Goal: Task Accomplishment & Management: Manage account settings

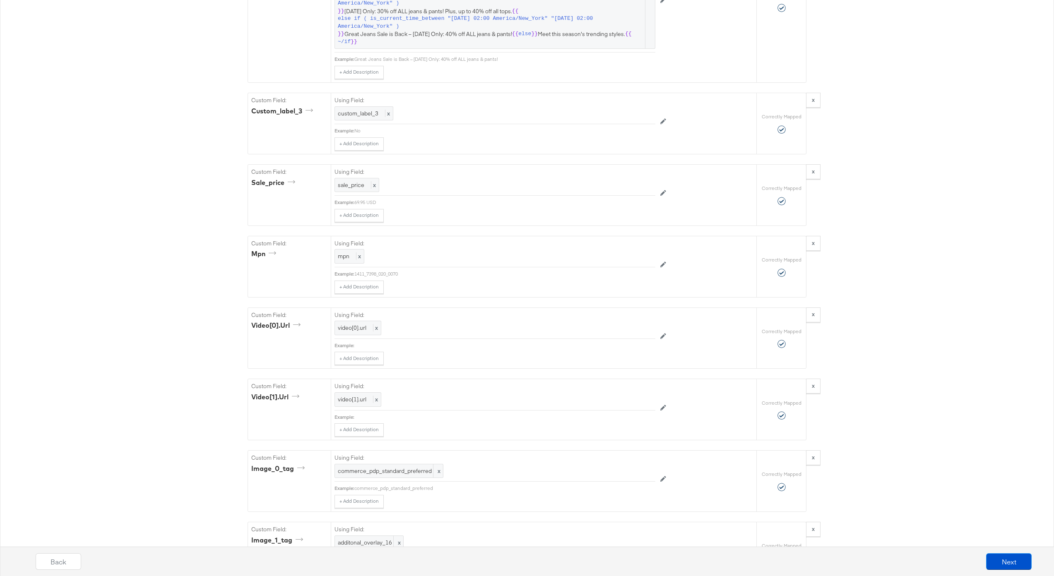
scroll to position [1107, 0]
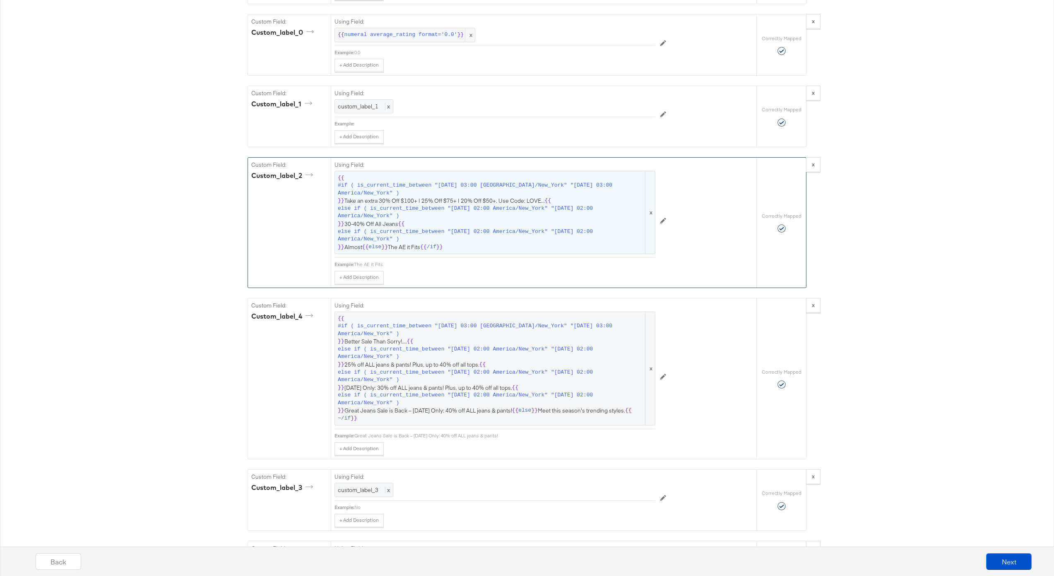
click at [483, 210] on span "else if ( is_current_time_between "2025-08-07 02:00 America/New_York" "2025-08-…" at bounding box center [491, 212] width 306 height 15
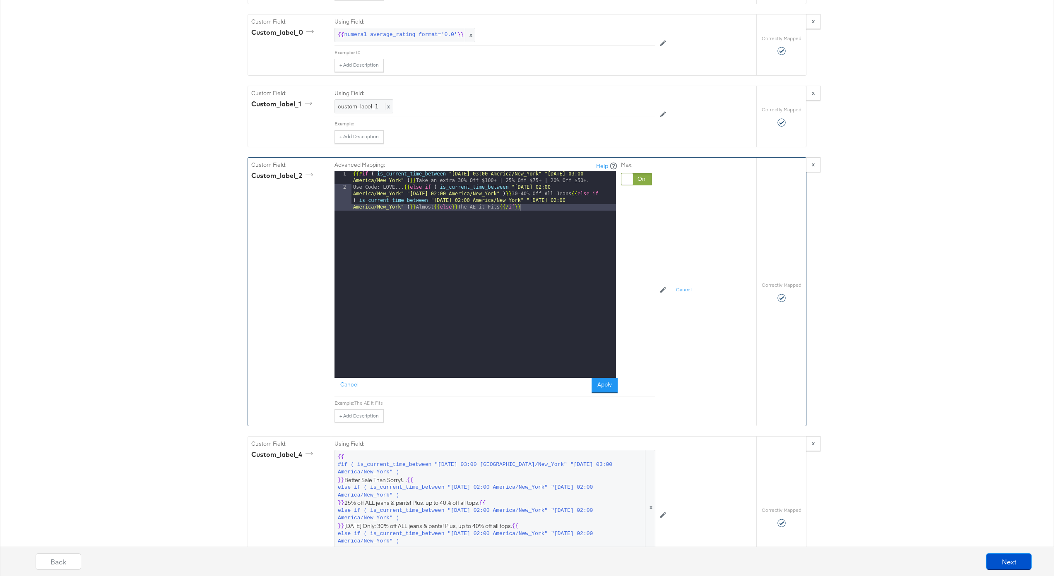
click at [433, 209] on div "{{# if ( is_current_time_between "2024-06-28 03:00 America/New_York" "2024-06-2…" at bounding box center [483, 294] width 264 height 247
drag, startPoint x: 582, startPoint y: 195, endPoint x: 582, endPoint y: 210, distance: 15.3
click at [582, 195] on div "{{# if ( is_current_time_between "2024-06-28 03:00 America/New_York" "2024-06-2…" at bounding box center [483, 284] width 264 height 227
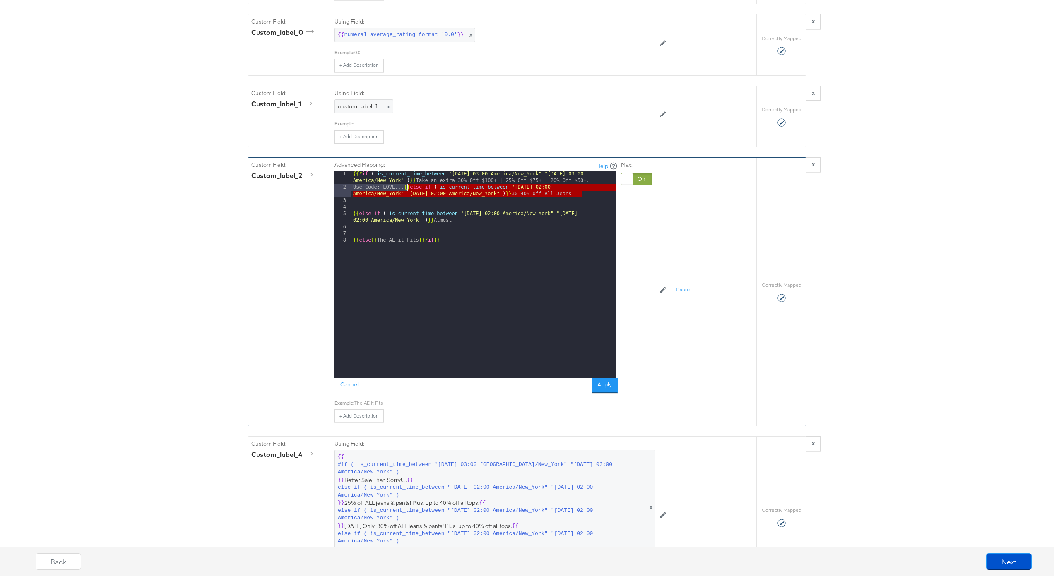
drag, startPoint x: 588, startPoint y: 195, endPoint x: 406, endPoint y: 189, distance: 183.0
click at [406, 189] on div "{{# if ( is_current_time_between "2024-06-28 03:00 America/New_York" "2024-06-2…" at bounding box center [483, 284] width 264 height 227
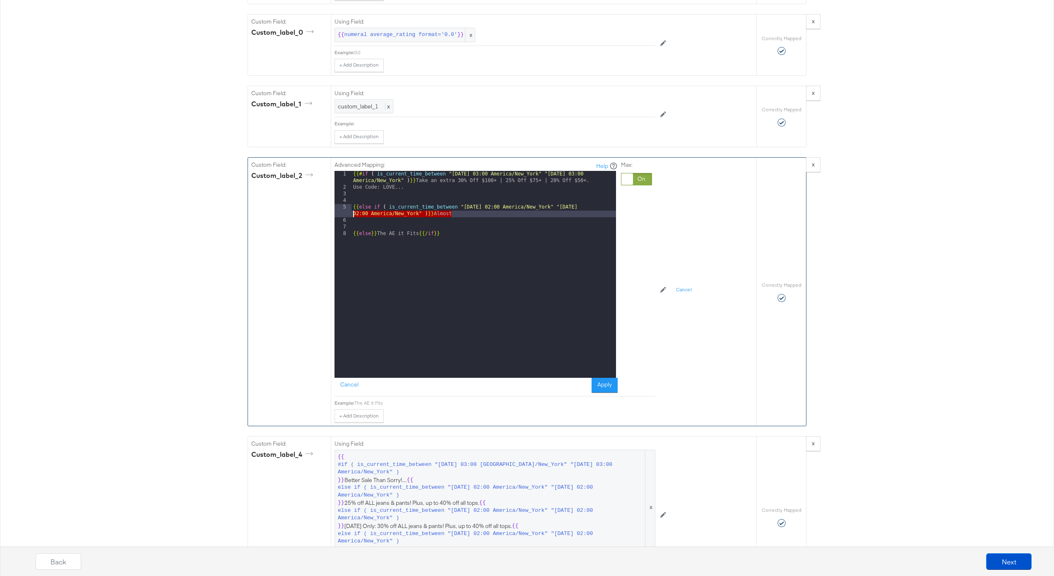
drag, startPoint x: 456, startPoint y: 216, endPoint x: 345, endPoint y: 207, distance: 111.7
click at [345, 207] on div "1 2 3 4 5 6 7 8 {{# if ( is_current_time_between "2024-06-28 03:00 America/New_…" at bounding box center [474, 274] width 281 height 207
click at [458, 216] on div "{{# if ( is_current_time_between "2024-06-28 03:00 America/New_York" "2024-06-2…" at bounding box center [483, 284] width 264 height 227
paste textarea
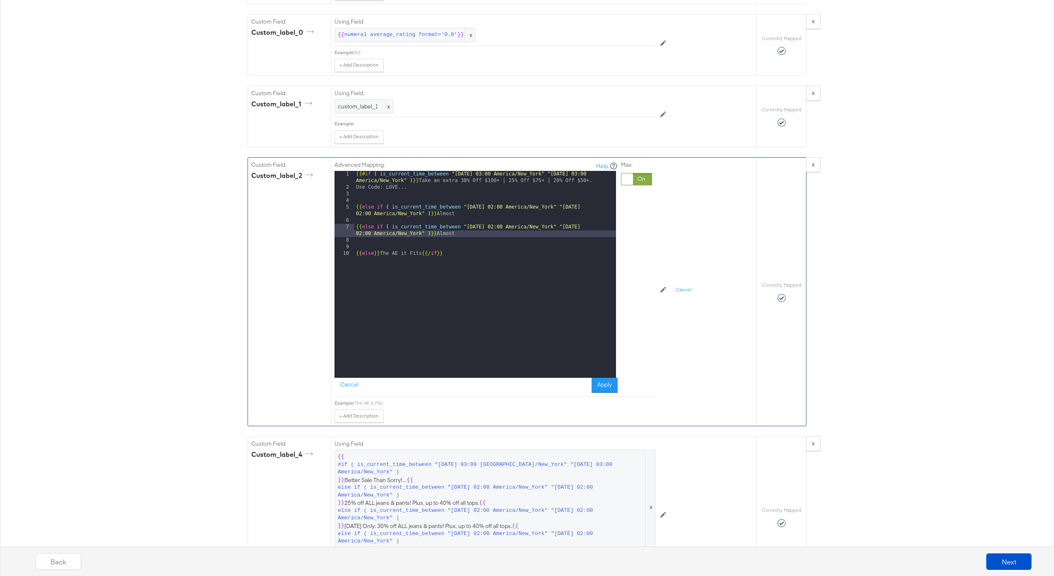
click at [497, 227] on div "{{# if ( is_current_time_between "2024-06-28 03:00 America/New_York" "2024-06-2…" at bounding box center [485, 284] width 262 height 227
click at [604, 224] on div "{{# if ( is_current_time_between "2024-06-28 03:00 America/New_York" "2024-06-2…" at bounding box center [485, 284] width 262 height 227
click at [454, 236] on div "{{# if ( is_current_time_between "2024-06-28 03:00 America/New_York" "2024-06-2…" at bounding box center [485, 284] width 262 height 227
click at [355, 209] on div "{{# if ( is_current_time_between "2024-06-28 03:00 America/New_York" "2024-06-2…" at bounding box center [485, 284] width 262 height 227
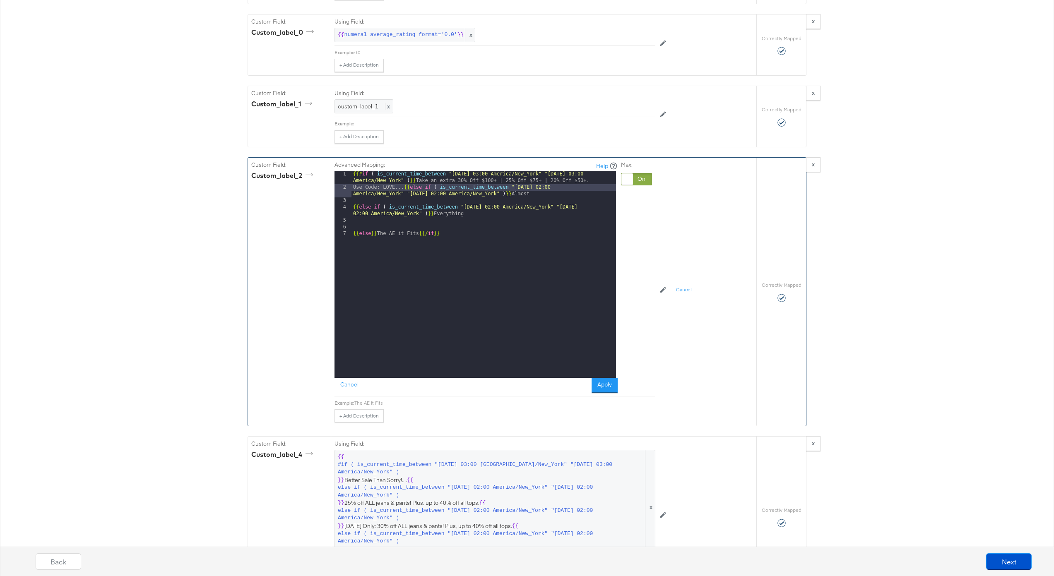
click at [351, 209] on div "{{# if ( is_current_time_between "2024-06-28 03:00 America/New_York" "2024-06-2…" at bounding box center [483, 284] width 264 height 227
click at [354, 228] on div "{{# if ( is_current_time_between "2024-06-28 03:00 America/New_York" "2024-06-2…" at bounding box center [483, 284] width 264 height 227
click at [608, 380] on button "Apply" at bounding box center [604, 385] width 26 height 15
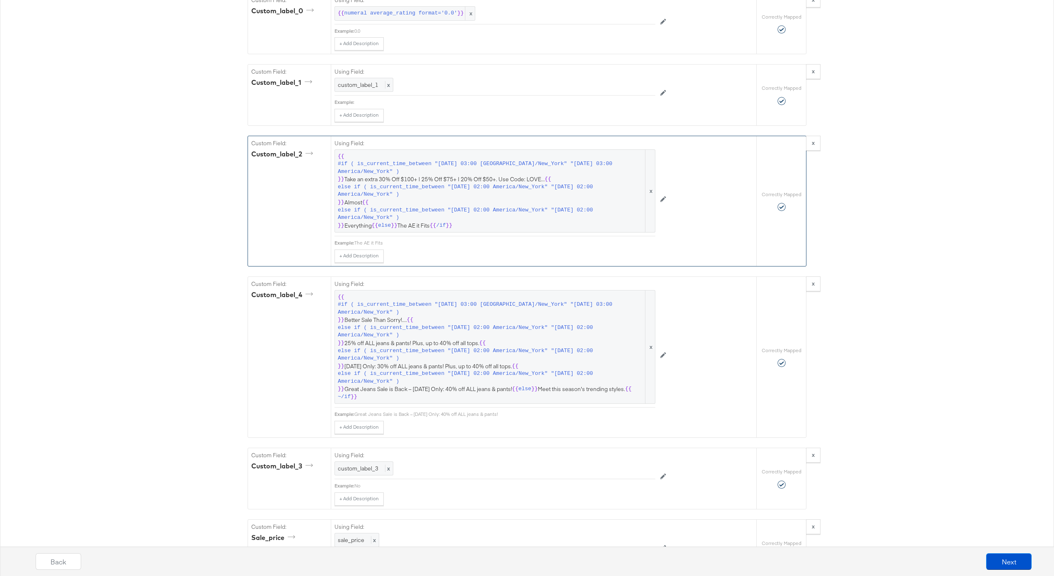
scroll to position [1131, 0]
click at [353, 329] on span "else if ( is_current_time_between "2025-08-18 02:00 America/New_York" "2025-08-…" at bounding box center [491, 329] width 306 height 15
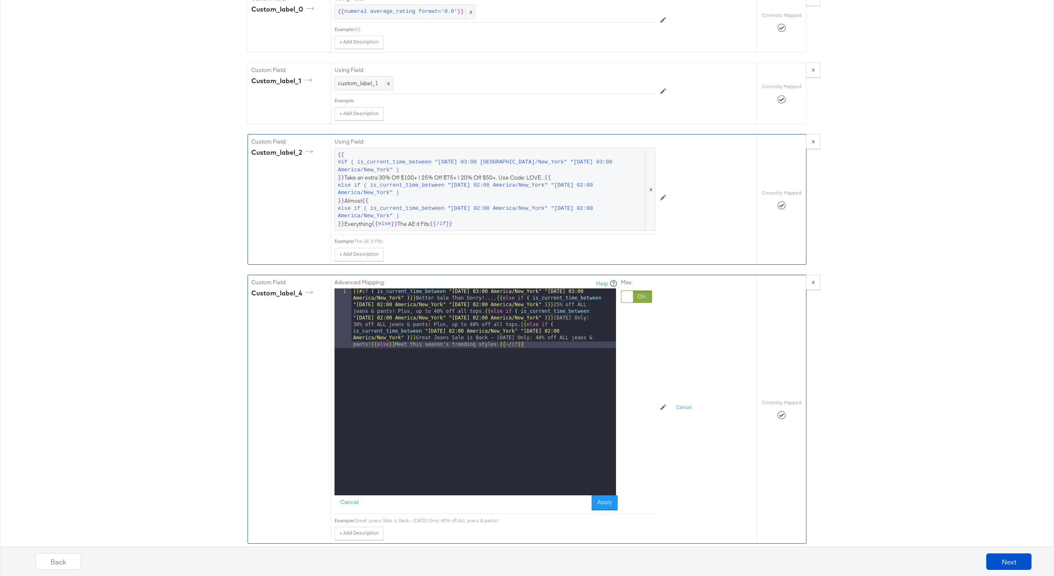
click at [370, 344] on div "{{# if ( is_current_time_between "2024-06-11 03:00 America/New_York" "2024-06-1…" at bounding box center [483, 451] width 264 height 326
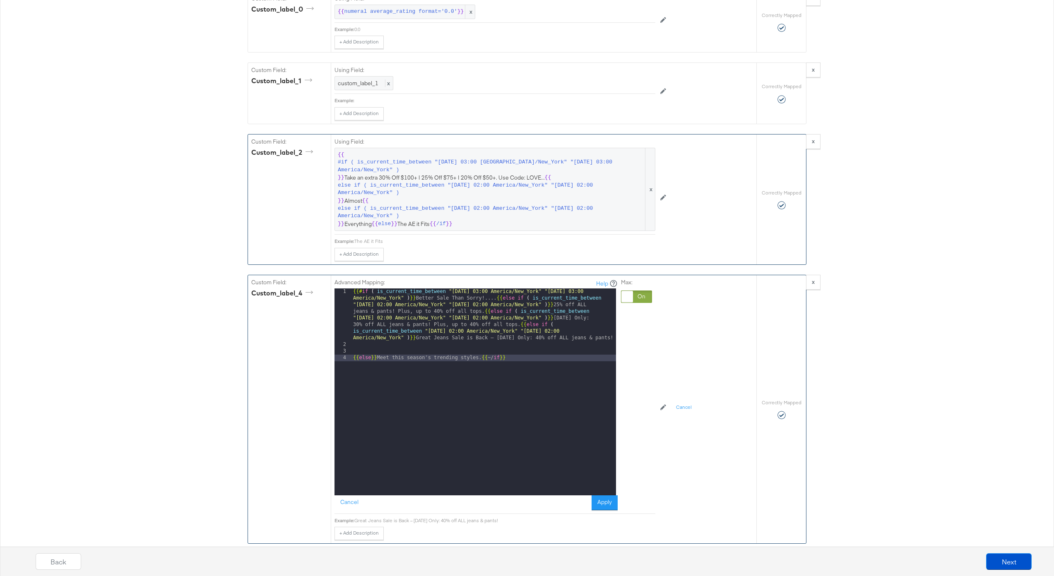
click at [518, 325] on div "{{# if ( is_current_time_between "2024-06-11 03:00 America/New_York" "2024-06-1…" at bounding box center [483, 421] width 264 height 267
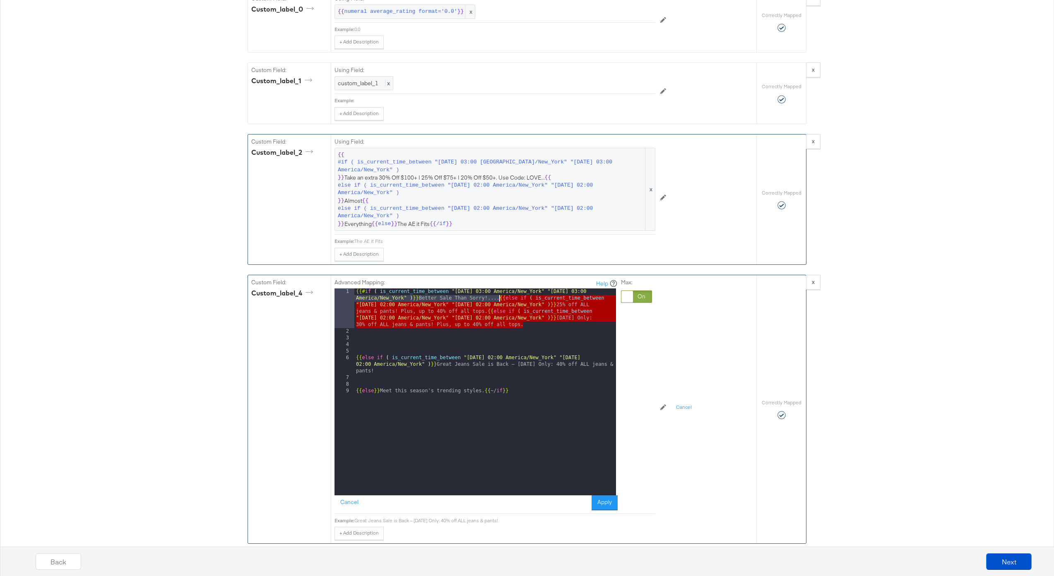
drag, startPoint x: 533, startPoint y: 324, endPoint x: 499, endPoint y: 298, distance: 42.7
click at [499, 298] on div "{{# if ( is_current_time_between "2024-06-11 03:00 America/New_York" "2024-06-1…" at bounding box center [485, 414] width 262 height 253
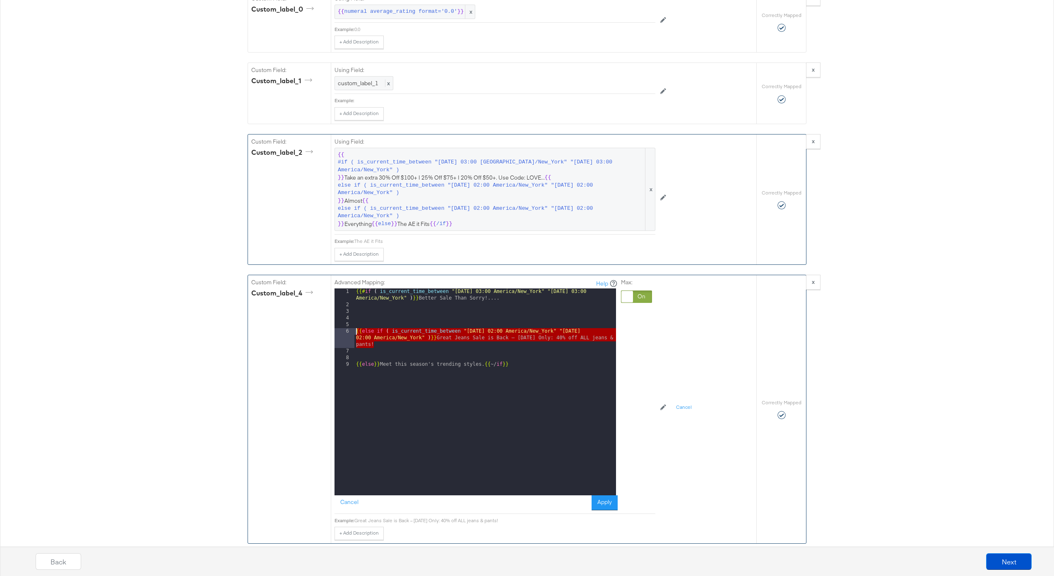
drag, startPoint x: 380, startPoint y: 343, endPoint x: 345, endPoint y: 333, distance: 36.7
click at [345, 333] on div "1 2 3 4 5 6 7 8 9 {{# if ( is_current_time_between "2024-06-11 03:00 America/Ne…" at bounding box center [474, 391] width 281 height 207
click at [392, 344] on div "{{# if ( is_current_time_between "2024-06-11 03:00 America/New_York" "2024-06-1…" at bounding box center [485, 401] width 262 height 227
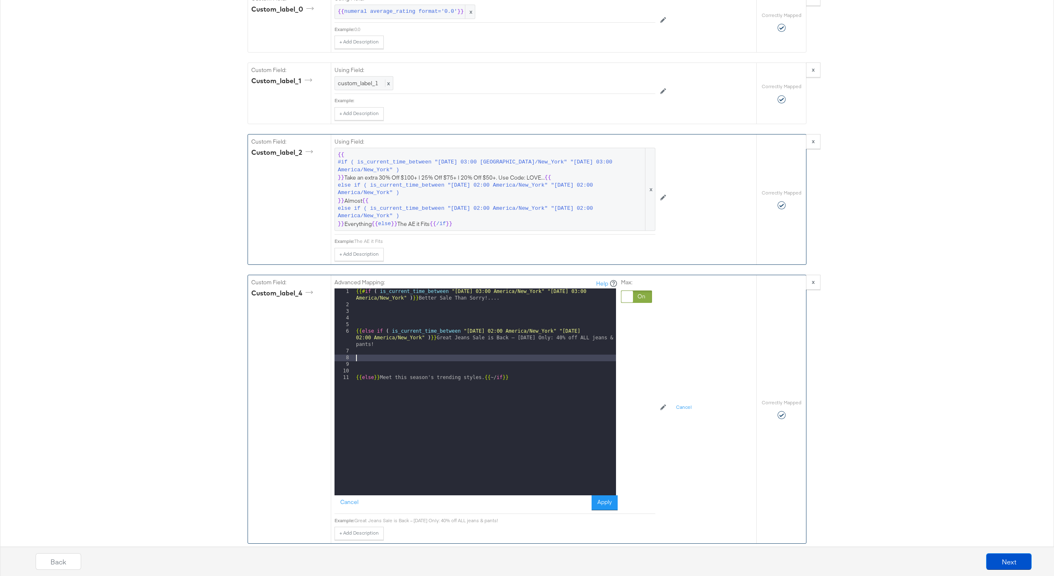
paste textarea
click at [497, 358] on div "{{# if ( is_current_time_between "2024-06-11 03:00 America/New_York" "2024-06-1…" at bounding box center [485, 401] width 262 height 227
drag, startPoint x: 445, startPoint y: 367, endPoint x: 445, endPoint y: 363, distance: 5.0
click at [445, 362] on div "{{# if ( is_current_time_between "2024-06-11 03:00 America/New_York" "2024-06-1…" at bounding box center [485, 401] width 262 height 227
drag, startPoint x: 384, startPoint y: 368, endPoint x: 454, endPoint y: 364, distance: 70.1
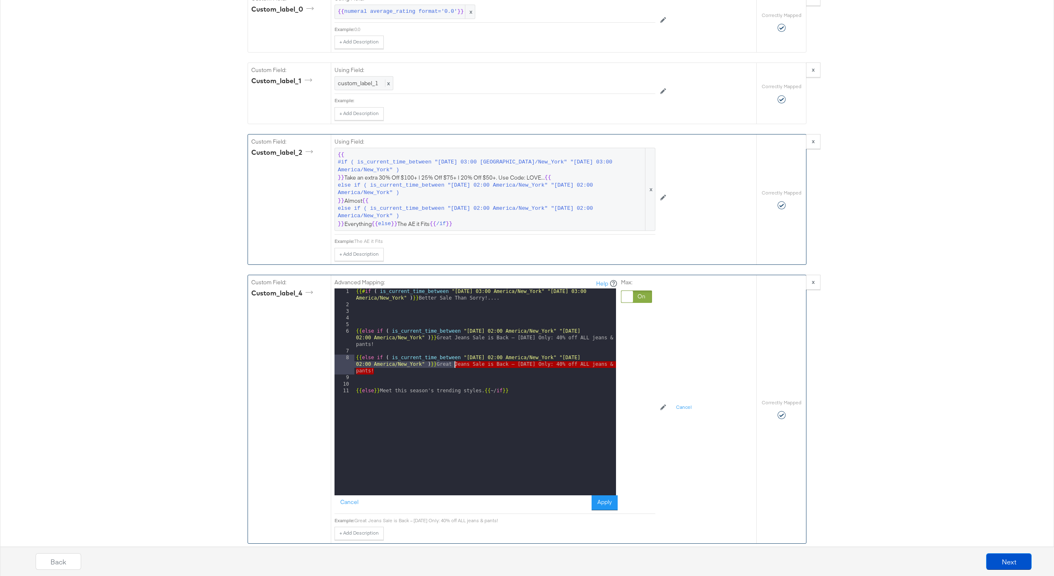
click at [454, 364] on div "{{# if ( is_current_time_between "2024-06-11 03:00 America/New_York" "2024-06-1…" at bounding box center [485, 401] width 262 height 227
click at [447, 363] on div "{{# if ( is_current_time_between "2024-06-11 03:00 America/New_York" "2024-06-1…" at bounding box center [485, 401] width 262 height 227
drag, startPoint x: 603, startPoint y: 355, endPoint x: 603, endPoint y: 365, distance: 10.8
click at [603, 357] on div "{{# if ( is_current_time_between "2024-06-11 03:00 America/New_York" "2024-06-1…" at bounding box center [485, 401] width 262 height 227
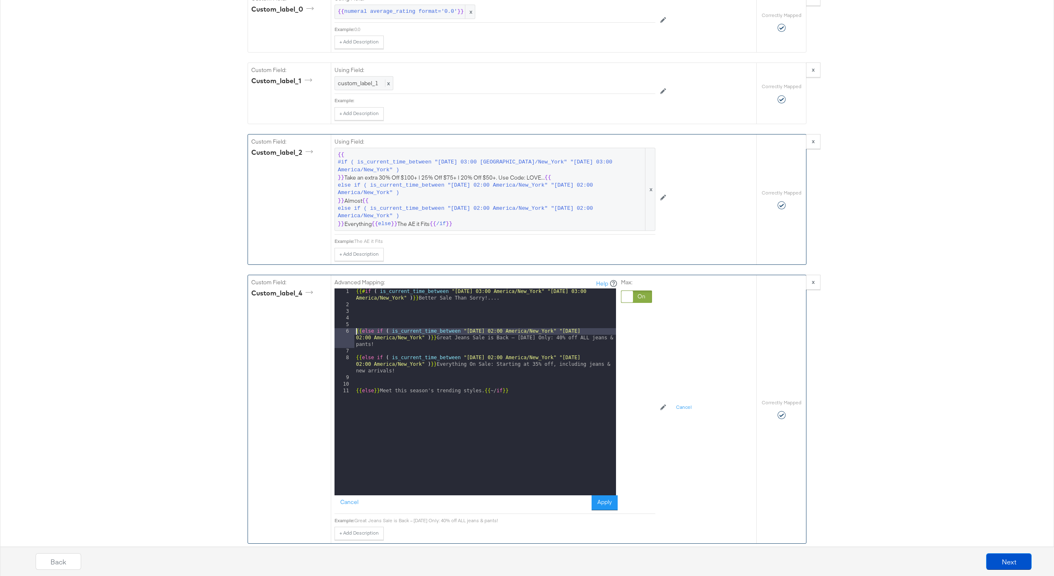
click at [356, 333] on div "{{# if ( is_current_time_between "2024-06-11 03:00 America/New_York" "2024-06-1…" at bounding box center [485, 401] width 262 height 227
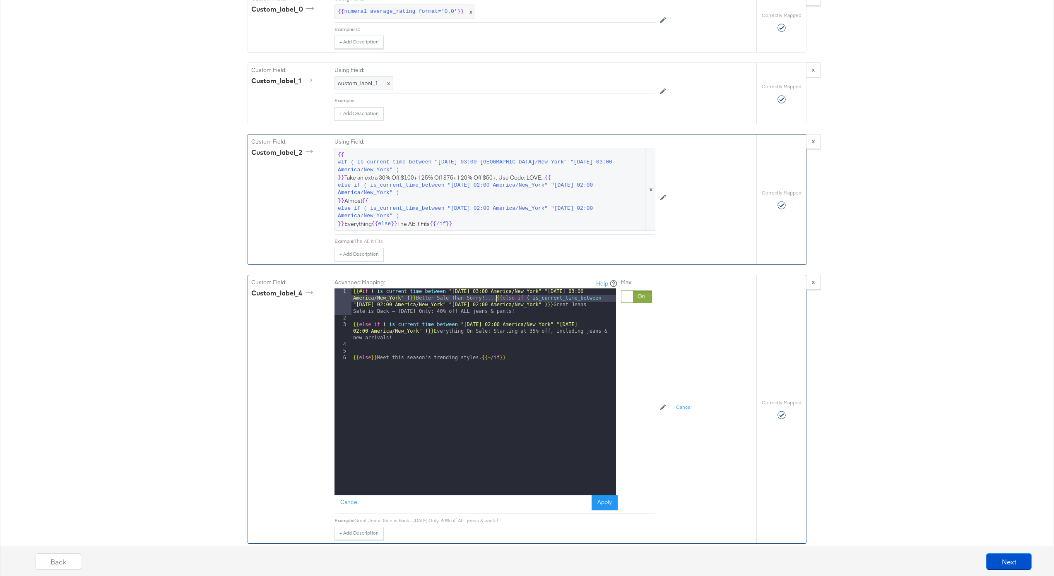
click at [352, 327] on div "{{# if ( is_current_time_between "2024-06-11 03:00 America/New_York" "2024-06-1…" at bounding box center [483, 408] width 264 height 240
click at [354, 353] on div "{{# if ( is_current_time_between "2024-06-11 03:00 America/New_York" "2024-06-1…" at bounding box center [483, 418] width 264 height 260
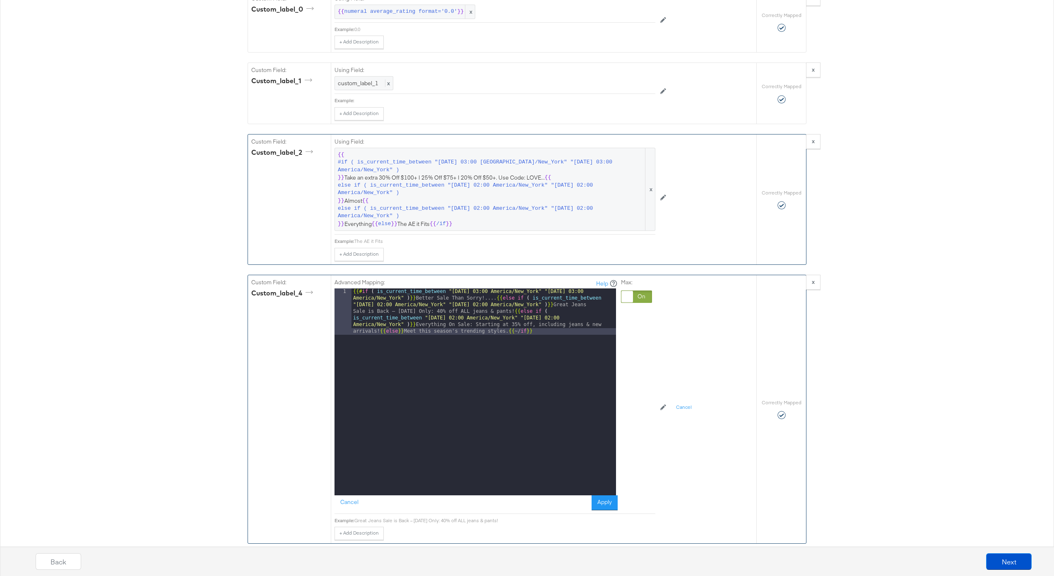
click at [599, 510] on div "Advanced Mapping: Help 1 {{# if ( is_current_time_between "2024-06-11 03:00 Ame…" at bounding box center [494, 394] width 321 height 239
click at [610, 504] on button "Apply" at bounding box center [604, 502] width 26 height 15
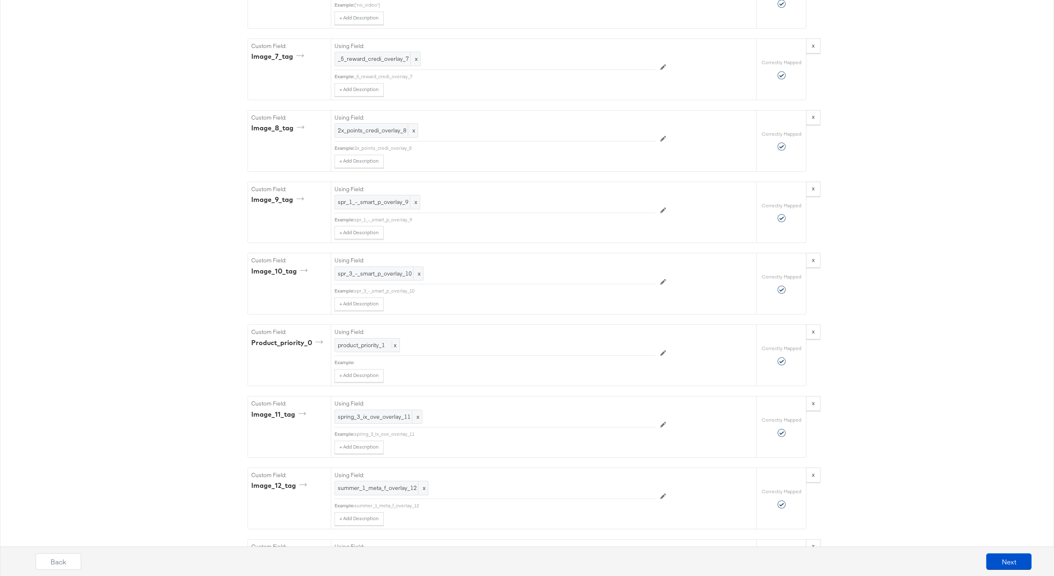
scroll to position [2659, 0]
click at [1009, 559] on button "Next" at bounding box center [1009, 561] width 46 height 17
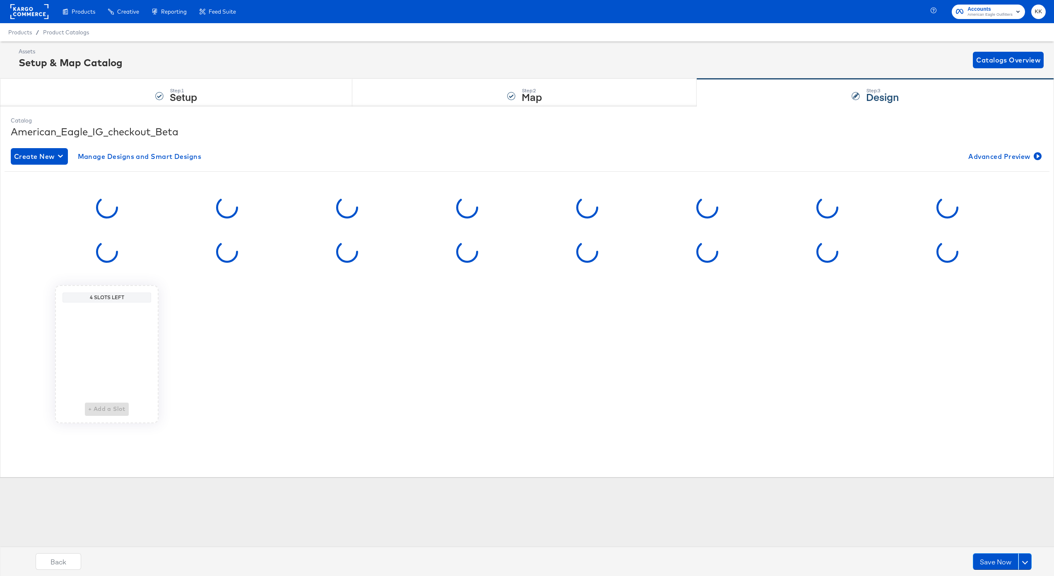
scroll to position [0, 0]
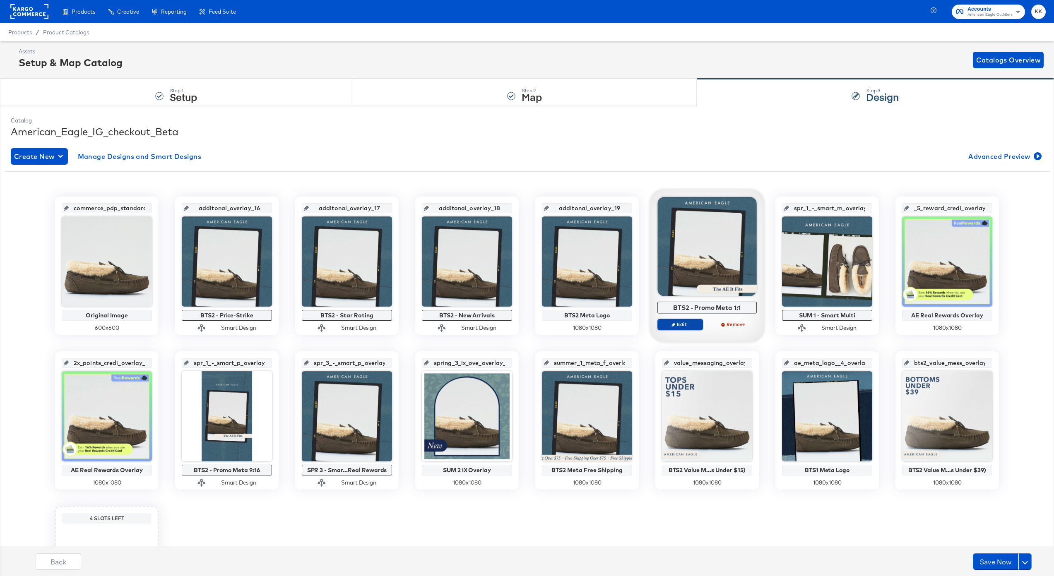
click at [681, 324] on span "Edit" at bounding box center [680, 324] width 38 height 6
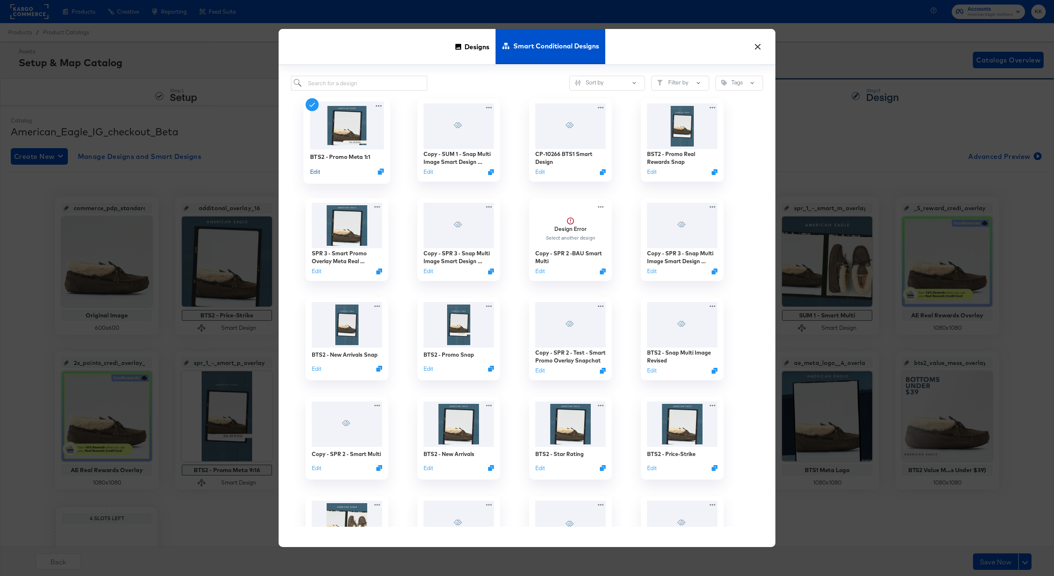
click at [314, 174] on button "Edit" at bounding box center [315, 172] width 10 height 8
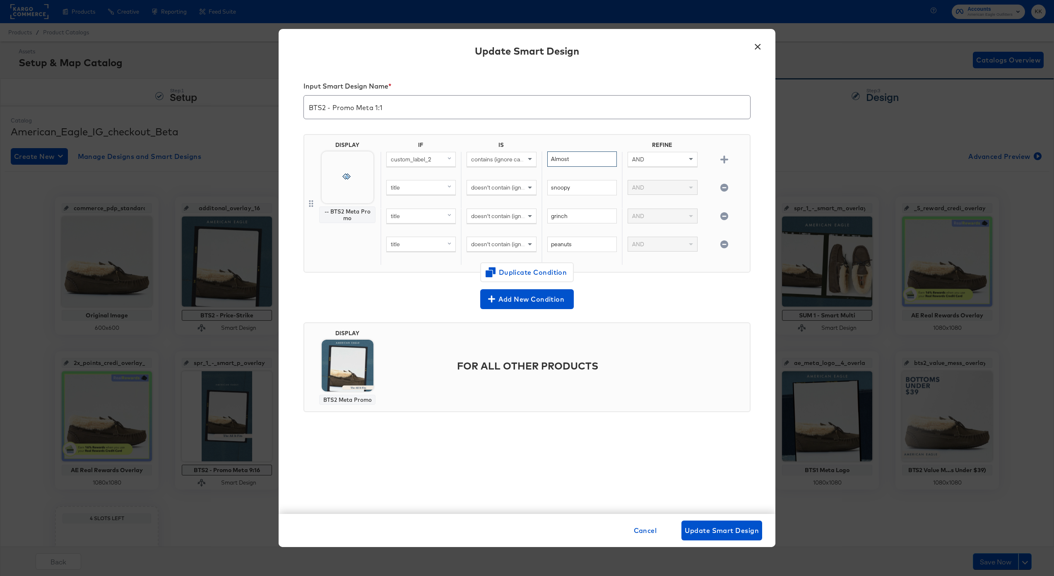
drag, startPoint x: 577, startPoint y: 161, endPoint x: 538, endPoint y: 161, distance: 39.7
click at [538, 161] on div "custom_label_2 contains (ignore case) Almost AND" at bounding box center [563, 165] width 366 height 29
type input "Everything"
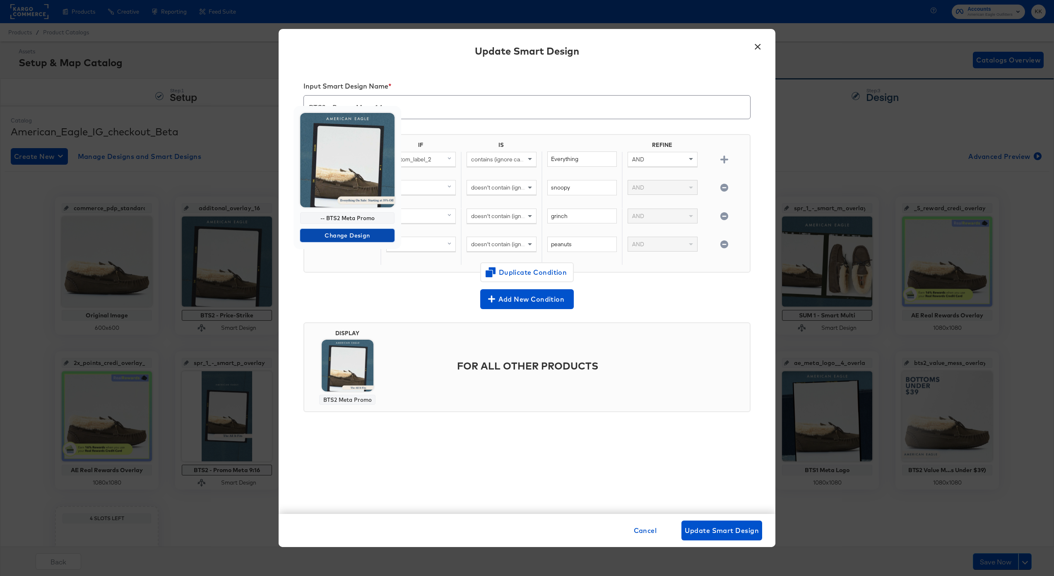
click at [337, 233] on span "Change Design" at bounding box center [347, 236] width 88 height 10
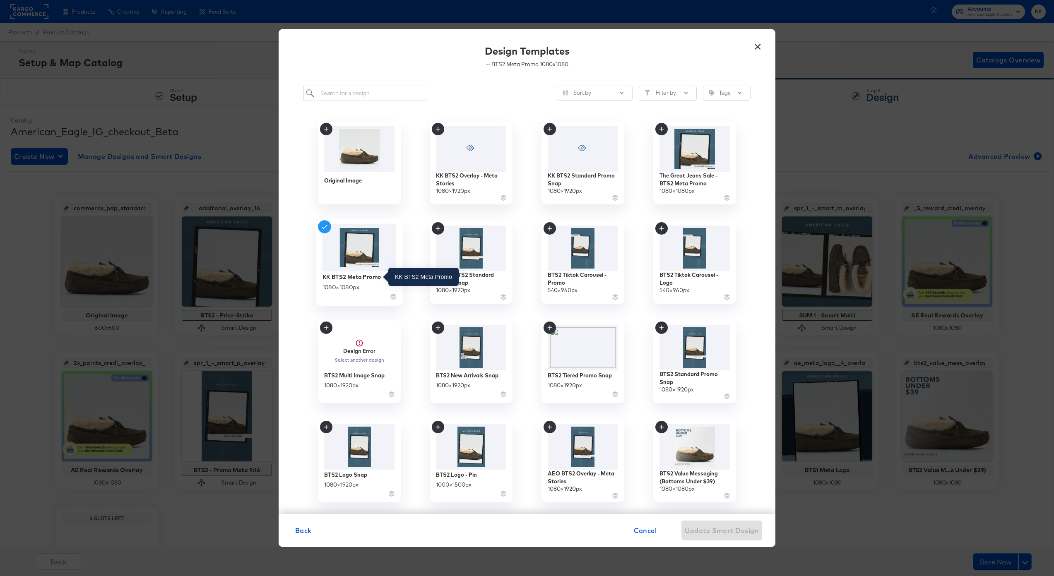
click at [353, 274] on div "KK BTS2 Meta Promo" at bounding box center [351, 277] width 59 height 8
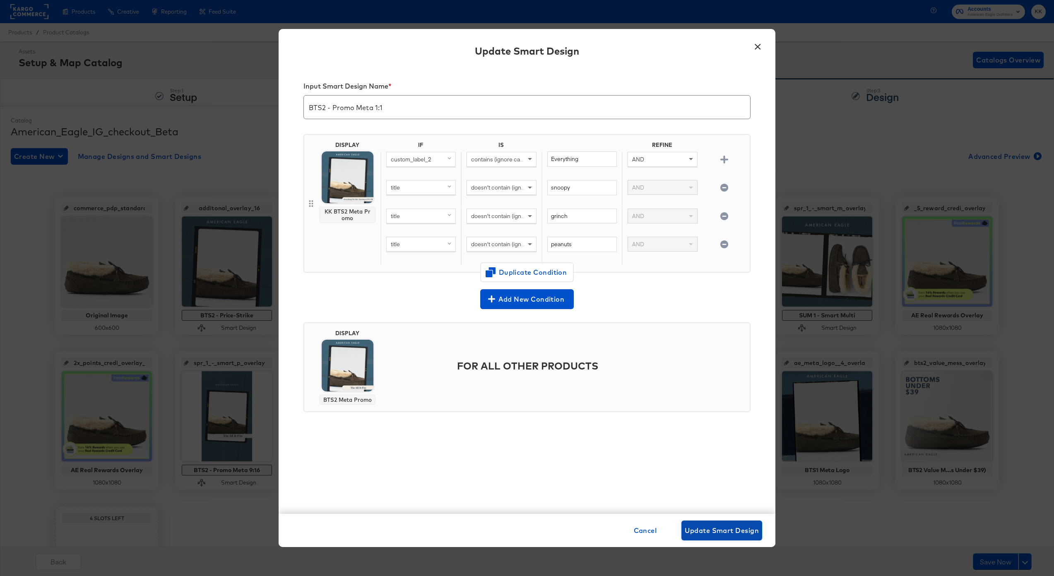
click at [733, 531] on span "Update Smart Design" at bounding box center [722, 531] width 74 height 12
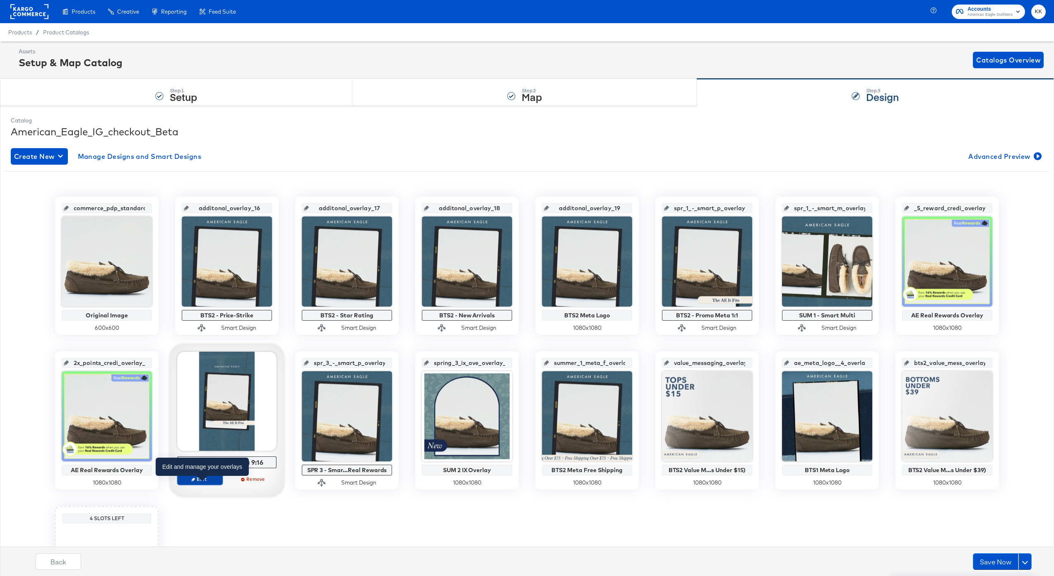
click at [203, 478] on span "Edit" at bounding box center [200, 479] width 38 height 6
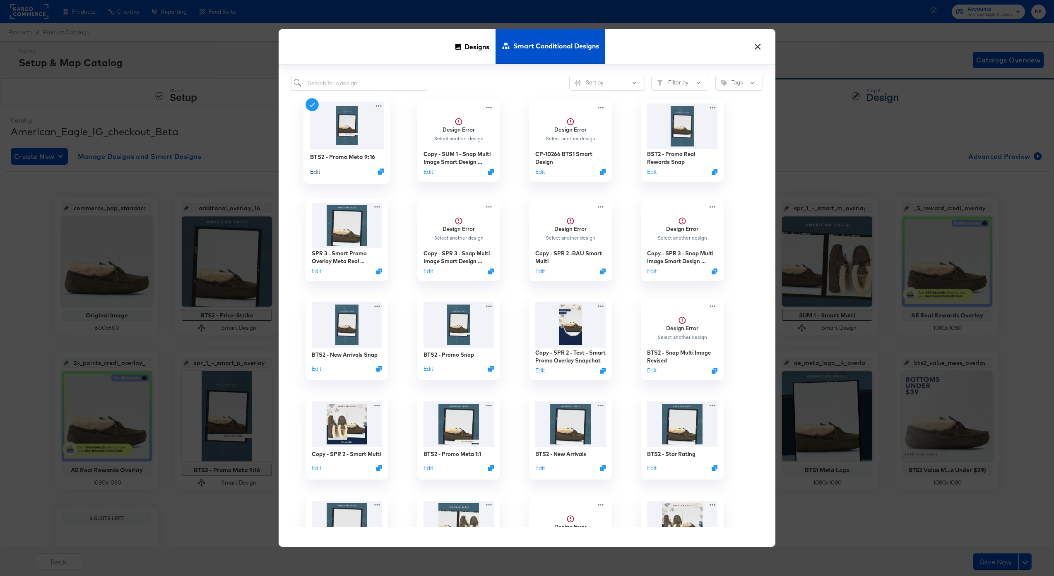
click at [315, 169] on button "Edit" at bounding box center [315, 172] width 10 height 8
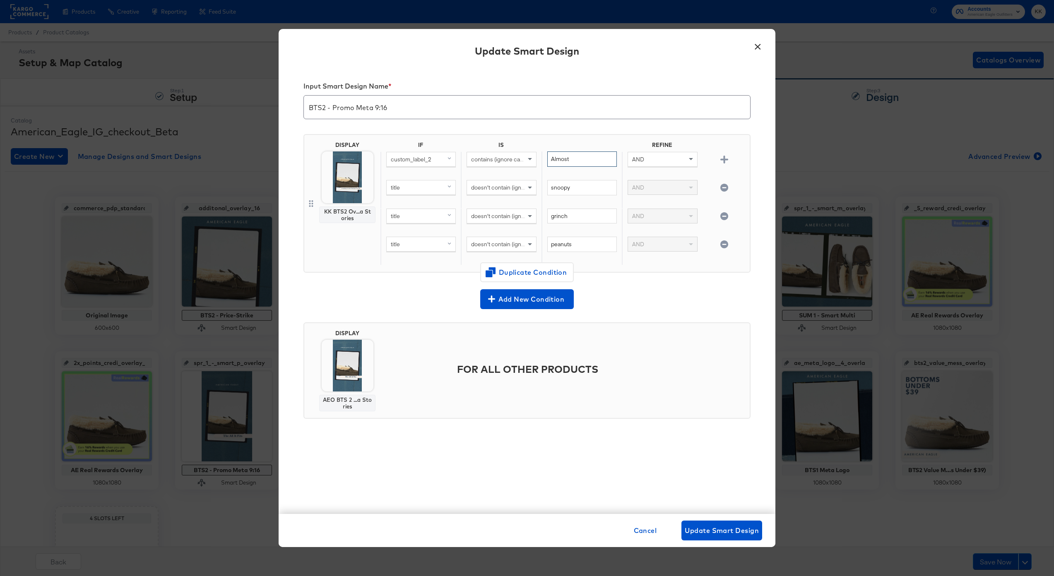
drag, startPoint x: 570, startPoint y: 159, endPoint x: 536, endPoint y: 159, distance: 34.3
click at [536, 159] on div "custom_label_2 contains (ignore case) Almost AND" at bounding box center [563, 165] width 366 height 29
type input "Everything"
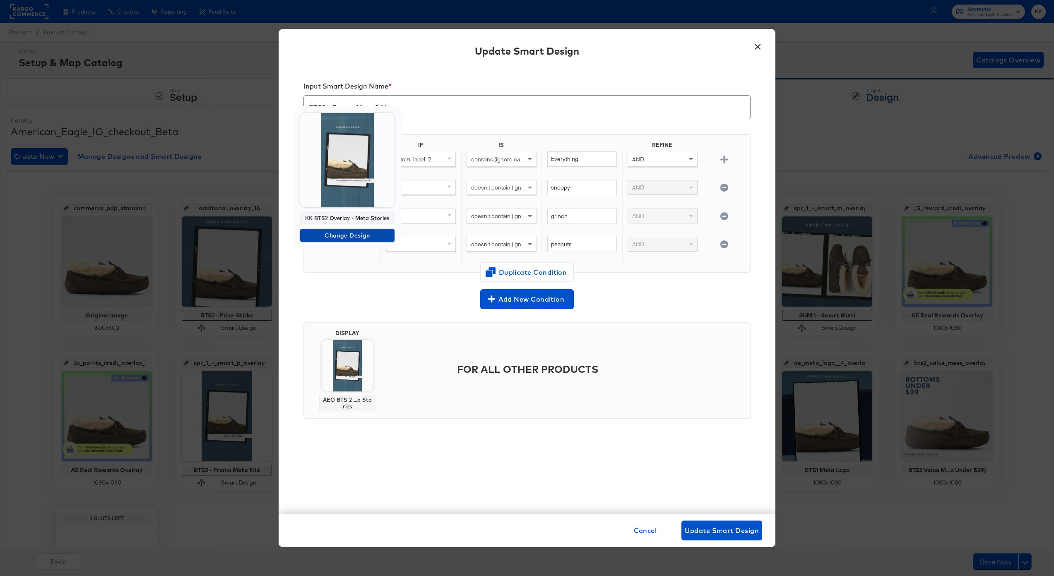
click at [346, 233] on span "Change Design" at bounding box center [347, 236] width 88 height 10
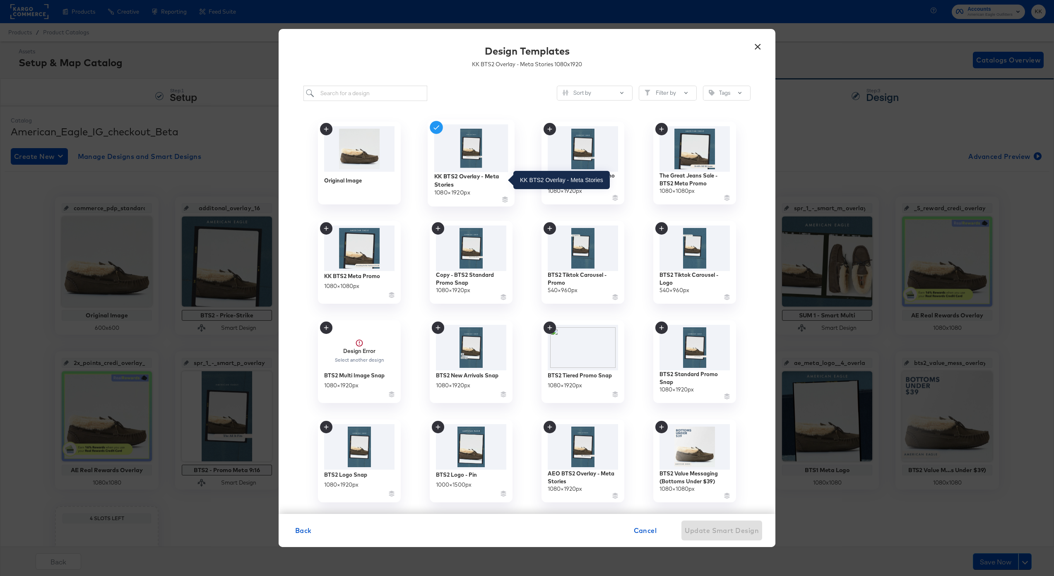
click at [459, 179] on div "KK BTS2 Overlay - Meta Stories" at bounding box center [471, 180] width 74 height 16
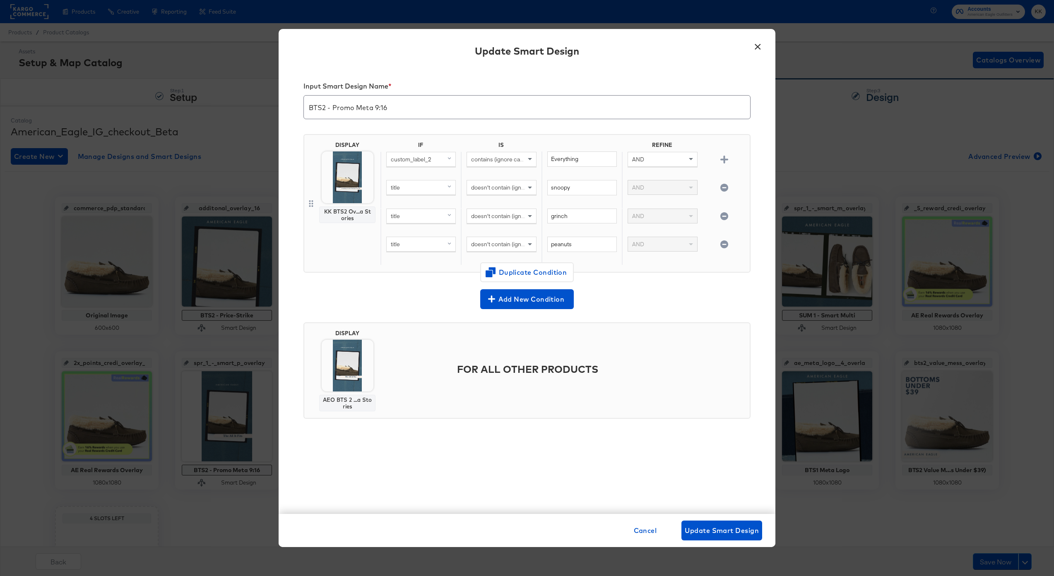
click at [716, 520] on div "Cancel Update Smart Design" at bounding box center [527, 530] width 497 height 33
click at [724, 527] on span "Update Smart Design" at bounding box center [722, 531] width 74 height 12
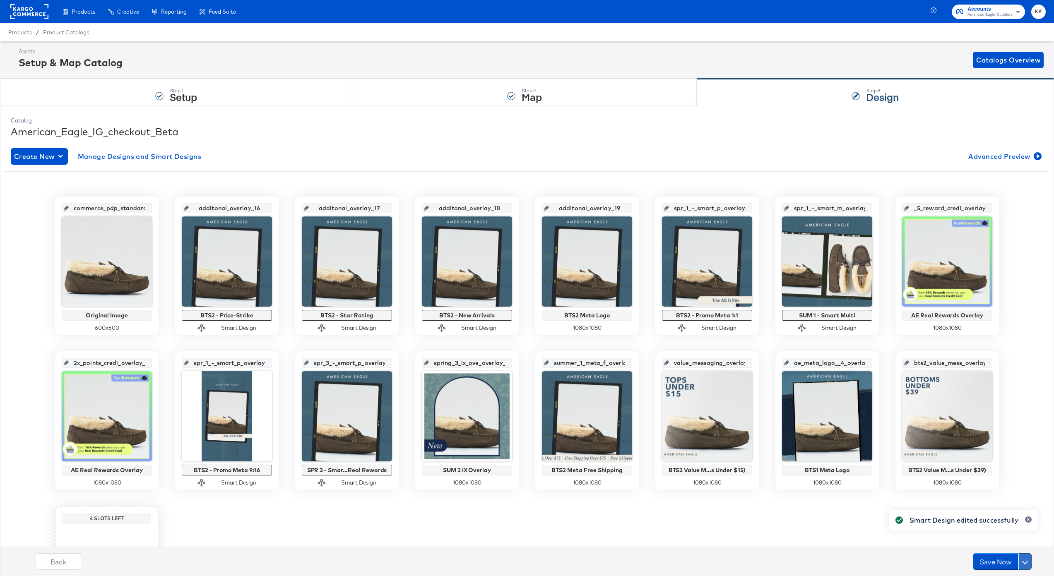
click at [1025, 558] on button at bounding box center [1024, 561] width 13 height 17
click at [1004, 546] on div "Schedule Save" at bounding box center [1005, 546] width 38 height 8
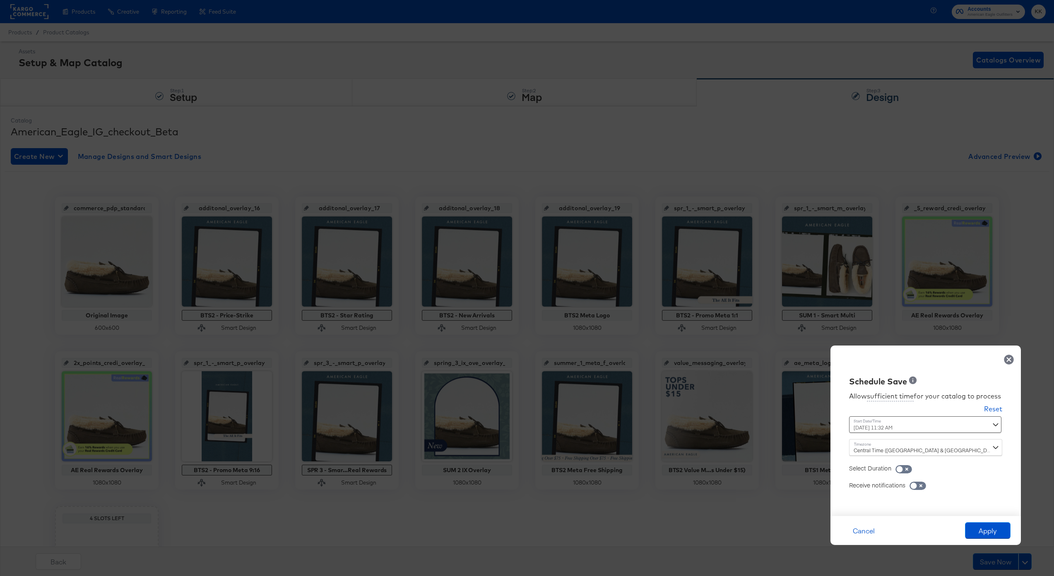
click at [876, 421] on div "August 21st 2025 11:32 AM ‹ August 2025 › Su Mo Tu We Th Fr Sa 27 28 29 30 31 1…" at bounding box center [905, 424] width 112 height 17
click at [868, 426] on div "August 21st 2025 11:32 AM ‹ August 2025 › Su Mo Tu We Th Fr Sa 27 28 29 30 31 1…" at bounding box center [905, 424] width 112 height 17
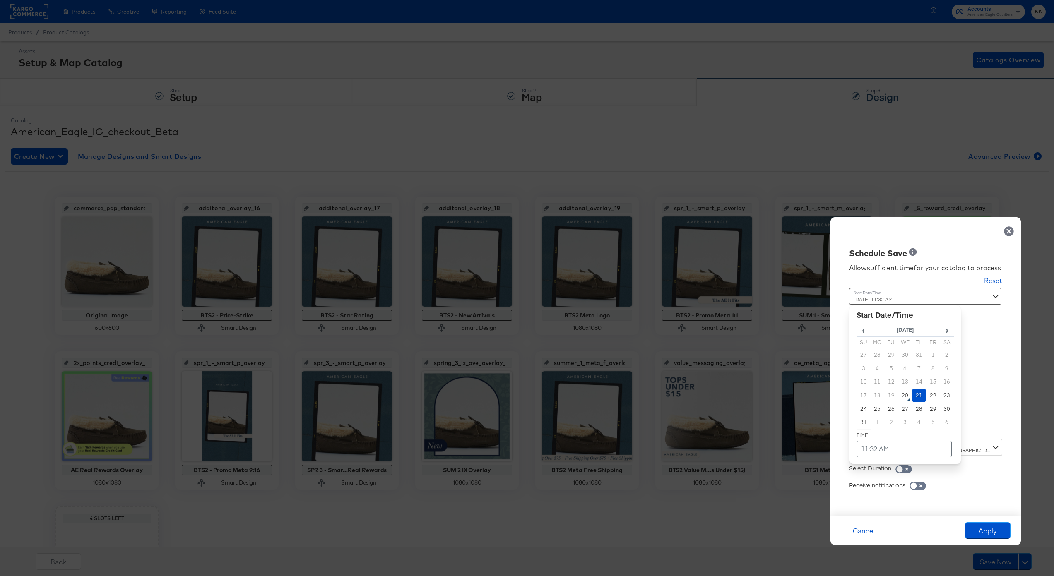
click at [921, 395] on td "21" at bounding box center [919, 396] width 14 height 14
click at [884, 452] on td "11:32 AM" at bounding box center [903, 449] width 95 height 17
click at [891, 390] on span "▼" at bounding box center [887, 387] width 17 height 17
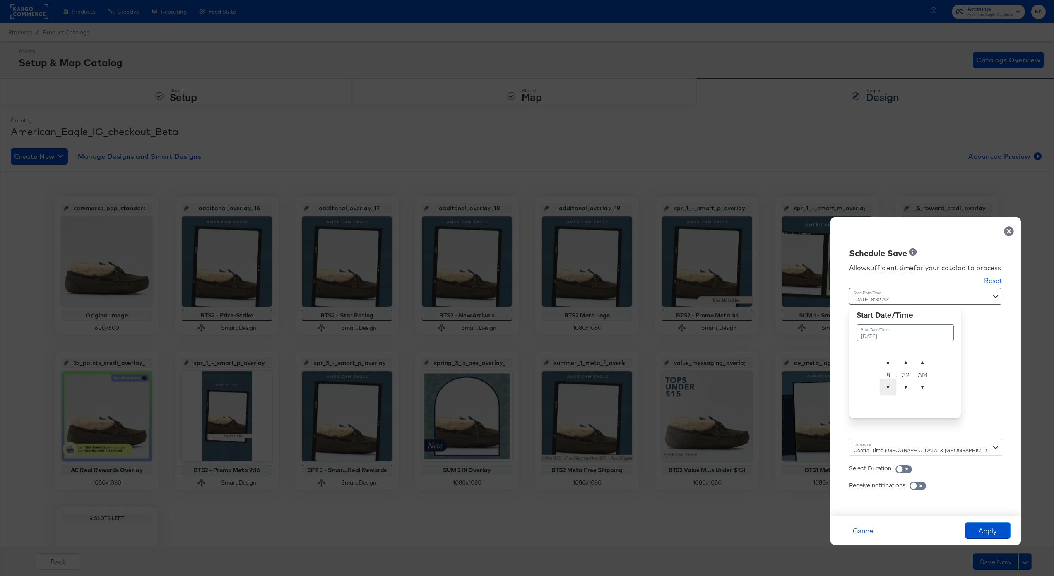
click at [891, 390] on span "▼" at bounding box center [887, 387] width 17 height 17
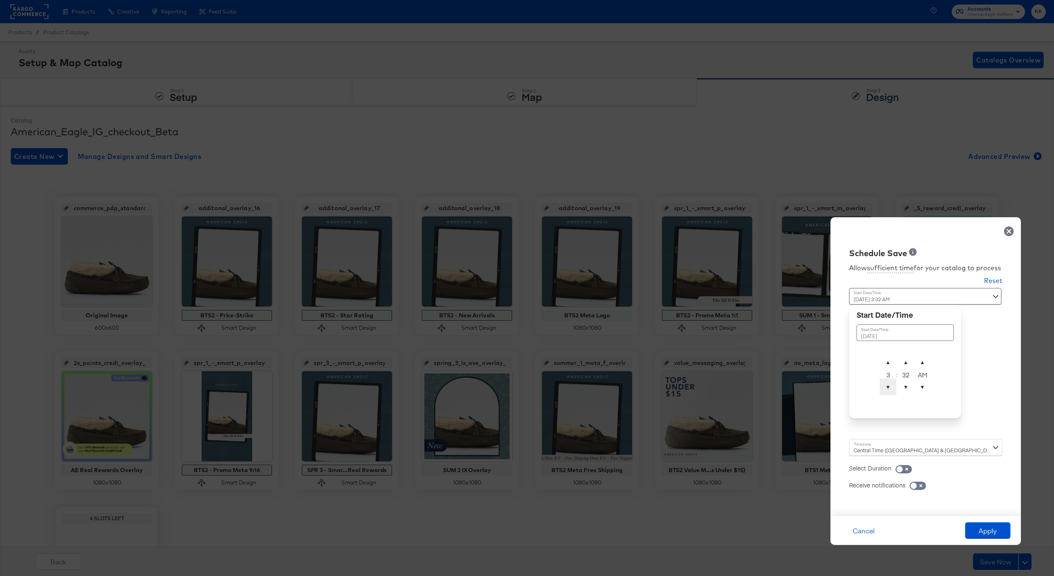
click at [891, 390] on span "▼" at bounding box center [887, 387] width 17 height 17
click at [907, 355] on span "▲" at bounding box center [905, 362] width 17 height 17
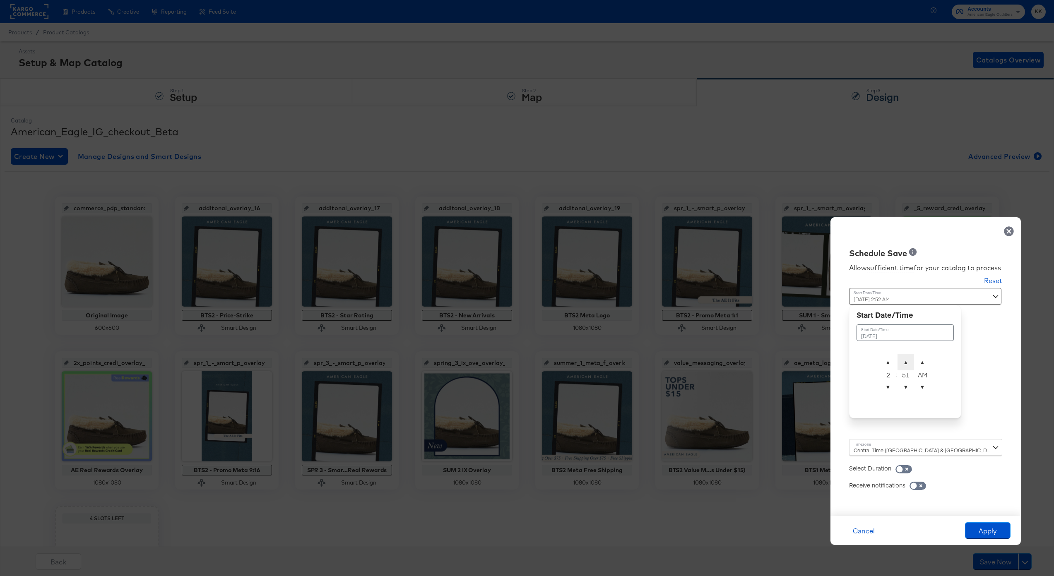
click at [907, 355] on span "▲" at bounding box center [905, 362] width 17 height 17
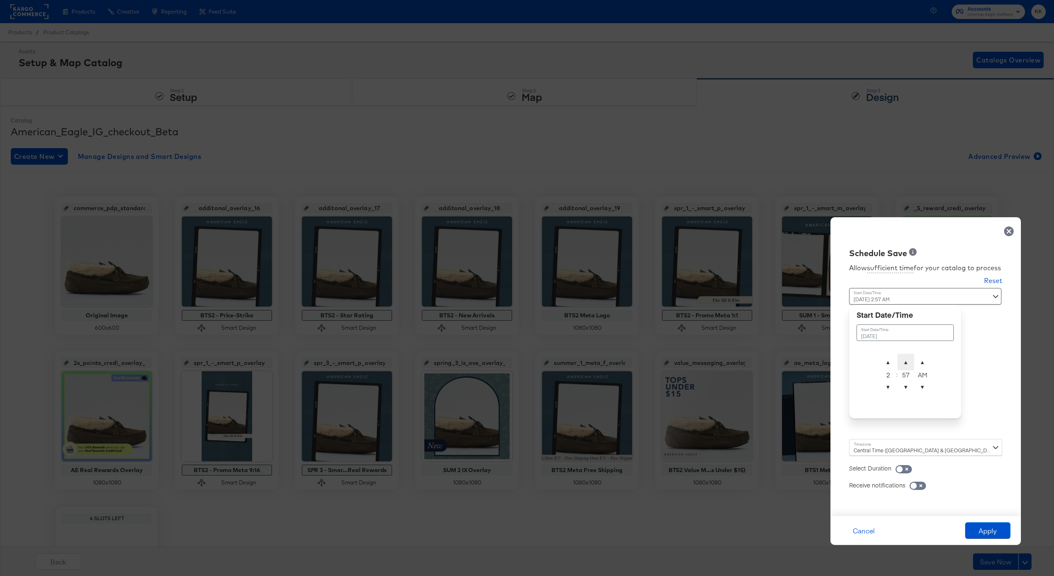
click at [907, 355] on span "▲" at bounding box center [905, 362] width 17 height 17
click at [906, 387] on span "▼" at bounding box center [905, 387] width 17 height 17
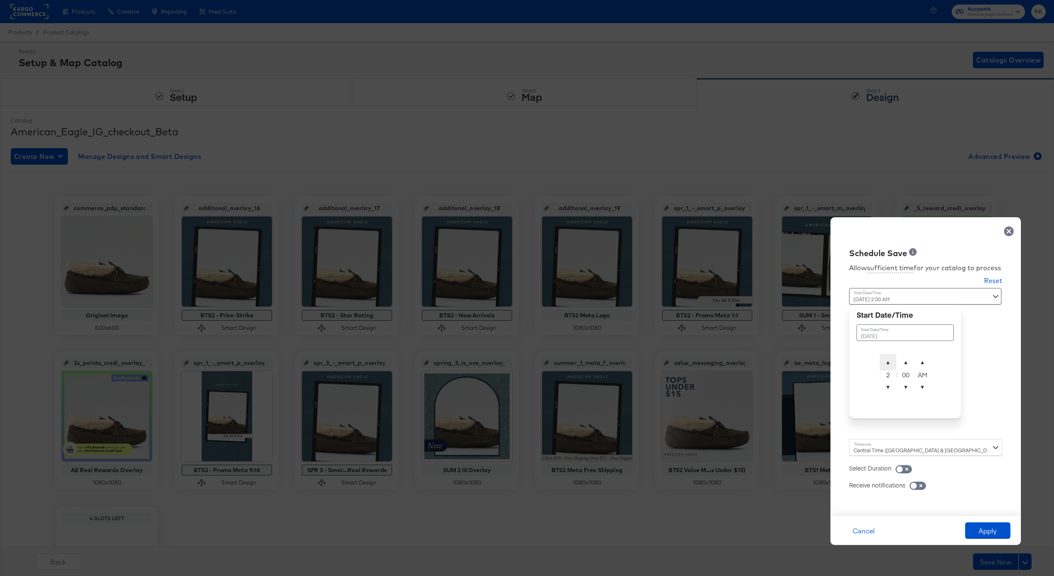
click at [888, 364] on span "▲" at bounding box center [887, 362] width 17 height 17
click at [888, 389] on span "▼" at bounding box center [887, 387] width 17 height 17
type input "August 21st 2025 2:00 AM"
click at [878, 447] on div "Central Time (US & Canada) (America/Chicago)" at bounding box center [925, 447] width 153 height 17
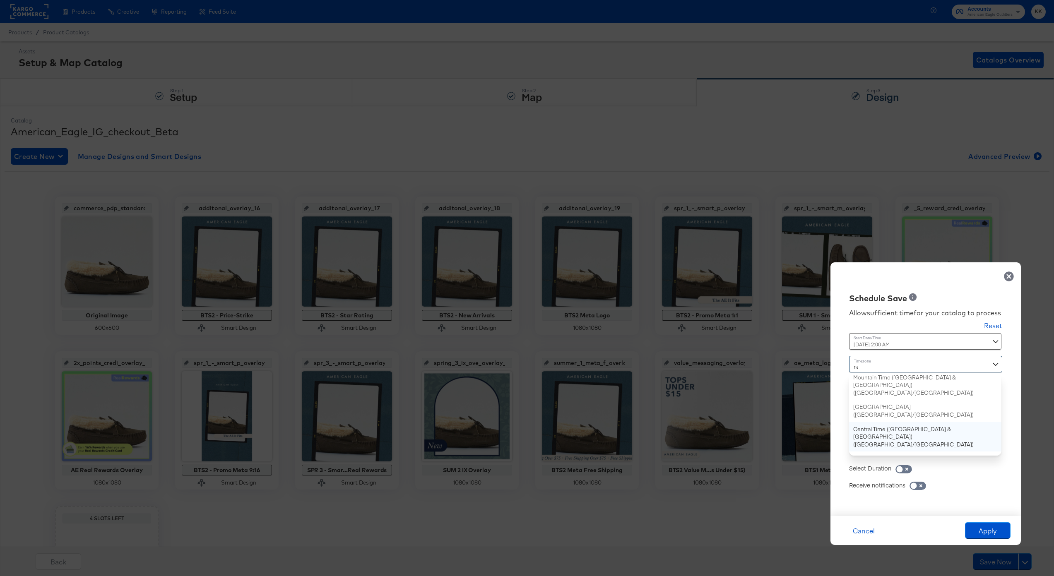
type input "new"
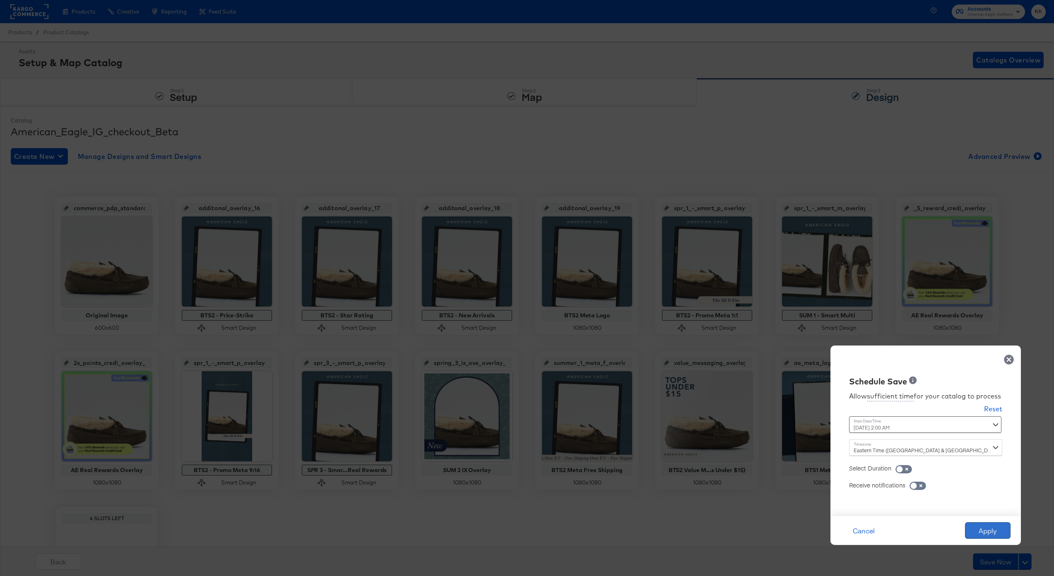
click at [972, 529] on button "Apply" at bounding box center [988, 530] width 46 height 17
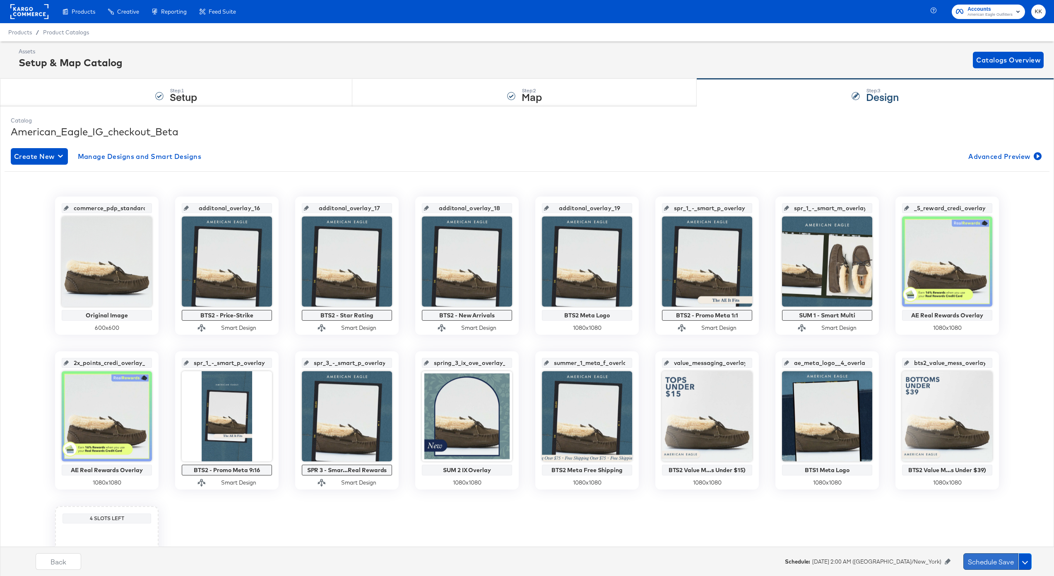
click at [965, 560] on button "Schedule Save" at bounding box center [990, 561] width 55 height 17
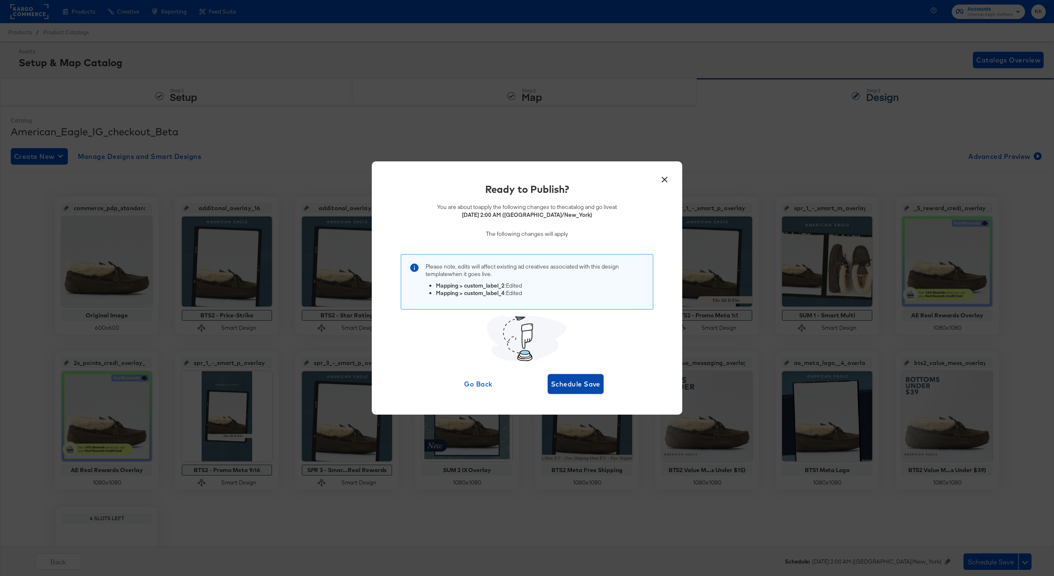
click at [564, 375] on button "Schedule Save" at bounding box center [576, 384] width 56 height 20
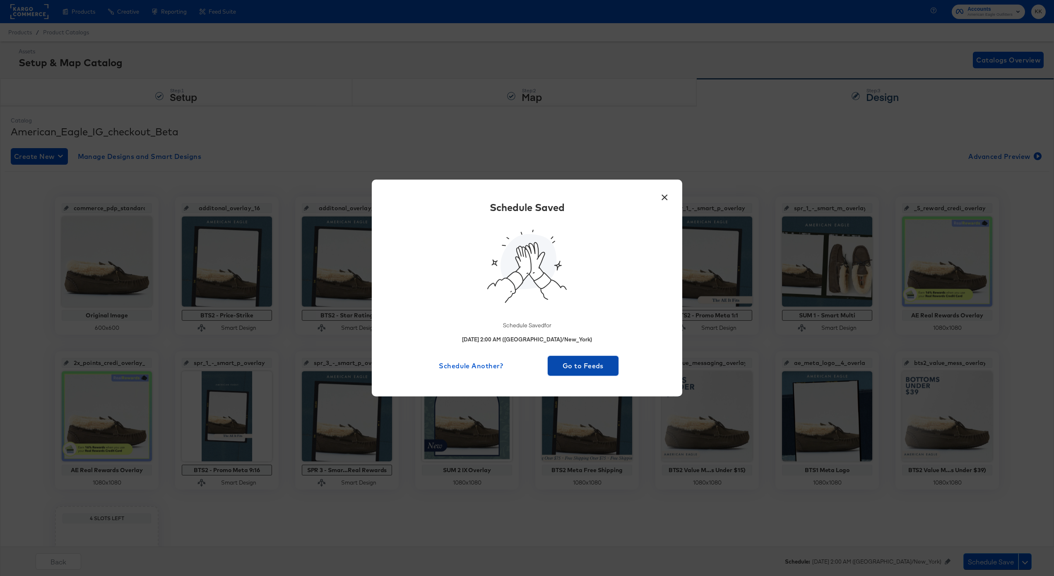
click at [596, 366] on span "Go to Feeds" at bounding box center [583, 366] width 64 height 12
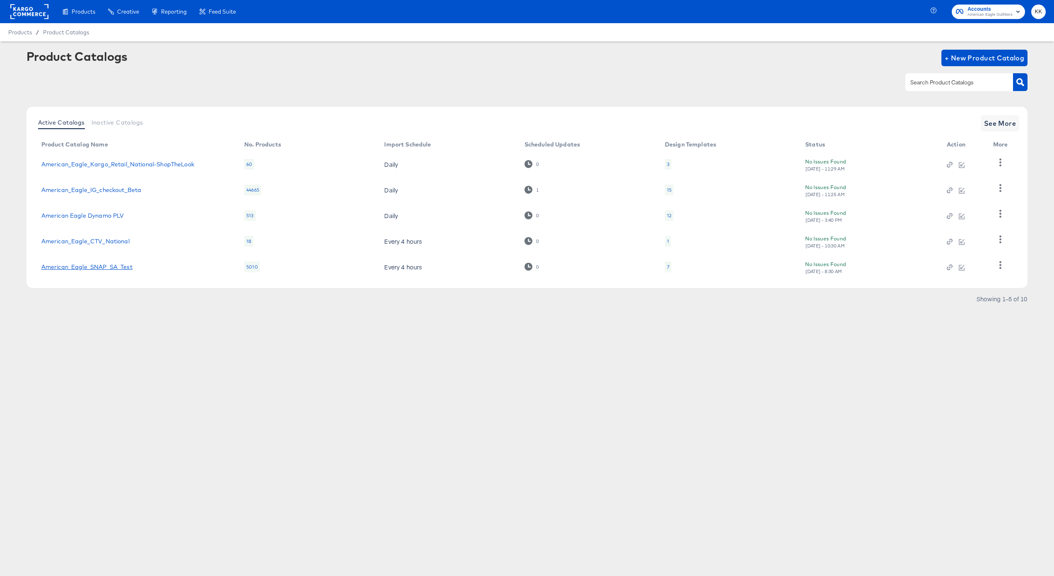
click at [123, 269] on link "American_Eagle_SNAP_SA_Test" at bounding box center [86, 267] width 91 height 7
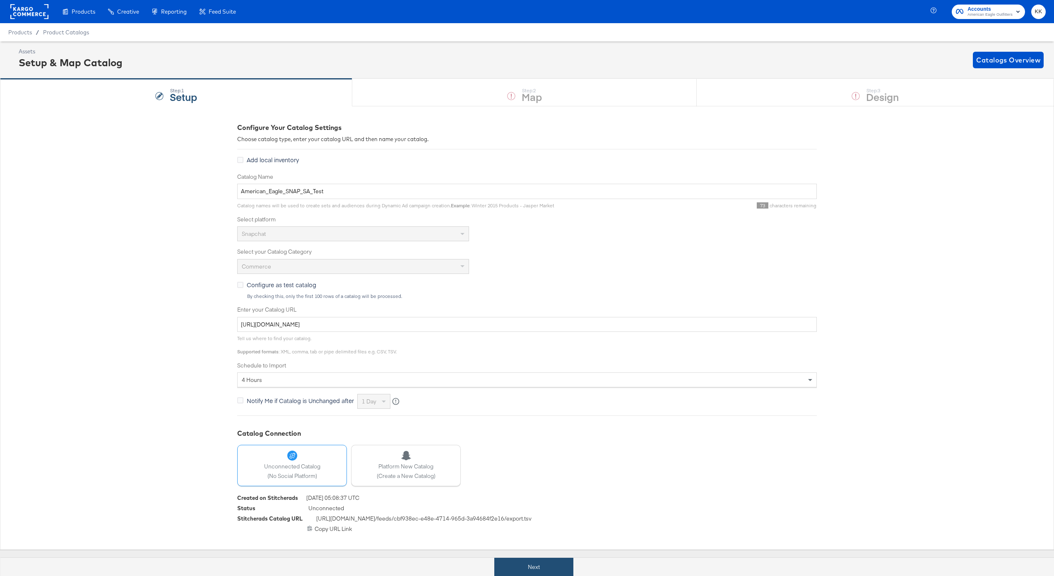
click at [522, 567] on button "Next" at bounding box center [533, 567] width 79 height 19
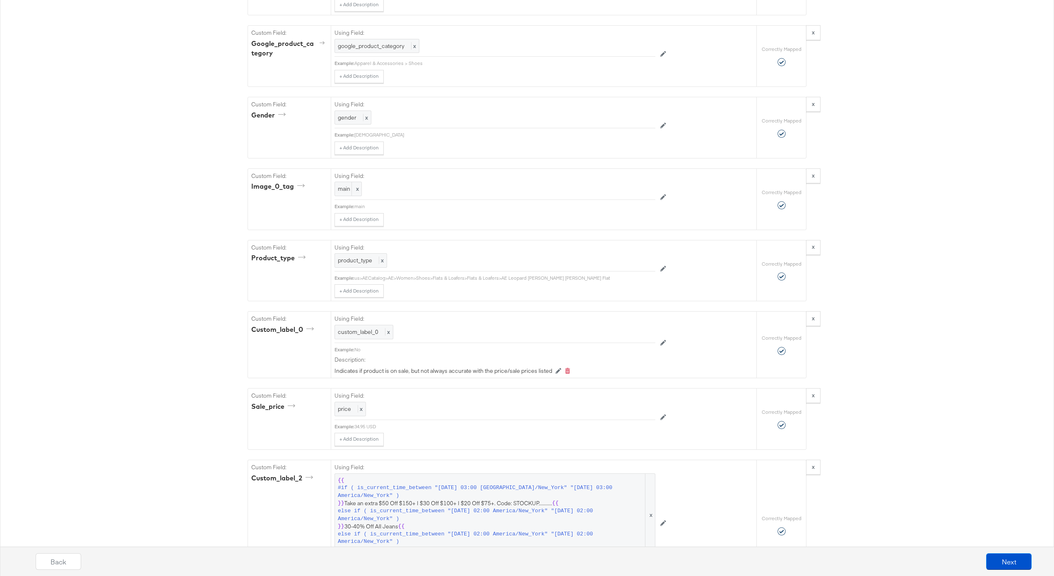
scroll to position [1154, 0]
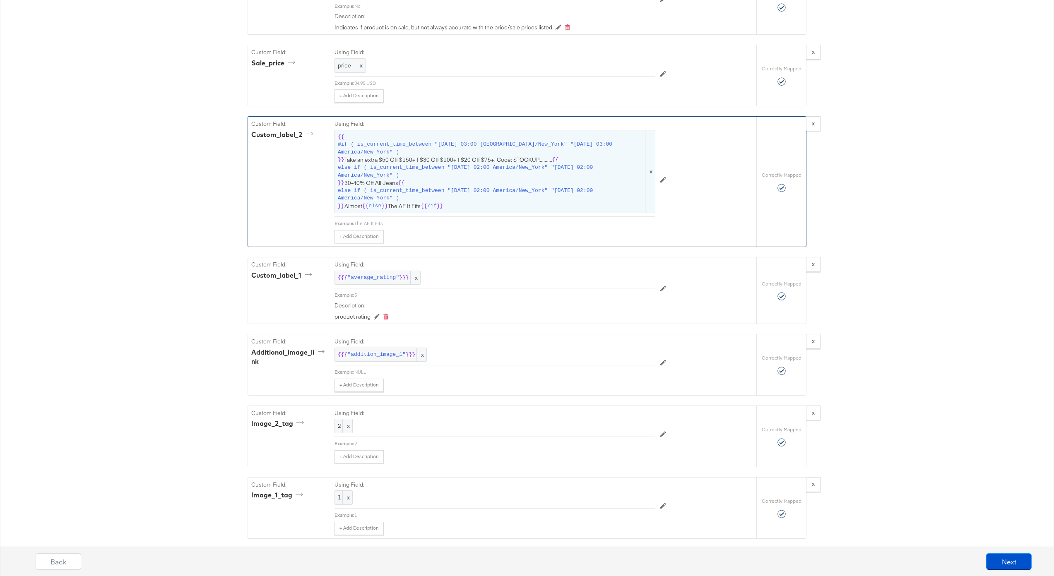
click at [465, 178] on span "else if ( is_current_time_between "2025-08-07 02:00 America/New_York" "2025-08-…" at bounding box center [491, 171] width 306 height 15
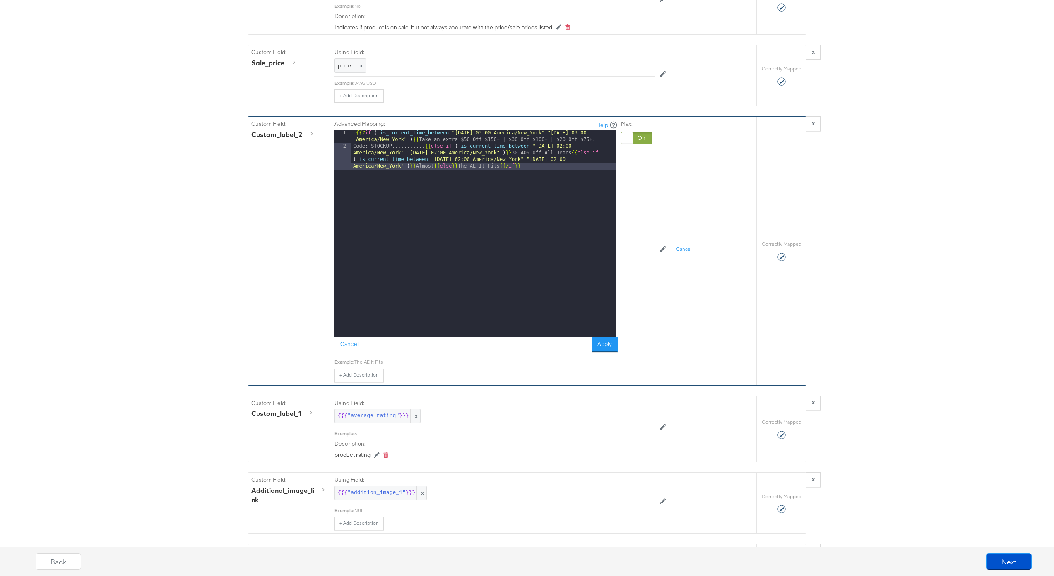
click at [432, 166] on div "{{# if ( is_current_time_between "2024-06-11 03:00 America/New_York" "2024-06-1…" at bounding box center [483, 253] width 264 height 247
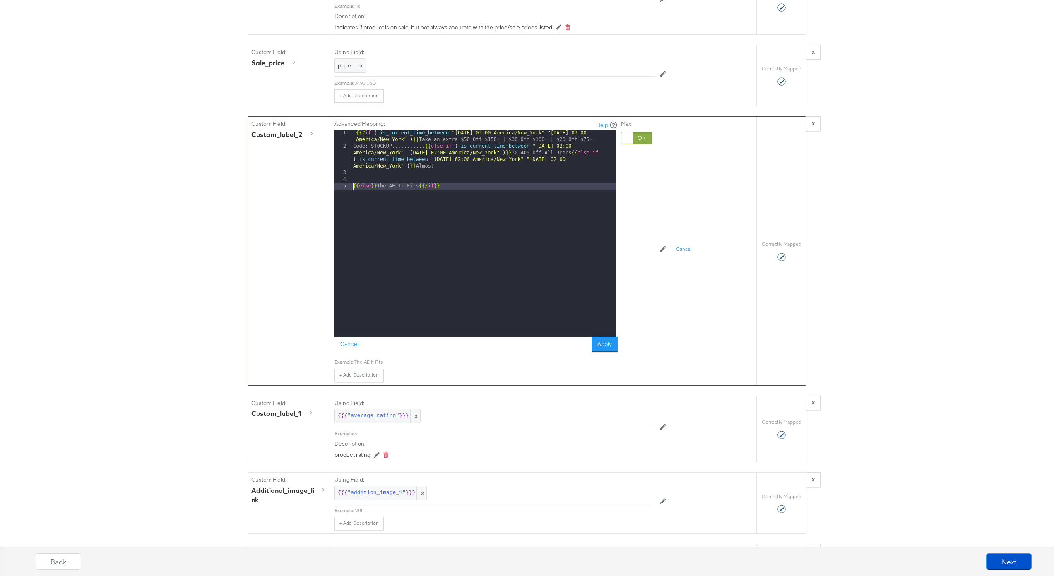
click at [581, 154] on div "{{# if ( is_current_time_between "2024-06-11 03:00 America/New_York" "2024-06-1…" at bounding box center [483, 243] width 264 height 227
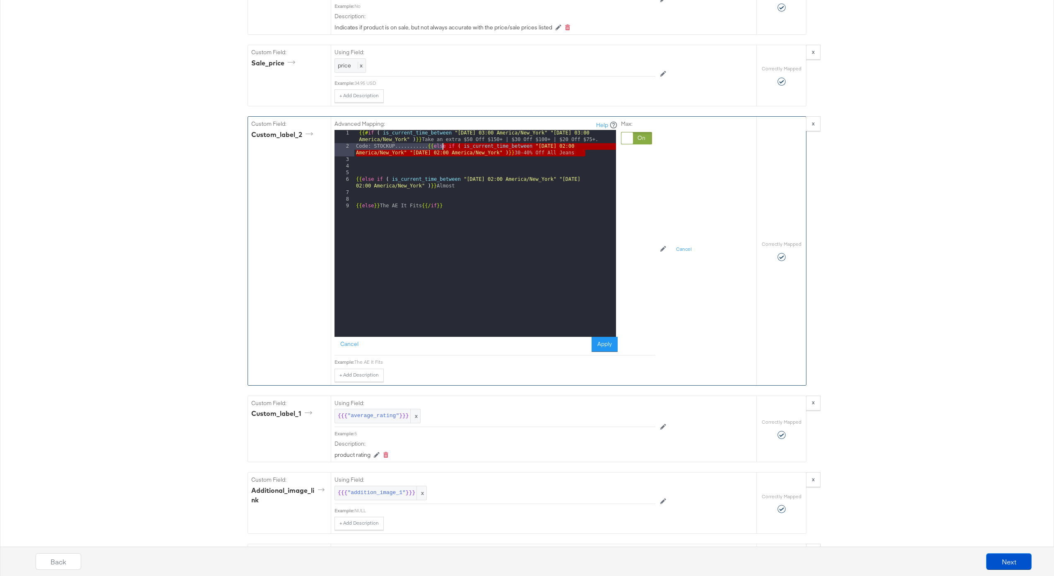
drag, startPoint x: 591, startPoint y: 153, endPoint x: 437, endPoint y: 146, distance: 154.1
click at [437, 146] on div "{{# if ( is_current_time_between "2024-06-11 03:00 America/New_York" "2024-06-1…" at bounding box center [485, 243] width 262 height 227
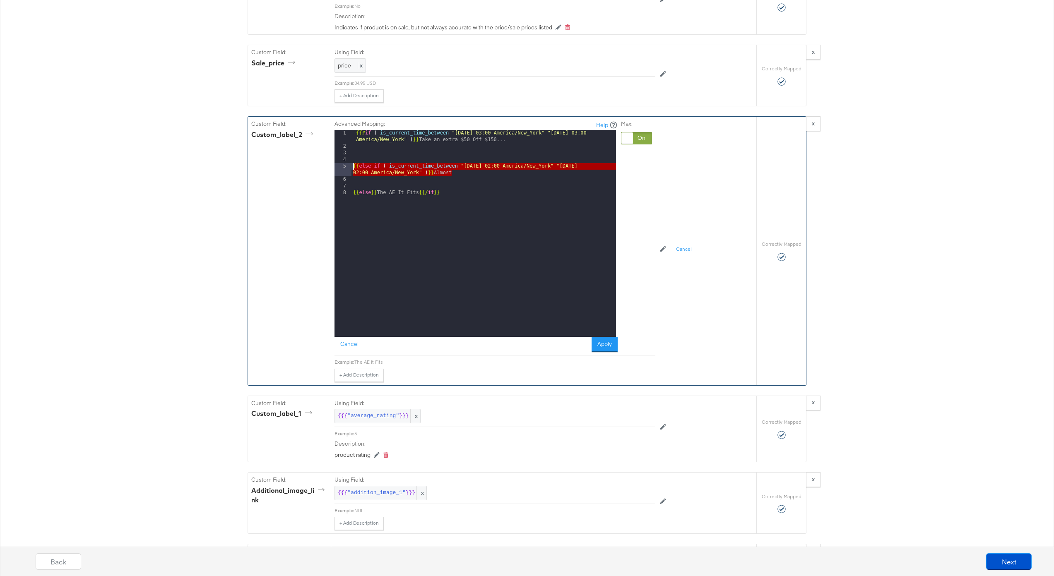
drag, startPoint x: 461, startPoint y: 174, endPoint x: 332, endPoint y: 168, distance: 129.3
click at [332, 168] on div "Advanced Mapping: Help 1 2 3 4 5 6 7 8 {{# if ( is_current_time_between "2024-0…" at bounding box center [543, 251] width 425 height 268
click at [470, 173] on div "{{# if ( is_current_time_between "2024-06-11 03:00 America/New_York" "2024-06-1…" at bounding box center [483, 243] width 264 height 227
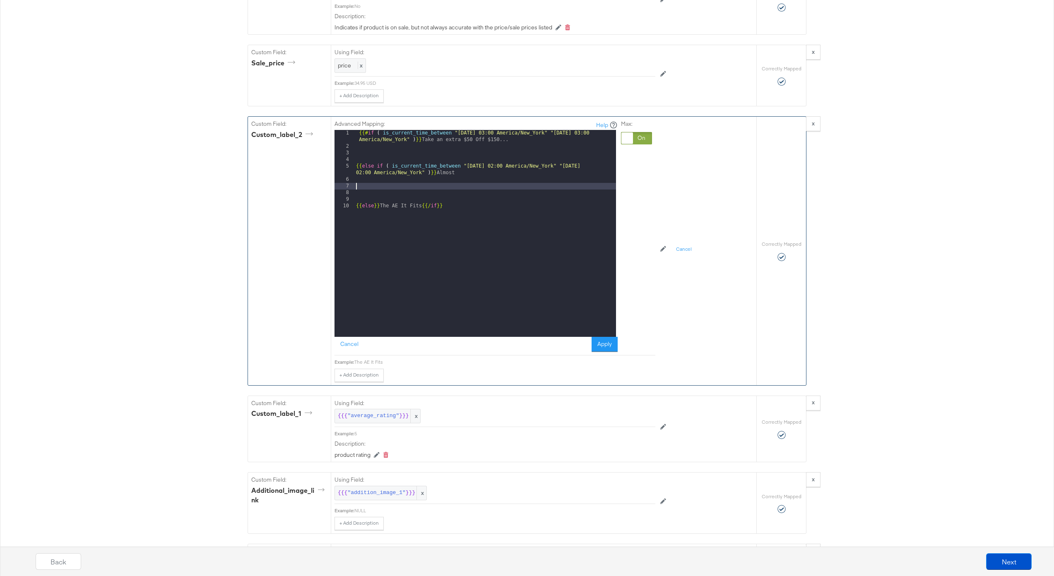
paste textarea
click at [495, 186] on div "{{# if ( is_current_time_between "2024-06-11 03:00 America/New_York" "2024-06-1…" at bounding box center [485, 243] width 262 height 227
click at [602, 185] on div "{{# if ( is_current_time_between "2024-06-11 03:00 America/New_York" "2024-06-1…" at bounding box center [485, 243] width 262 height 227
click at [483, 192] on div "{{# if ( is_current_time_between "2024-06-11 03:00 America/New_York" "2024-06-1…" at bounding box center [485, 243] width 262 height 227
drag, startPoint x: 355, startPoint y: 168, endPoint x: 355, endPoint y: 178, distance: 10.3
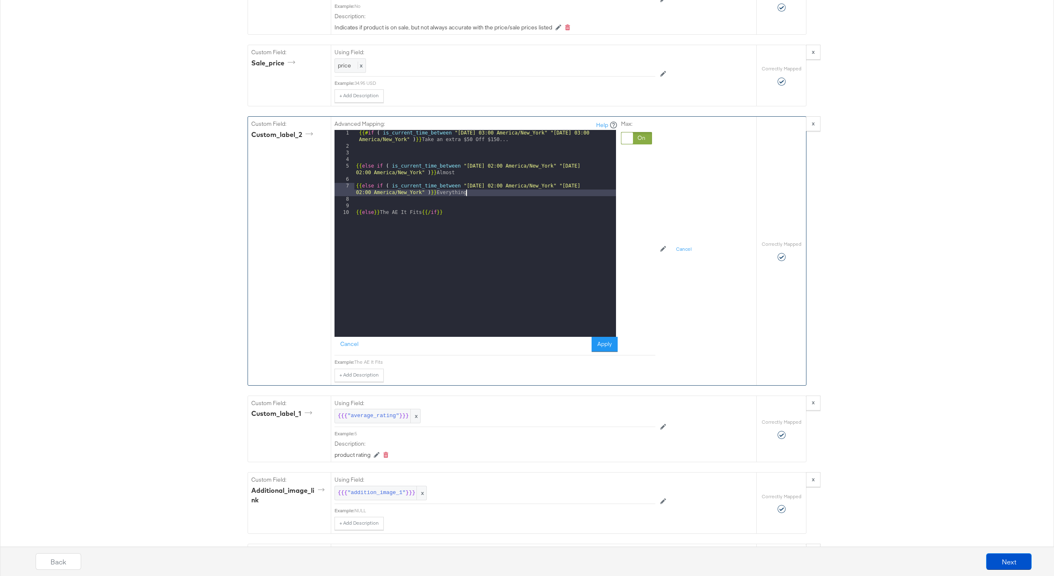
click at [355, 168] on div "{{# if ( is_current_time_between "2024-06-11 03:00 America/New_York" "2024-06-1…" at bounding box center [485, 243] width 262 height 227
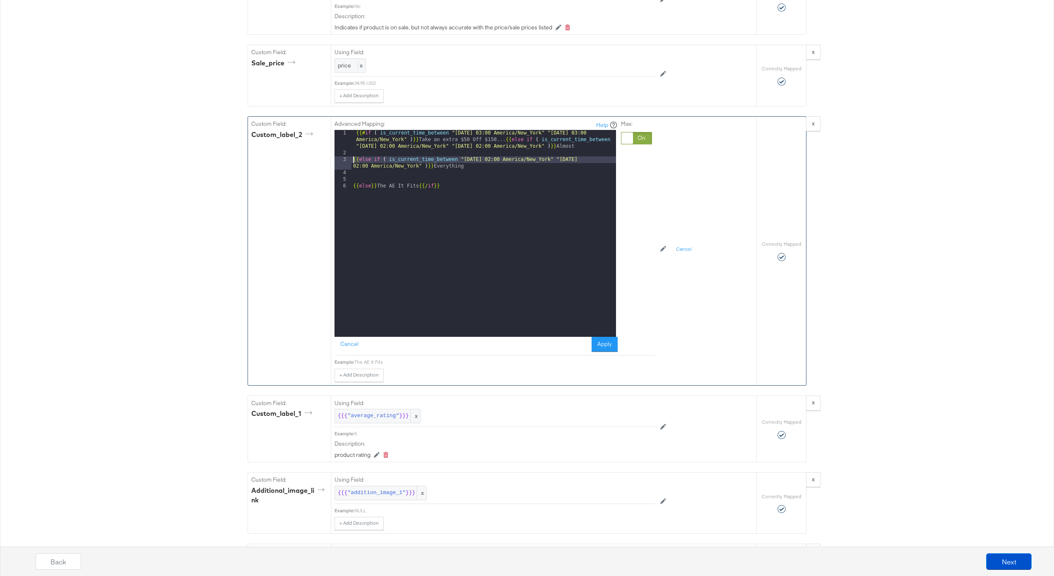
drag, startPoint x: 351, startPoint y: 161, endPoint x: 355, endPoint y: 183, distance: 21.9
click at [351, 161] on div "{{# if ( is_current_time_between "2024-06-11 03:00 America/New_York" "2024-06-1…" at bounding box center [483, 246] width 264 height 233
click at [354, 181] on div "{{# if ( is_current_time_between "2024-06-11 03:00 America/New_York" "2024-06-1…" at bounding box center [483, 253] width 264 height 247
click at [610, 344] on button "Apply" at bounding box center [604, 344] width 26 height 15
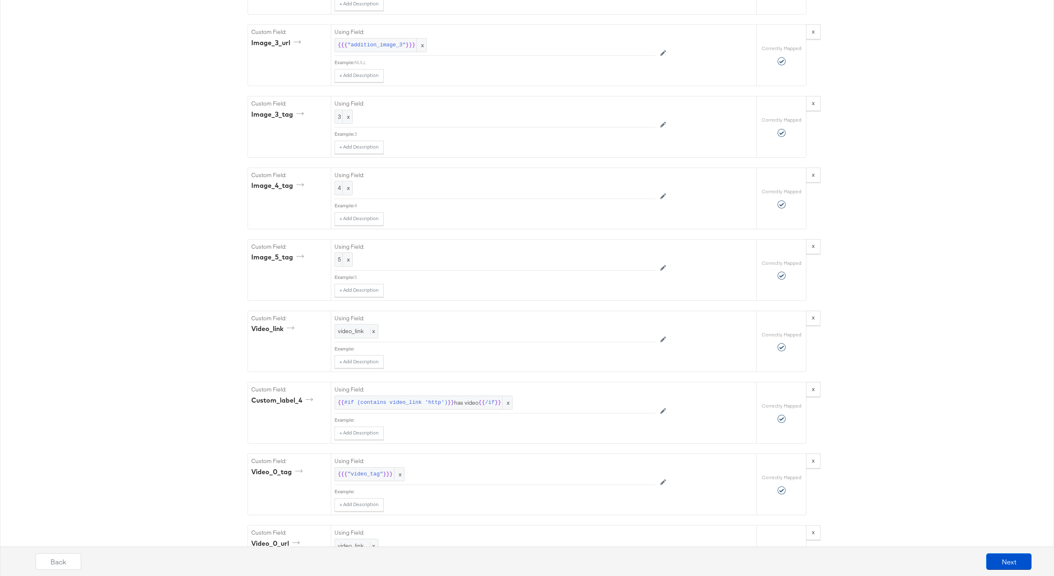
scroll to position [2026, 0]
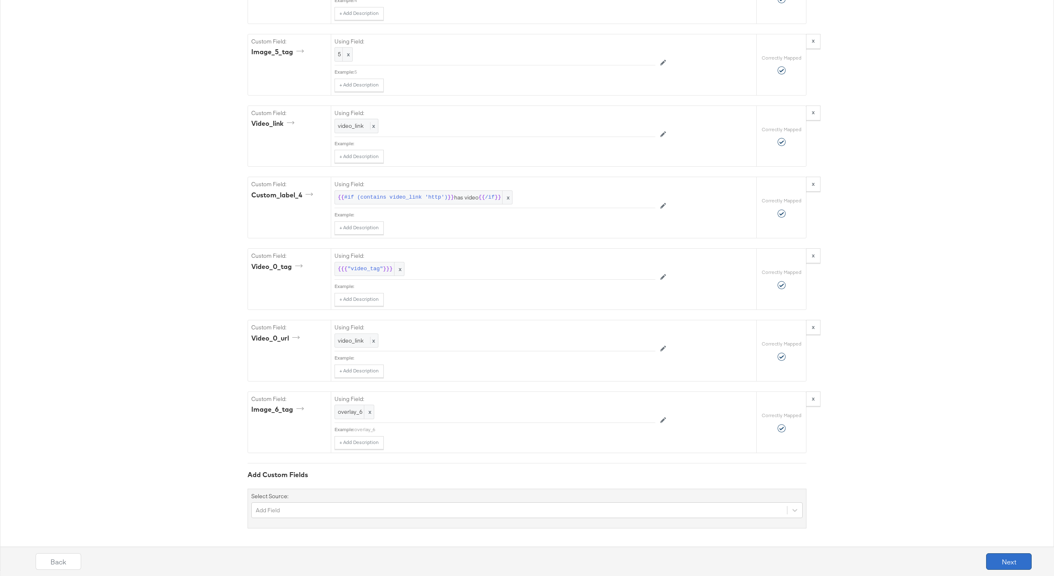
click at [1014, 561] on button "Next" at bounding box center [1009, 561] width 46 height 17
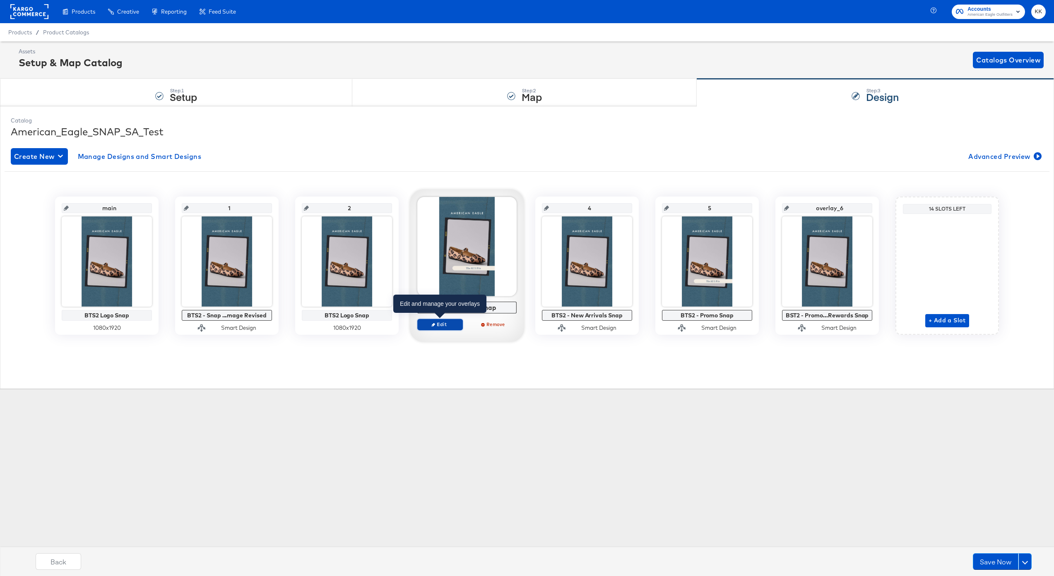
click at [439, 327] on span "Edit" at bounding box center [440, 324] width 38 height 6
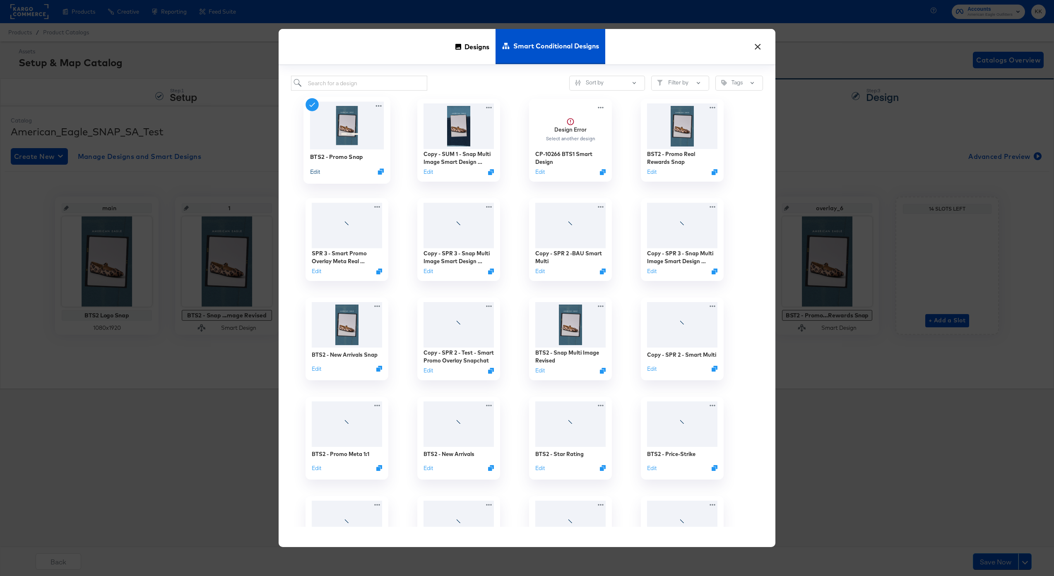
click at [314, 171] on button "Edit" at bounding box center [315, 172] width 10 height 8
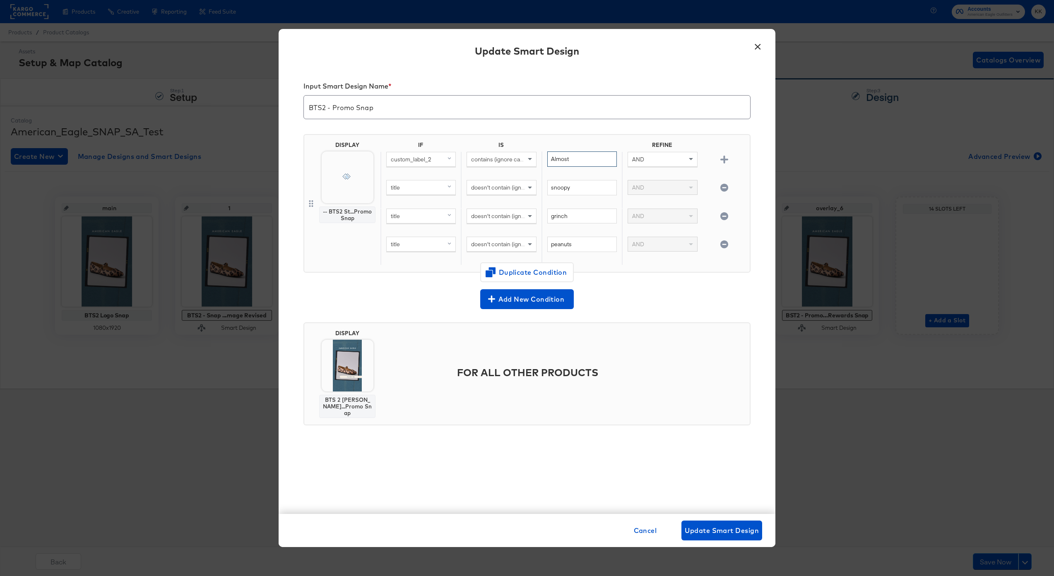
drag, startPoint x: 579, startPoint y: 158, endPoint x: 540, endPoint y: 158, distance: 38.1
click at [540, 158] on div "custom_label_2 contains (ignore case) Almost AND" at bounding box center [563, 165] width 366 height 29
type input "Everything"
click at [346, 235] on span "Change Design" at bounding box center [347, 236] width 88 height 10
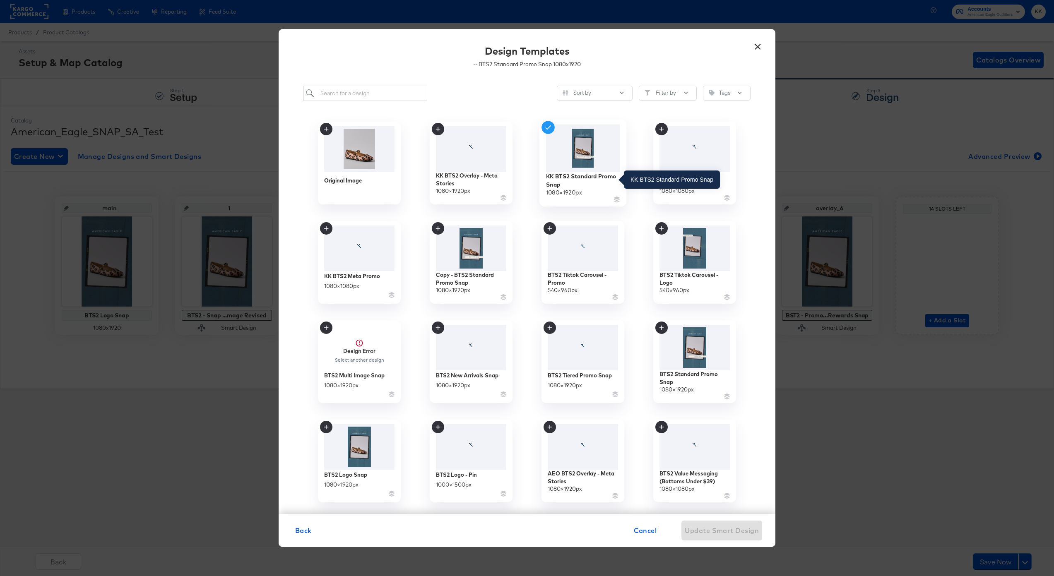
click at [585, 178] on div "KK BTS2 Standard Promo Snap" at bounding box center [583, 180] width 74 height 16
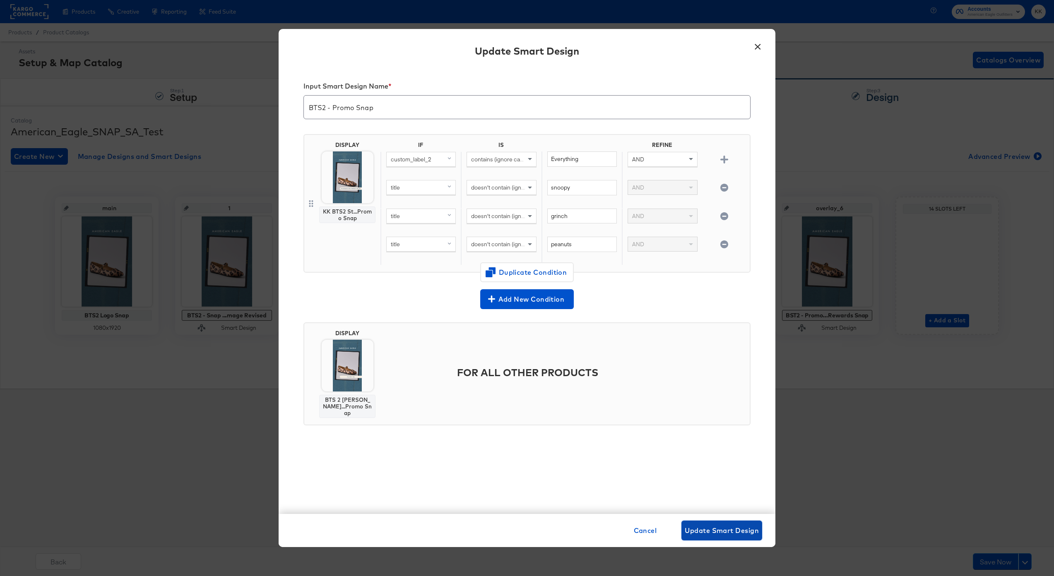
click at [732, 536] on button "Update Smart Design" at bounding box center [721, 531] width 81 height 20
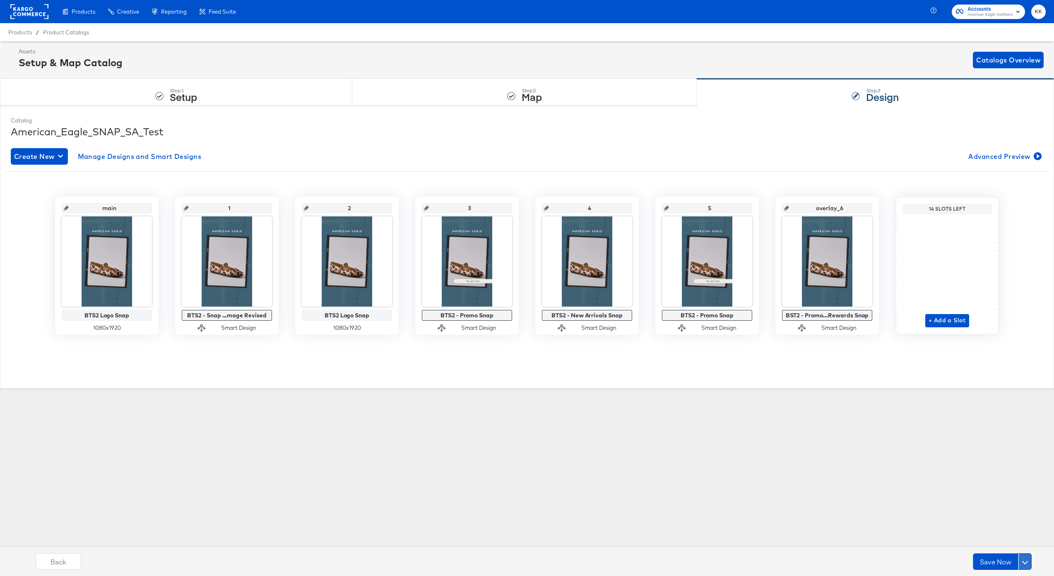
click at [1025, 563] on span at bounding box center [1025, 562] width 6 height 6
click at [1008, 546] on div "Schedule Save" at bounding box center [1005, 546] width 38 height 8
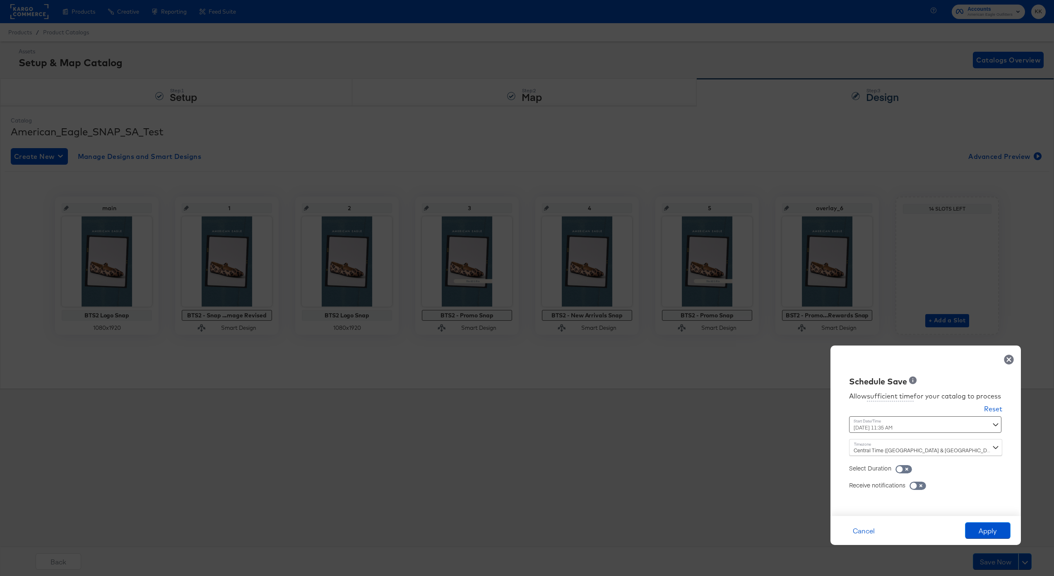
click at [874, 427] on div "August 21st 2025 11:35 AM ‹ August 2025 › Su Mo Tu We Th Fr Sa 27 28 29 30 31 1…" at bounding box center [905, 424] width 112 height 17
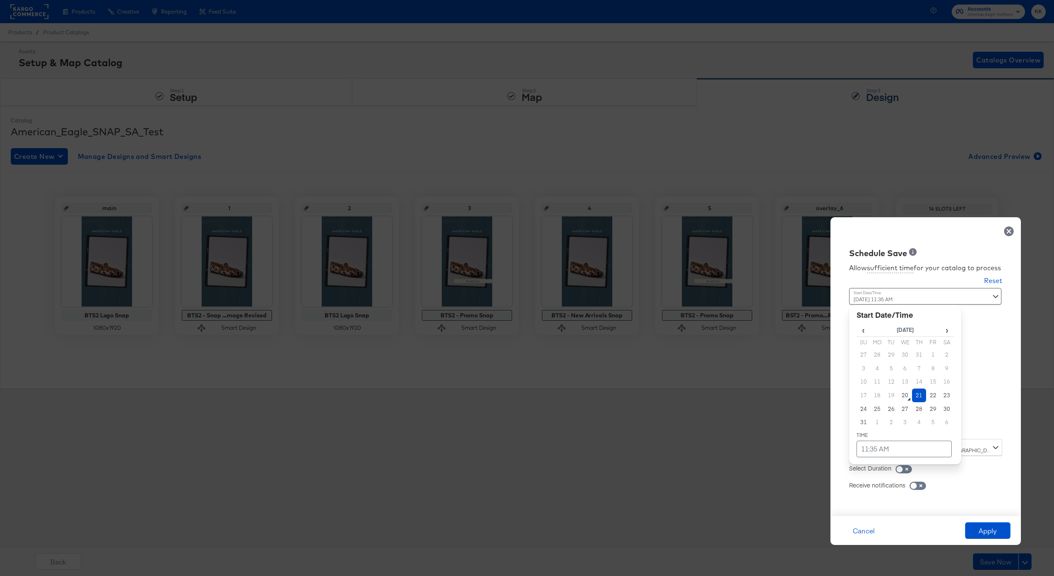
click at [918, 394] on td "21" at bounding box center [919, 396] width 14 height 14
click at [898, 444] on td "11:35 AM" at bounding box center [903, 449] width 95 height 17
click at [894, 395] on span "▼" at bounding box center [887, 387] width 17 height 17
click at [894, 391] on span "▼" at bounding box center [887, 387] width 17 height 17
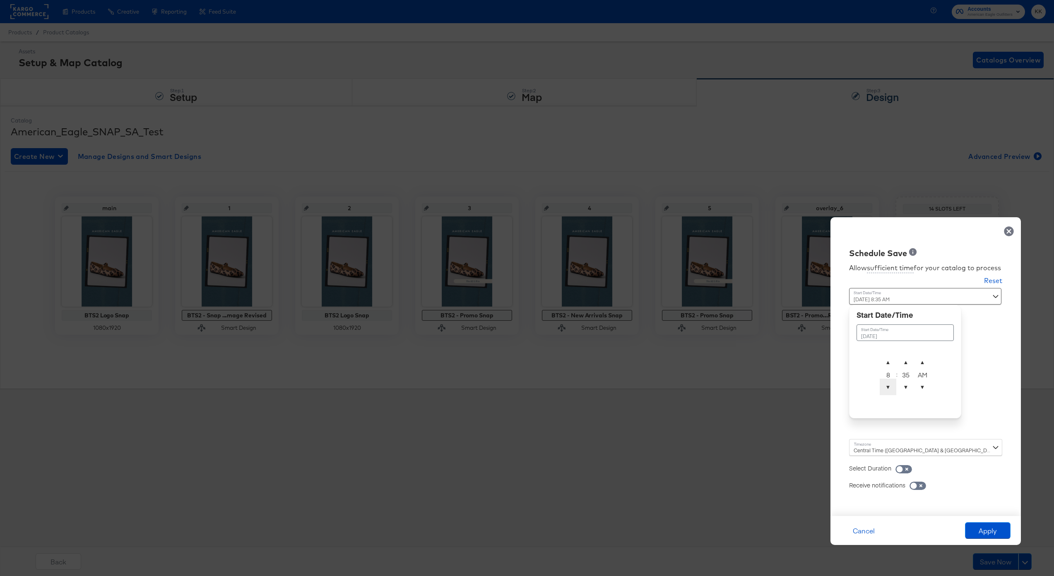
click at [894, 391] on span "▼" at bounding box center [887, 387] width 17 height 17
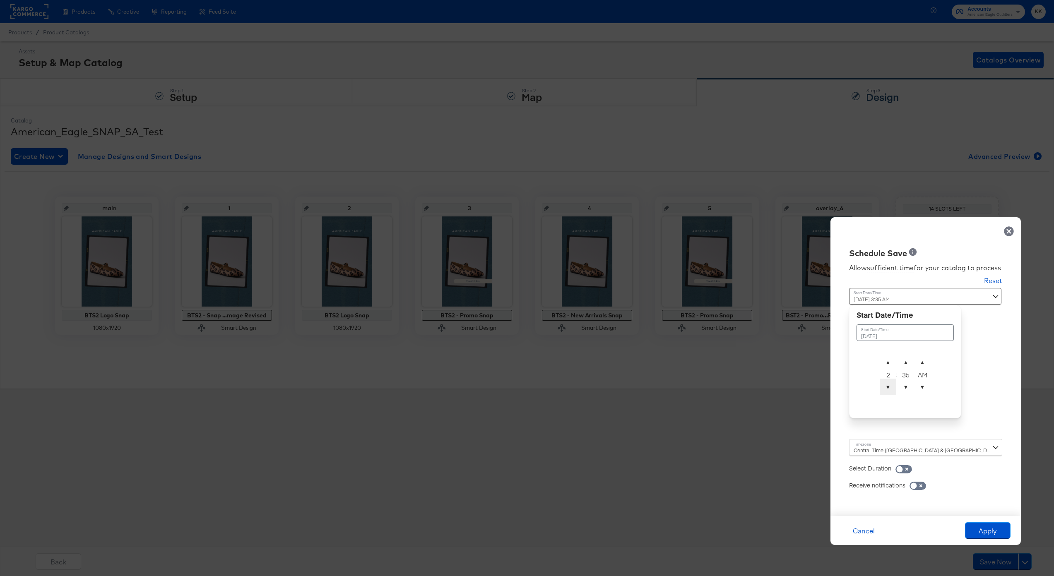
click at [894, 391] on span "▼" at bounding box center [887, 387] width 17 height 17
click at [912, 355] on span "▲" at bounding box center [905, 362] width 17 height 17
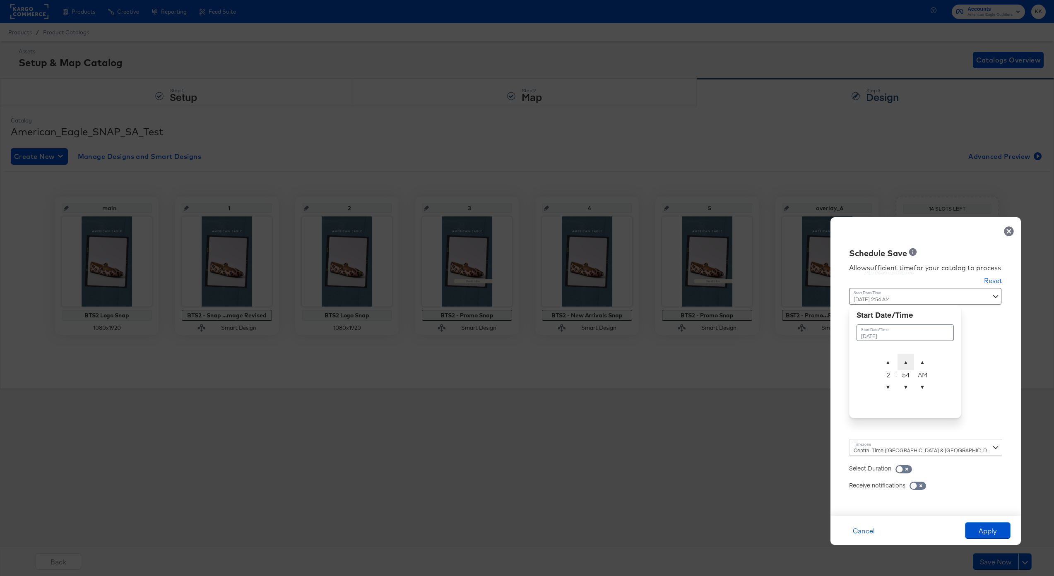
click at [912, 355] on span "▲" at bounding box center [905, 362] width 17 height 17
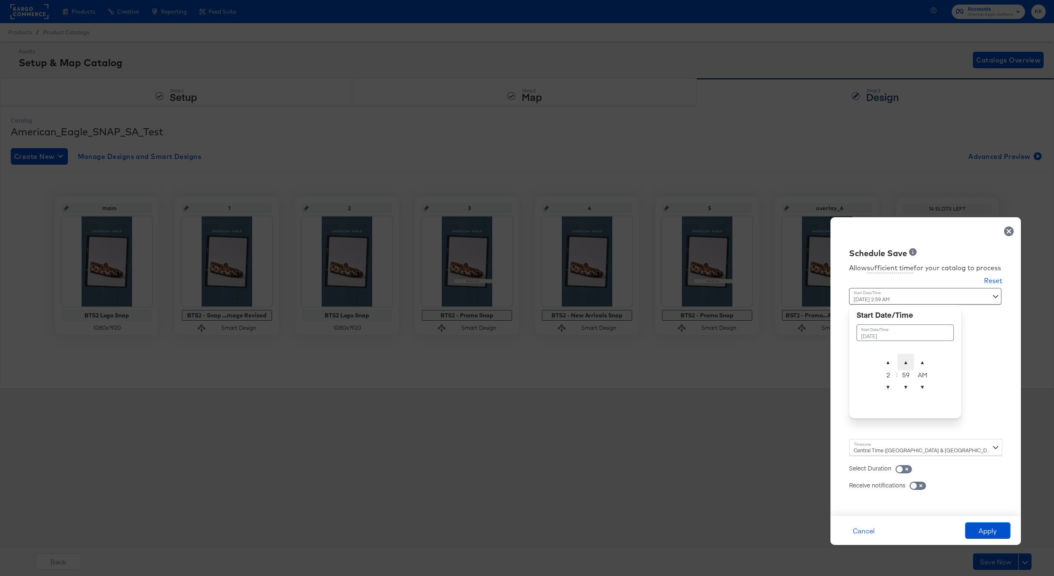
click at [912, 355] on span "▲" at bounding box center [905, 362] width 17 height 17
type input "August 21st 2025 2:00 AM"
click at [859, 451] on div "Central Time (US & Canada) (America/Chicago)" at bounding box center [925, 447] width 153 height 17
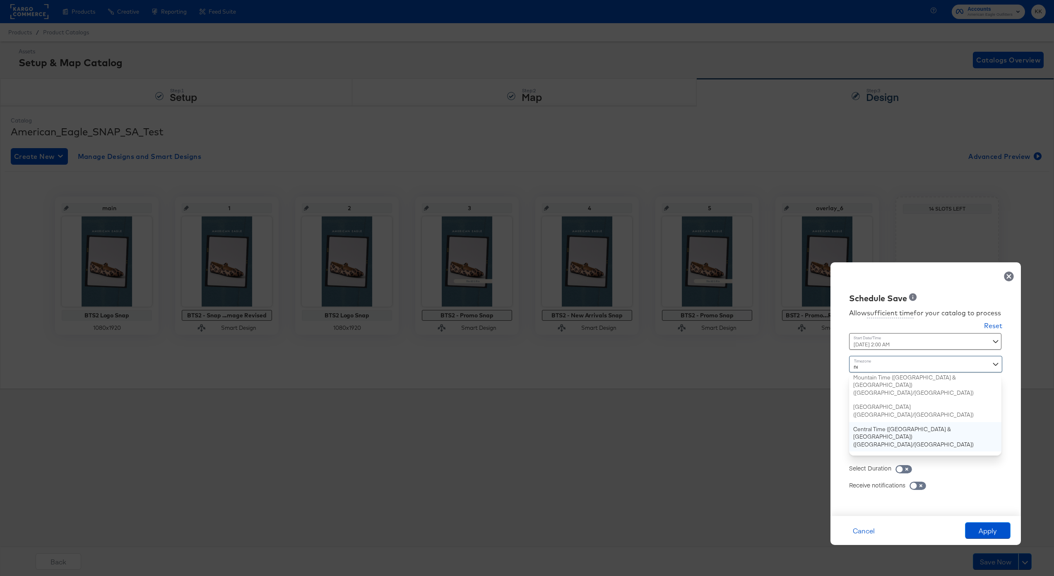
type input "new"
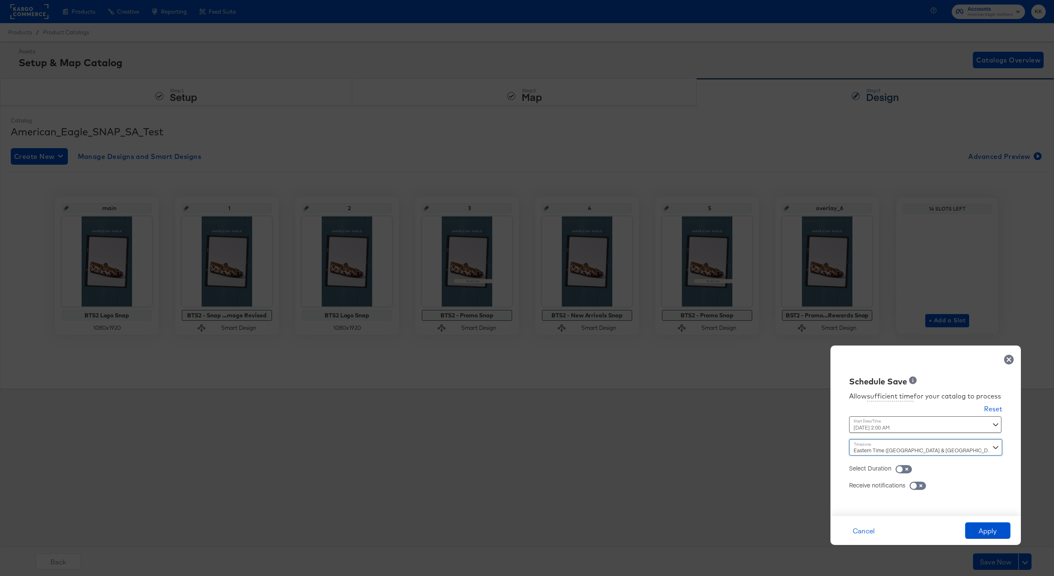
click at [984, 520] on div "Cancel Apply" at bounding box center [925, 530] width 190 height 29
click at [984, 531] on button "Apply" at bounding box center [988, 530] width 46 height 17
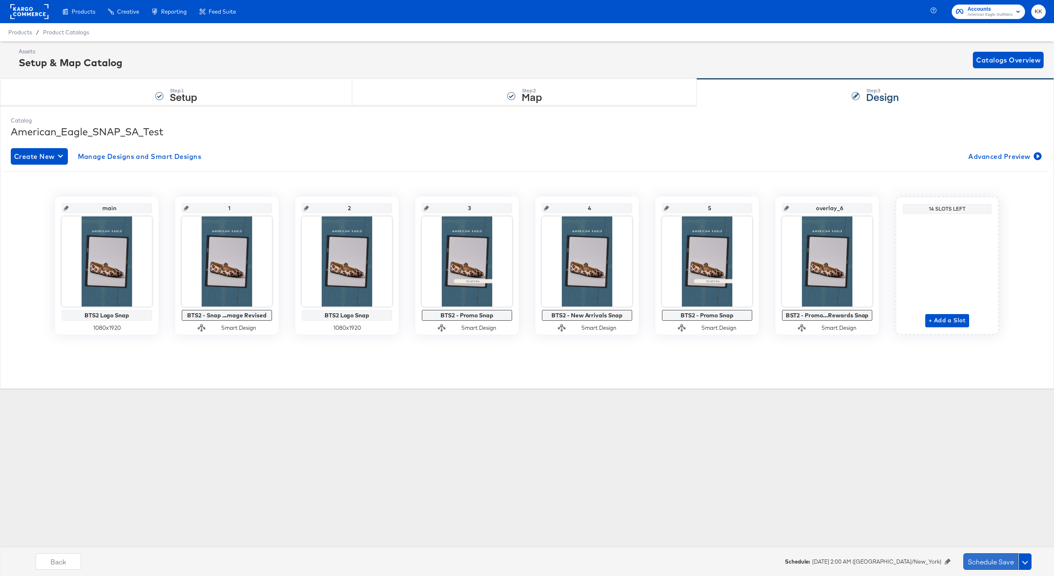
click at [989, 564] on button "Schedule Save" at bounding box center [990, 561] width 55 height 17
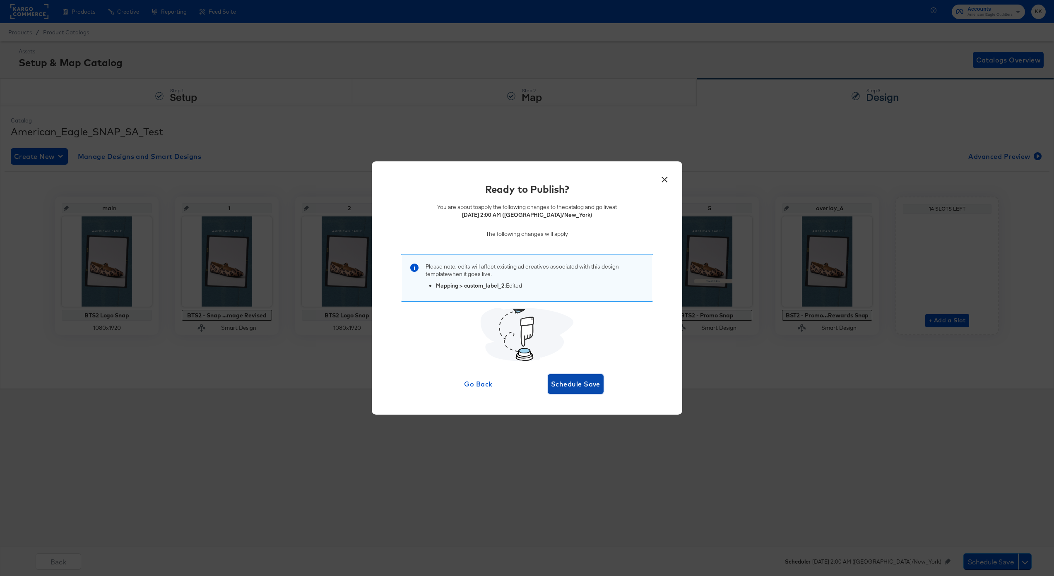
click at [584, 387] on span "Schedule Save" at bounding box center [575, 384] width 49 height 12
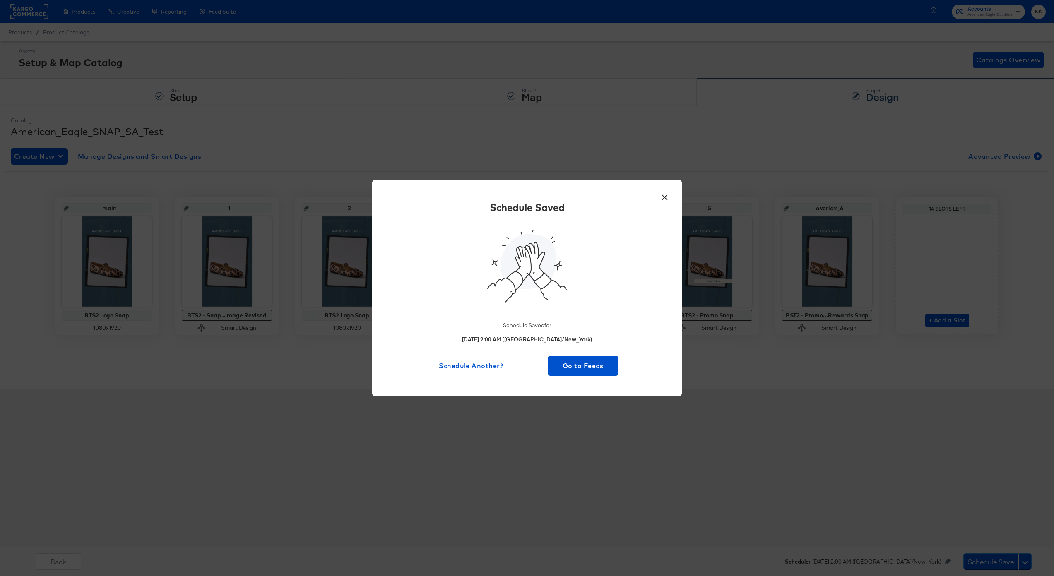
click at [583, 352] on div "Schedule Saved Schedule Saved for August 21st 2025 2:00 AM (America/New_York) S…" at bounding box center [527, 287] width 286 height 175
click at [588, 361] on span "Go to Feeds" at bounding box center [583, 366] width 64 height 12
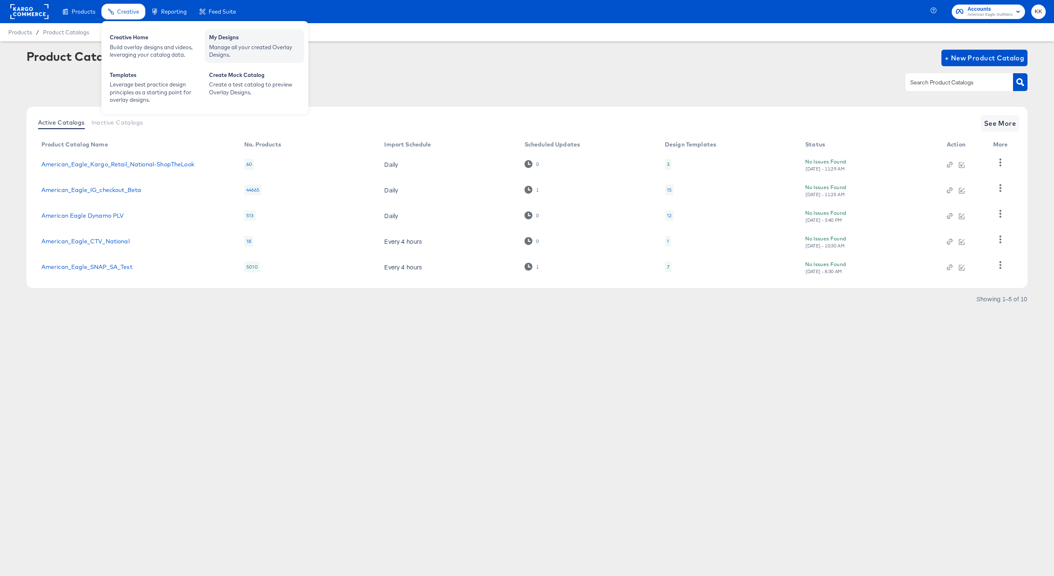
click at [227, 41] on div "My Designs" at bounding box center [254, 39] width 91 height 10
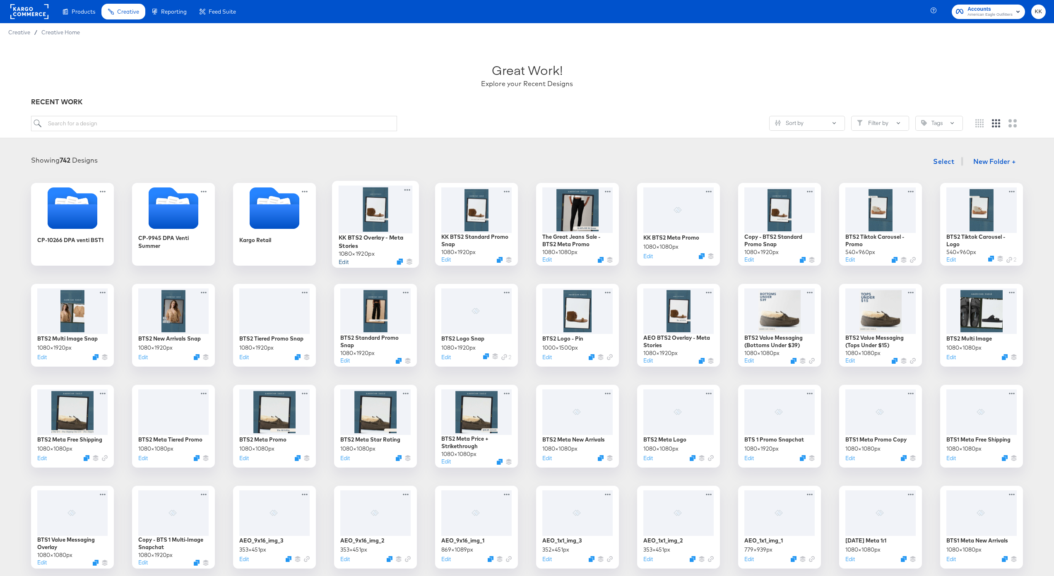
click at [343, 263] on button "Edit" at bounding box center [344, 261] width 10 height 8
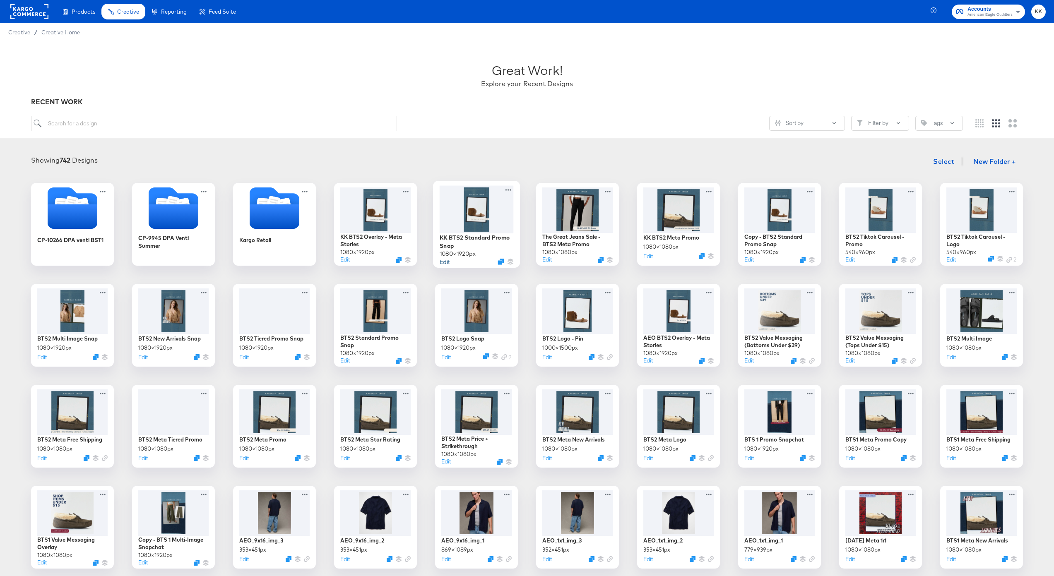
click at [446, 264] on button "Edit" at bounding box center [445, 261] width 10 height 8
click at [642, 258] on button "Edit" at bounding box center [646, 258] width 10 height 8
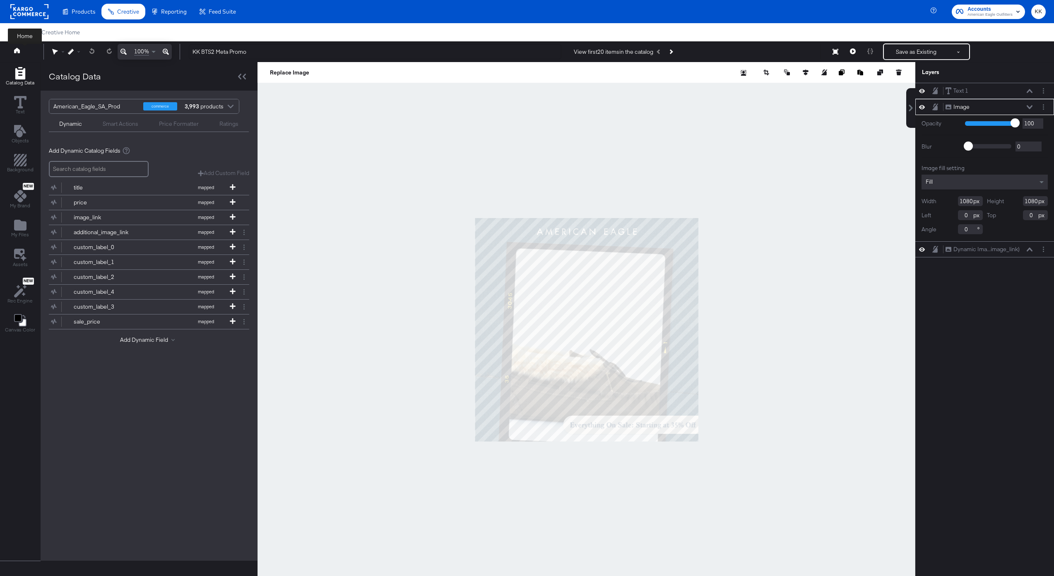
click at [19, 51] on icon at bounding box center [17, 50] width 6 height 5
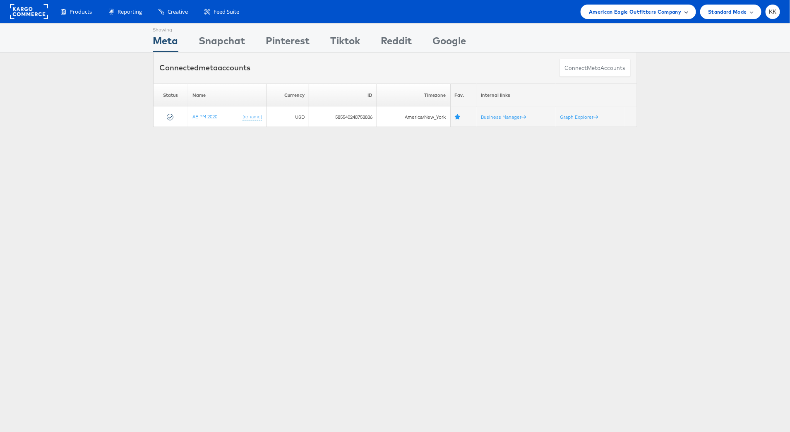
click at [614, 11] on span "American Eagle Outfitters Company" at bounding box center [635, 11] width 92 height 9
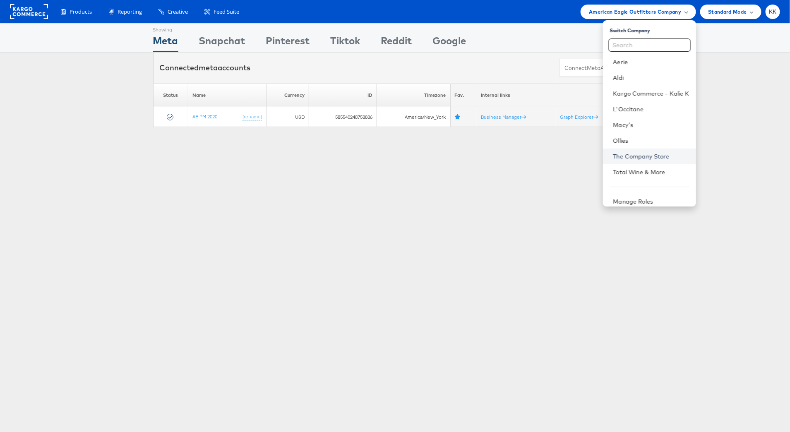
click at [627, 158] on link "The Company Store" at bounding box center [651, 156] width 76 height 8
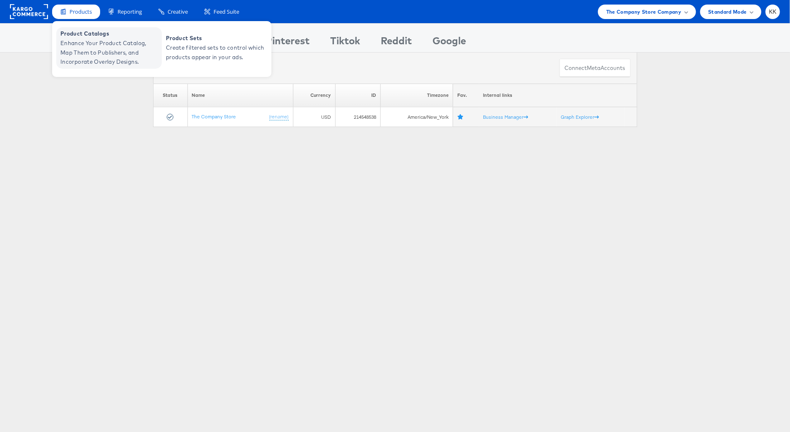
click at [87, 50] on span "Enhance Your Product Catalog, Map Them to Publishers, and Incorporate Overlay D…" at bounding box center [109, 52] width 99 height 28
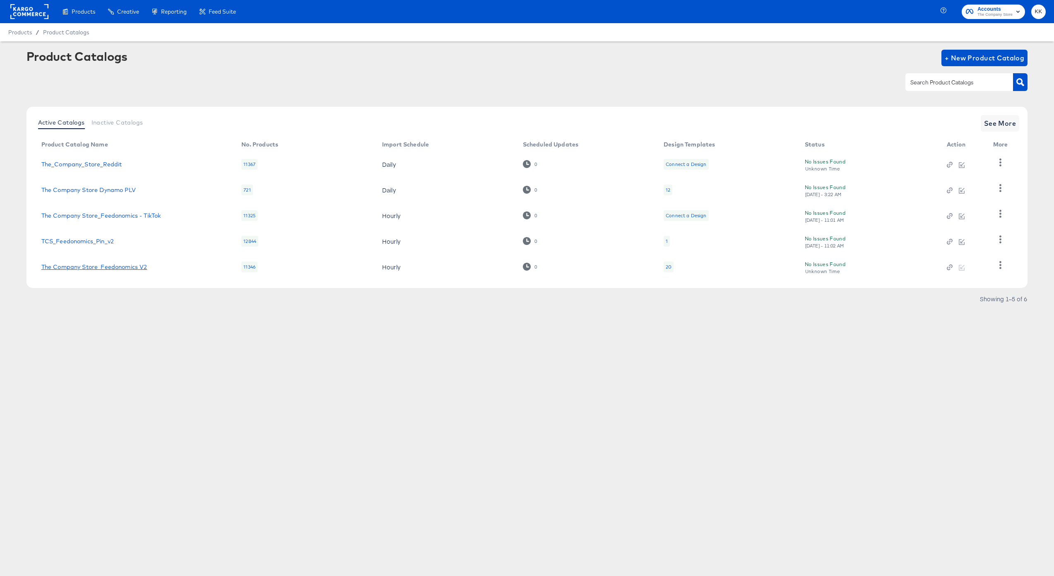
click at [120, 264] on link "The Company Store_Feedonomics V2" at bounding box center [94, 267] width 106 height 7
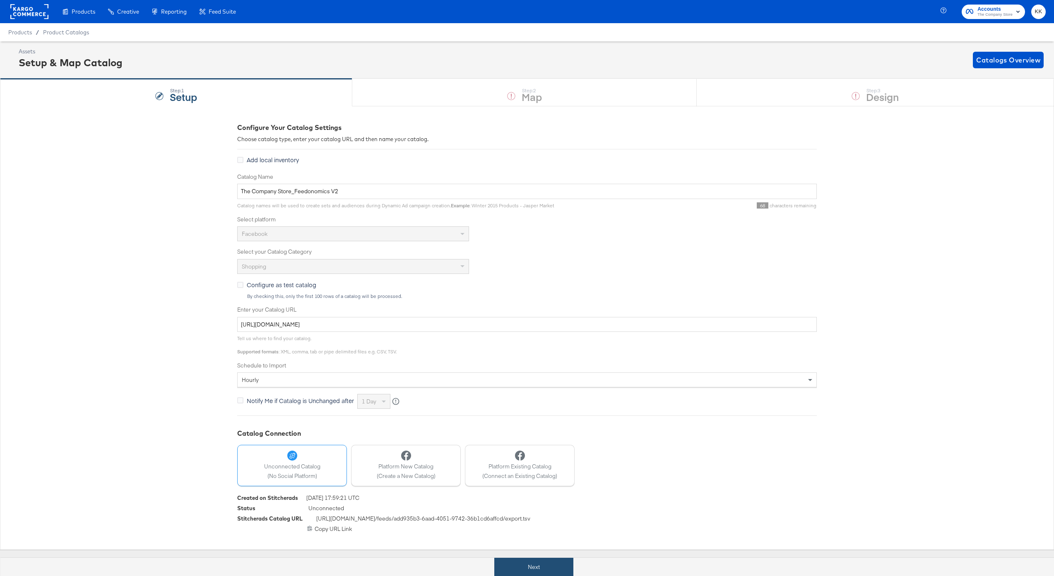
click at [529, 564] on button "Next" at bounding box center [533, 567] width 79 height 19
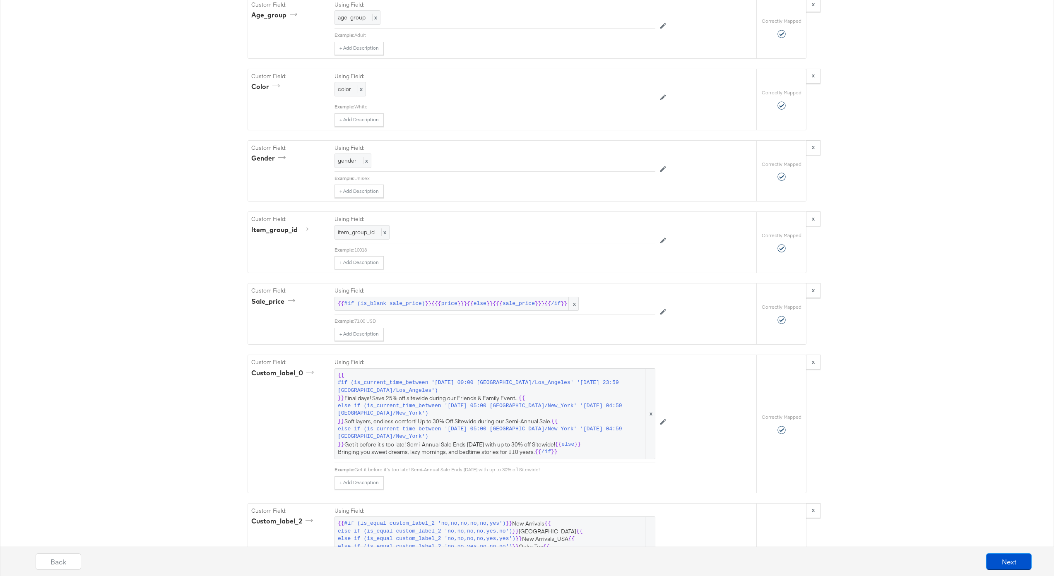
scroll to position [1391, 0]
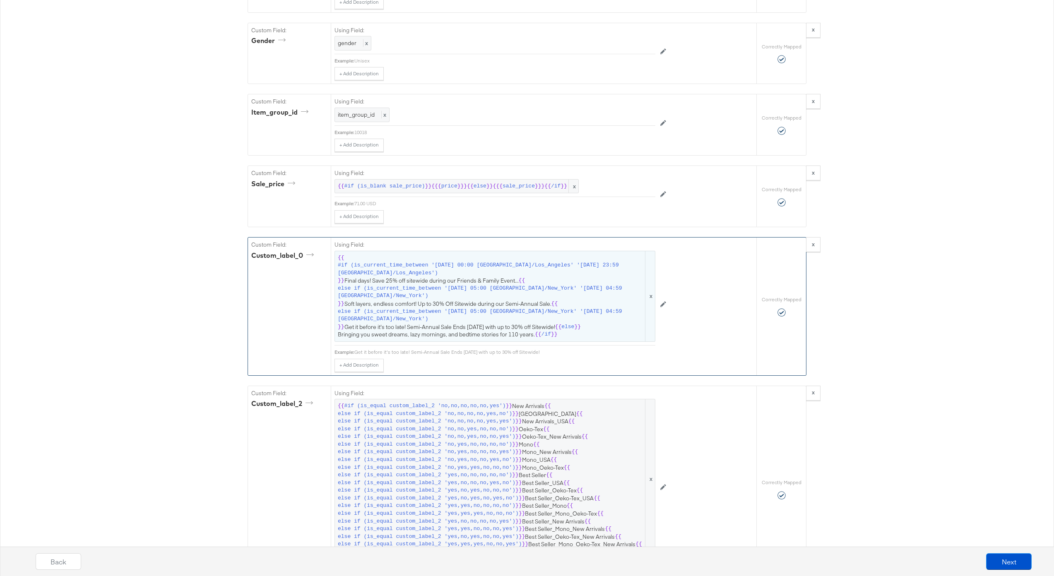
click at [521, 301] on span "{{ #if (is_current_time_between '2022-03-21 00:00 America/Los_Angeles' '2022-03…" at bounding box center [495, 296] width 314 height 84
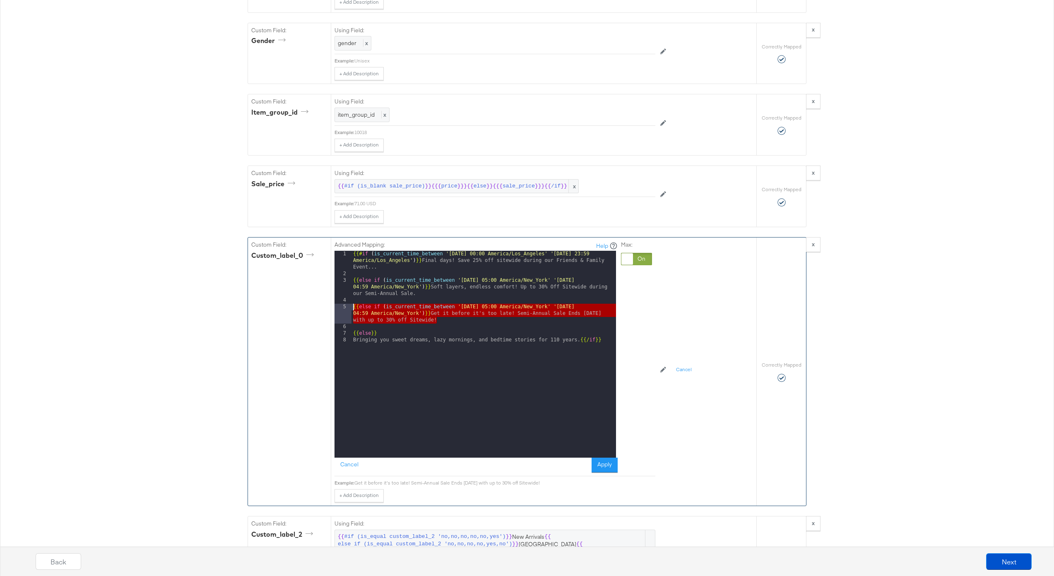
drag, startPoint x: 442, startPoint y: 320, endPoint x: 336, endPoint y: 307, distance: 107.5
click at [336, 307] on div "1 2 3 4 5 6 7 8 {{# if ( is_current_time_between '2022-03-21 00:00 America/Los_…" at bounding box center [474, 354] width 281 height 207
click at [449, 319] on div "{{# if ( is_current_time_between '2022-03-21 00:00 America/Los_Angeles' '2022-0…" at bounding box center [483, 367] width 264 height 233
paste textarea
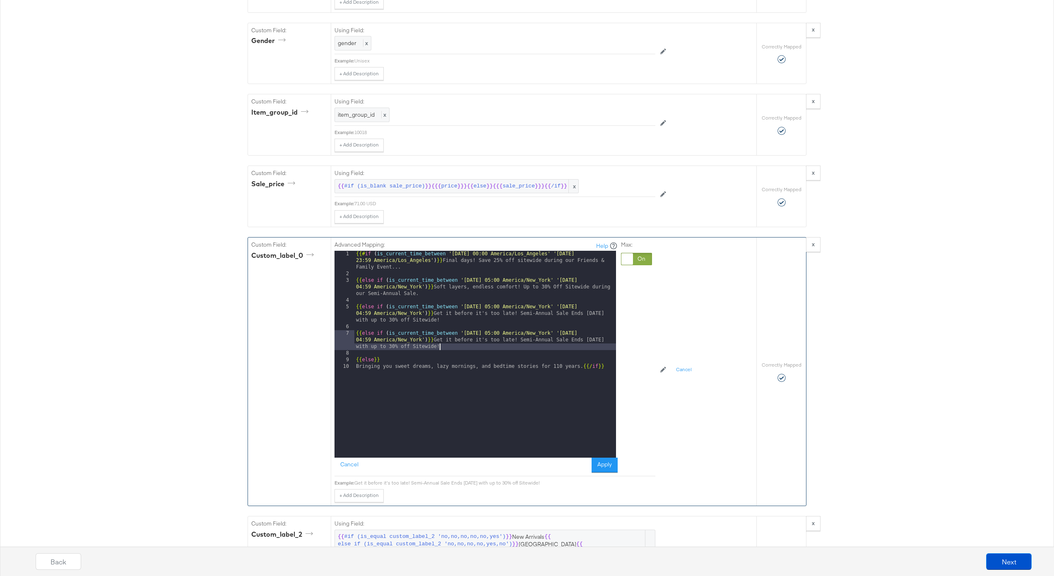
click at [491, 334] on div "{{# if ( is_current_time_between '2022-03-21 00:00 America/Los_Angeles' '2022-0…" at bounding box center [485, 367] width 262 height 233
click at [603, 332] on div "{{# if ( is_current_time_between '2022-03-21 00:00 America/Los_Angeles' '2022-0…" at bounding box center [485, 367] width 262 height 233
drag, startPoint x: 450, startPoint y: 345, endPoint x: 444, endPoint y: 341, distance: 7.7
click at [444, 341] on div "{{# if ( is_current_time_between '2022-03-21 00:00 America/Los_Angeles' '2022-0…" at bounding box center [485, 367] width 262 height 233
drag, startPoint x: 536, startPoint y: 353, endPoint x: 437, endPoint y: 341, distance: 99.7
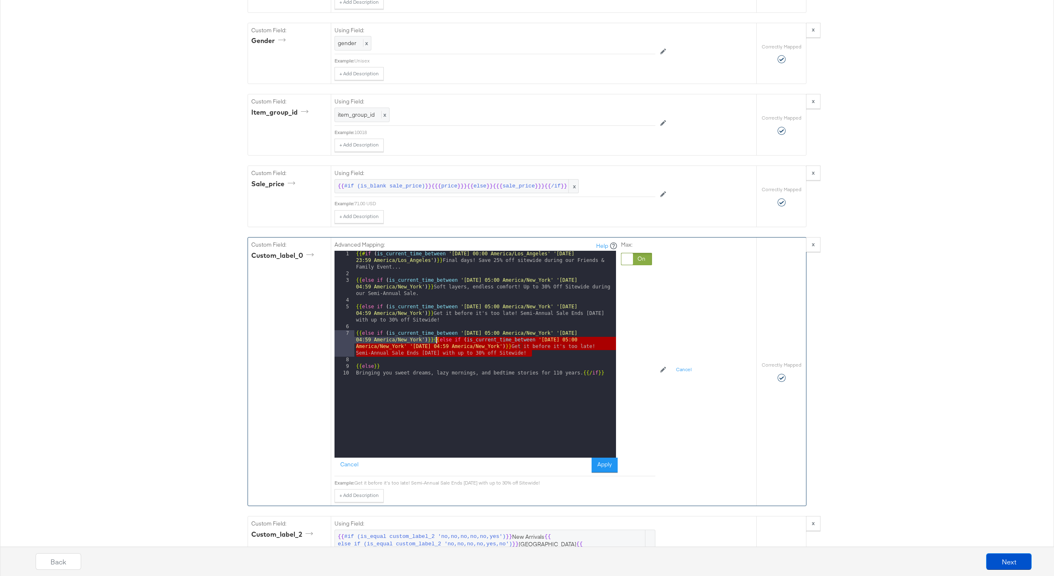
click at [437, 341] on div "{{# if ( is_current_time_between '2022-03-21 00:00 America/Los_Angeles' '2022-0…" at bounding box center [485, 367] width 262 height 233
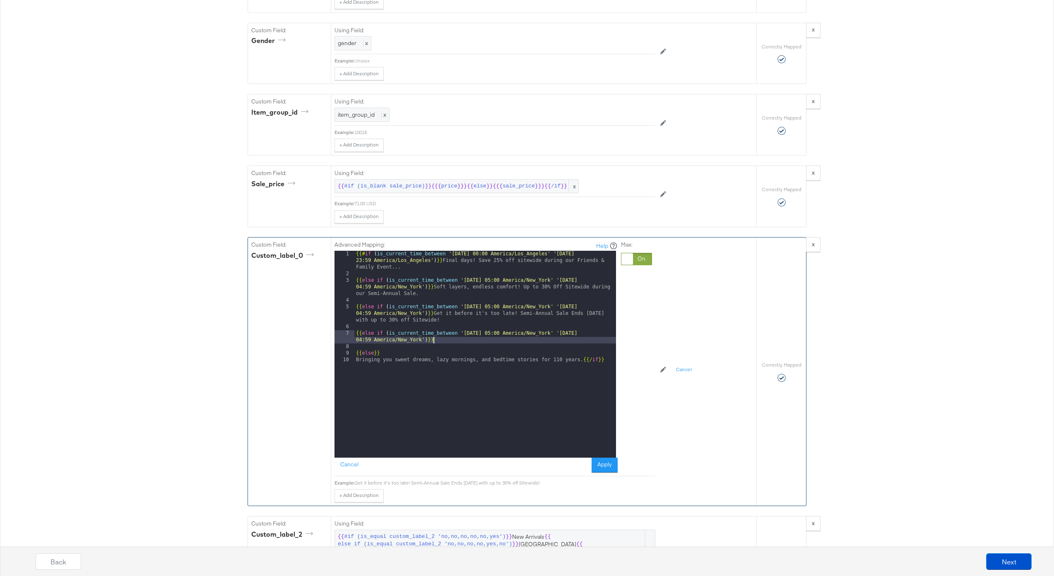
click at [445, 339] on div "{{# if ( is_current_time_between '2022-03-21 00:00 America/Los_Angeles' '2022-0…" at bounding box center [485, 367] width 262 height 233
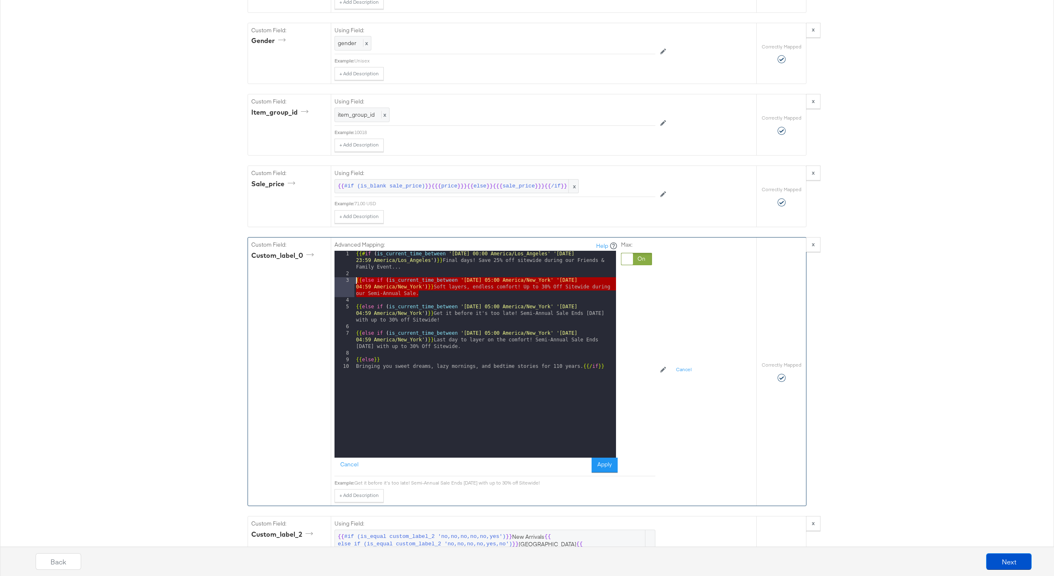
drag, startPoint x: 426, startPoint y: 295, endPoint x: 346, endPoint y: 281, distance: 81.7
click at [346, 281] on div "1 2 3 4 5 6 7 8 9 10 {{# if ( is_current_time_between '2022-03-21 00:00 America…" at bounding box center [474, 354] width 281 height 207
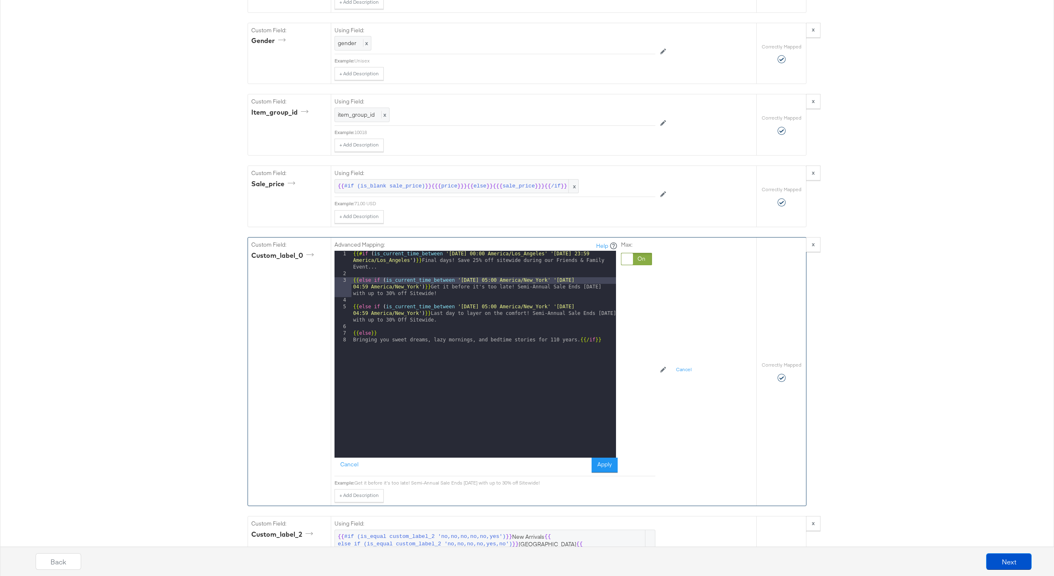
click at [461, 329] on div "{{# if ( is_current_time_between '2022-03-21 00:00 America/Los_Angeles' '2022-0…" at bounding box center [483, 367] width 264 height 233
click at [601, 467] on button "Apply" at bounding box center [604, 465] width 26 height 15
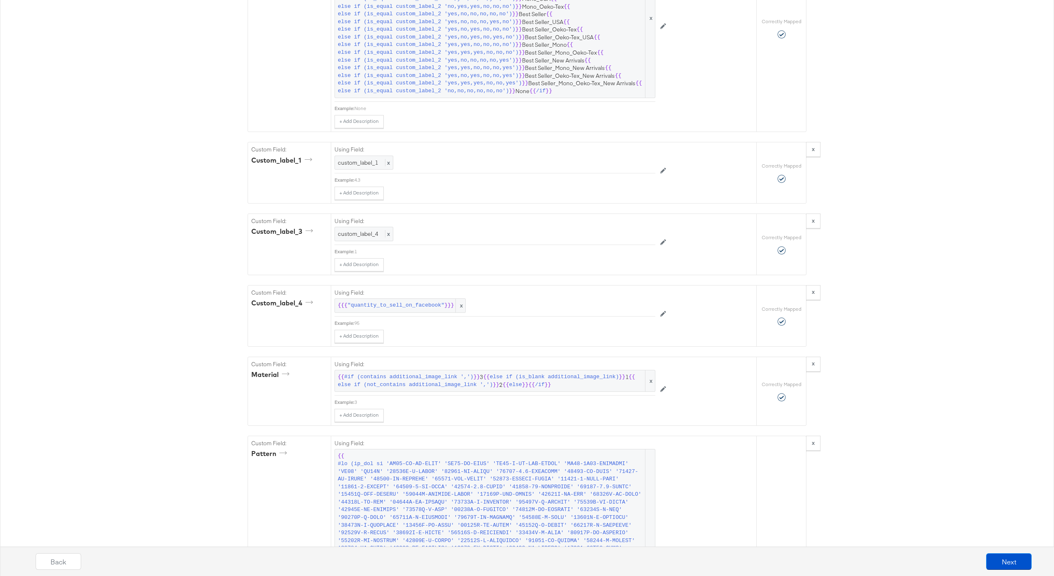
scroll to position [1876, 0]
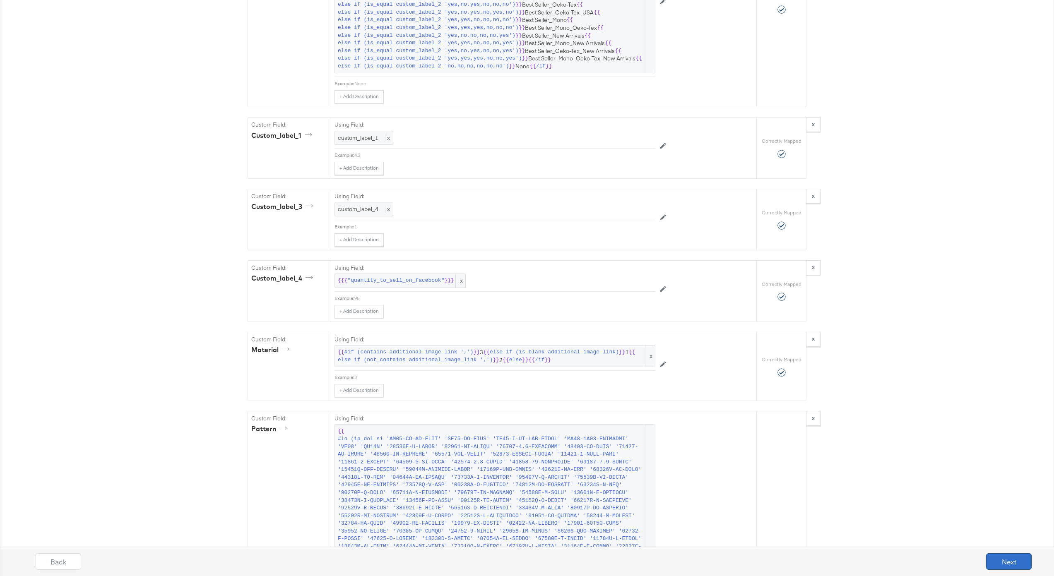
click at [1019, 563] on button "Next" at bounding box center [1009, 561] width 46 height 17
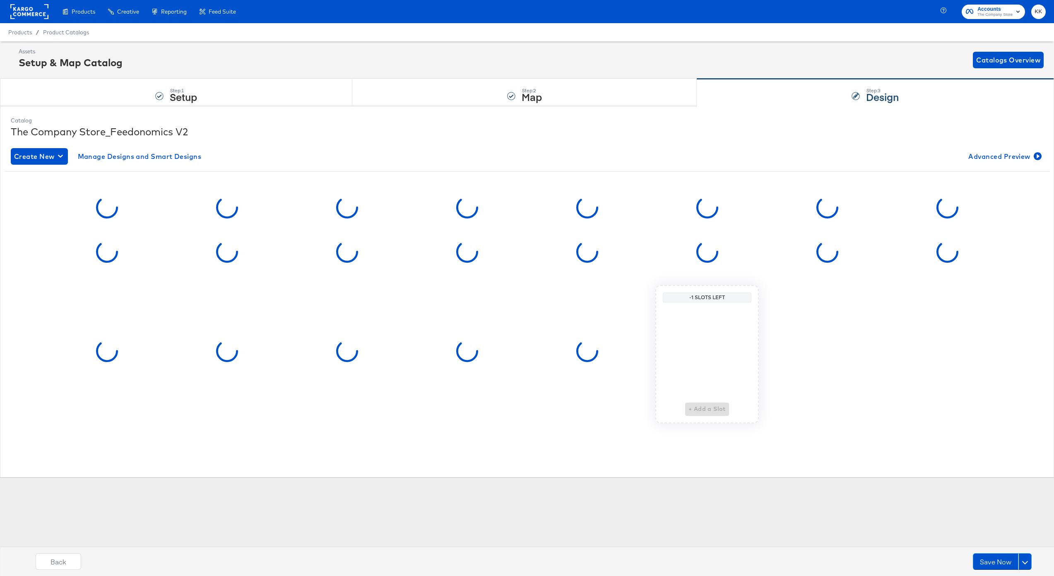
scroll to position [0, 0]
click at [1028, 561] on button at bounding box center [1024, 561] width 13 height 17
click at [1000, 547] on div "Schedule Save" at bounding box center [1005, 546] width 38 height 8
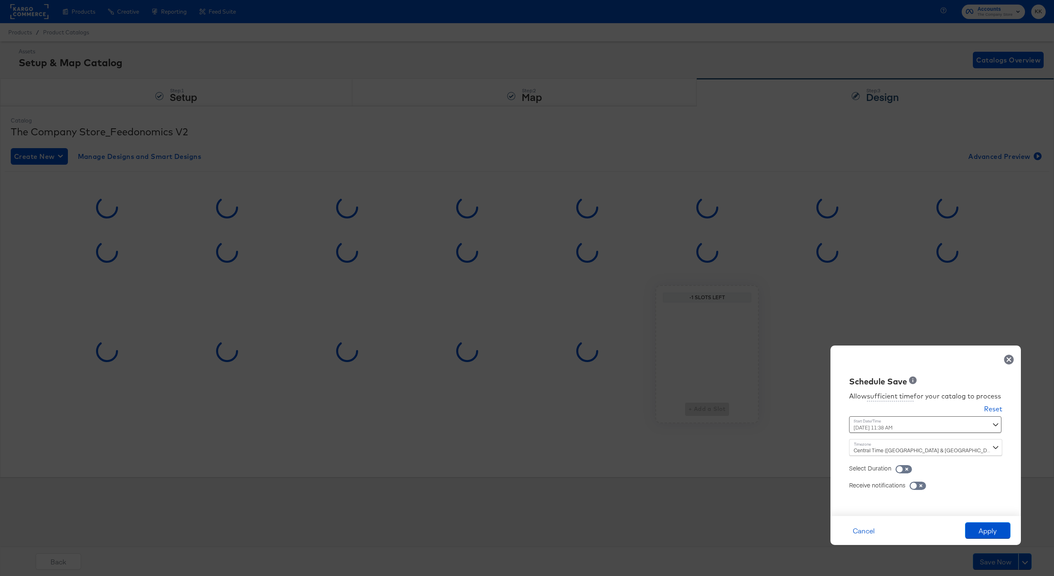
click at [865, 422] on div "August 21st 2025 11:38 AM ‹ August 2025 › Su Mo Tu We Th Fr Sa 27 28 29 30 31 1…" at bounding box center [905, 424] width 112 height 17
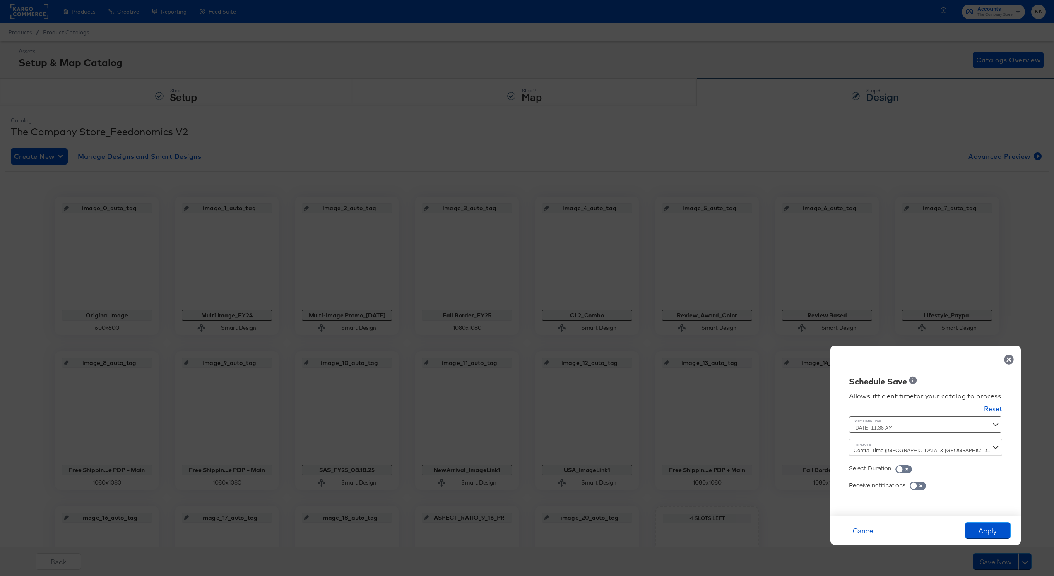
click at [875, 430] on div "August 21st 2025 11:38 AM ‹ August 2025 › Su Mo Tu We Th Fr Sa 27 28 29 30 31 1…" at bounding box center [905, 424] width 112 height 17
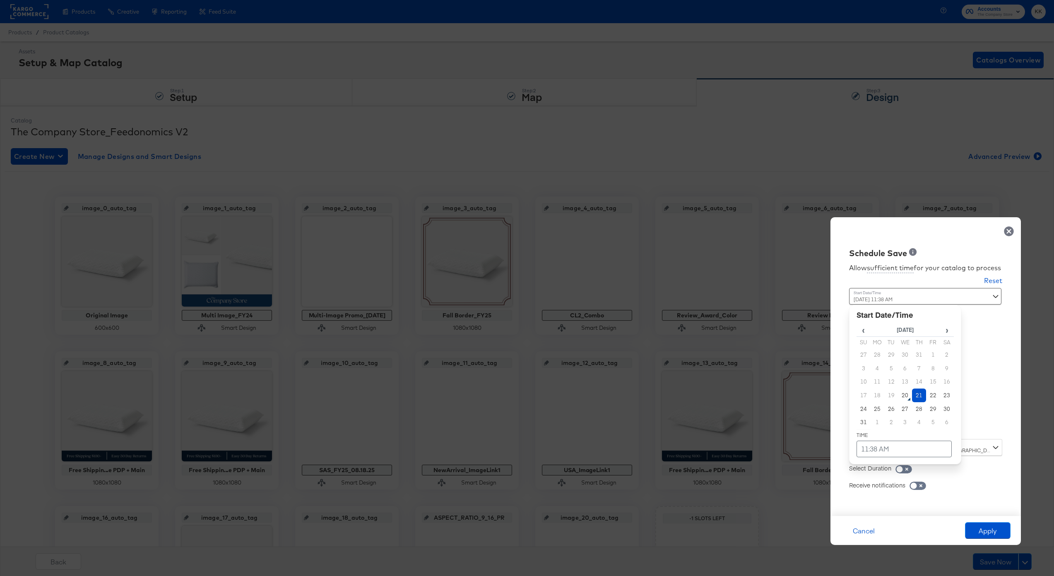
click at [915, 398] on td "21" at bounding box center [919, 396] width 14 height 14
click at [895, 432] on table "‹ August 2025 › Su Mo Tu We Th Fr Sa 27 28 29 30 31 1 2 3 4 5 6 7 8 9 10 11 12 …" at bounding box center [904, 390] width 97 height 134
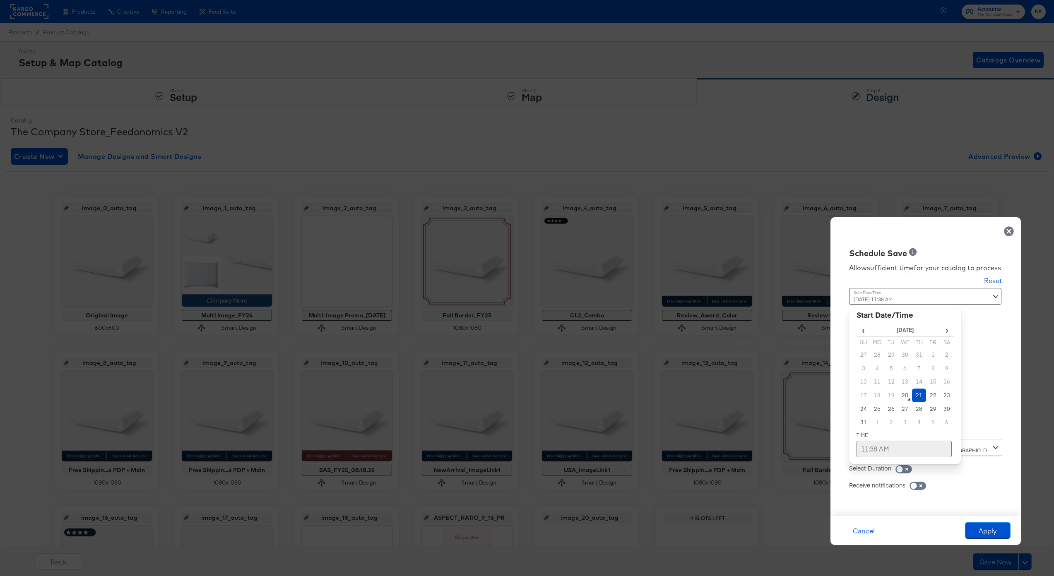
click at [879, 443] on td "11:38 AM" at bounding box center [903, 449] width 95 height 17
click at [886, 387] on span "▼" at bounding box center [887, 387] width 17 height 17
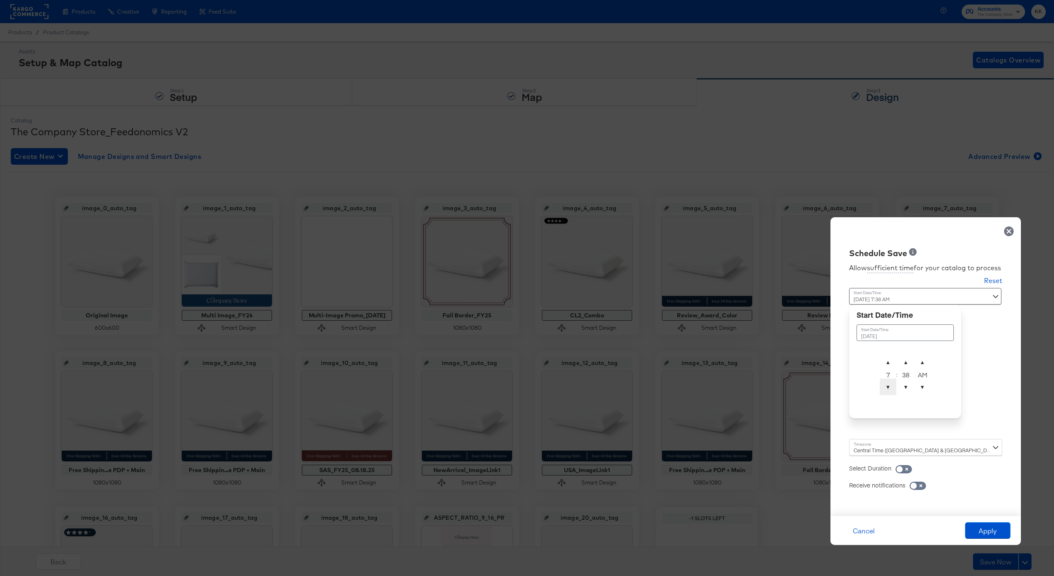
click at [886, 387] on span "▼" at bounding box center [887, 387] width 17 height 17
drag, startPoint x: 908, startPoint y: 360, endPoint x: 906, endPoint y: 356, distance: 4.6
click at [906, 356] on span "▲" at bounding box center [905, 362] width 17 height 17
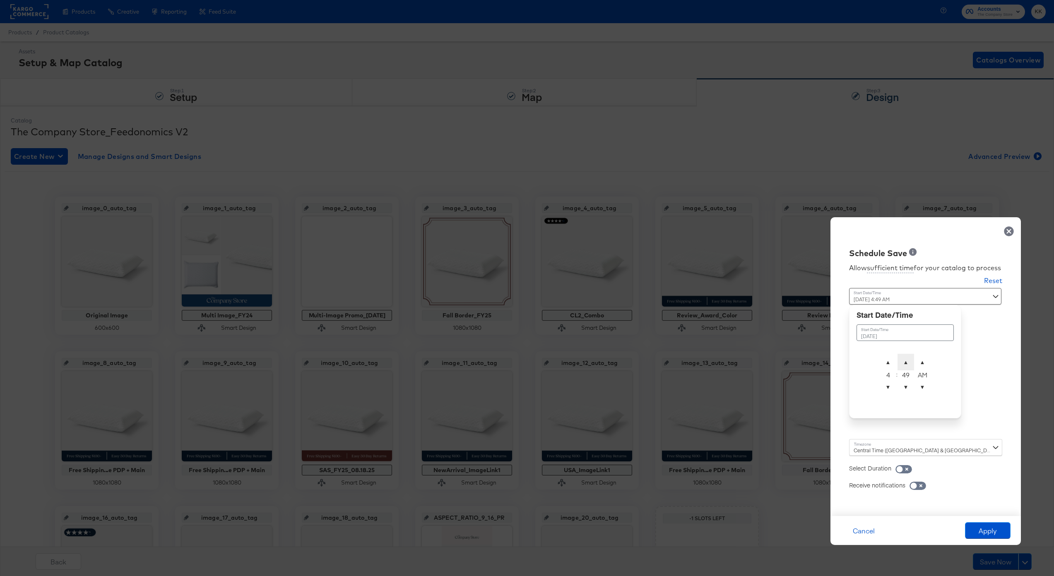
click at [906, 356] on span "▲" at bounding box center [905, 362] width 17 height 17
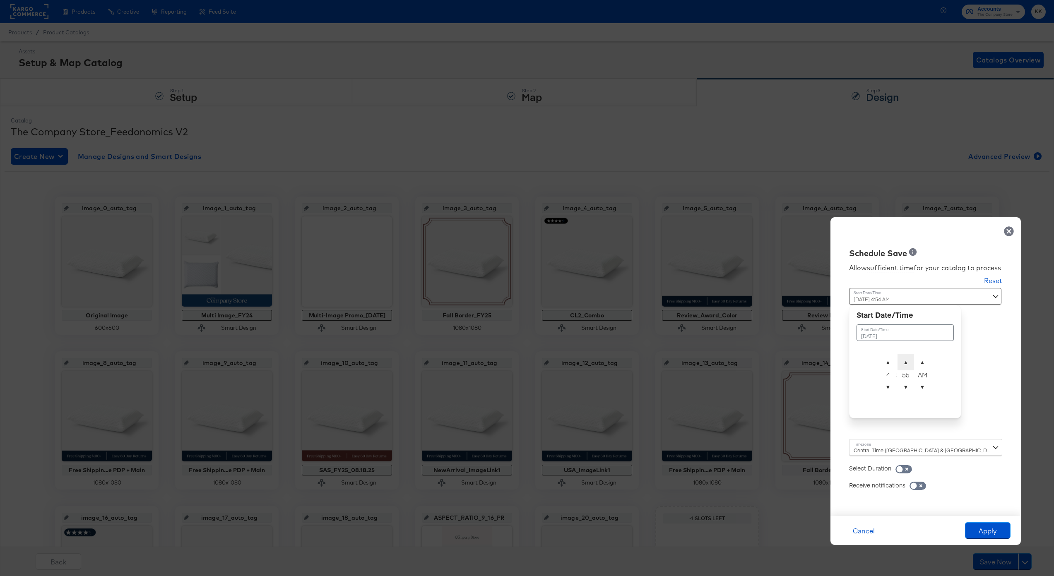
click at [906, 356] on span "▲" at bounding box center [905, 362] width 17 height 17
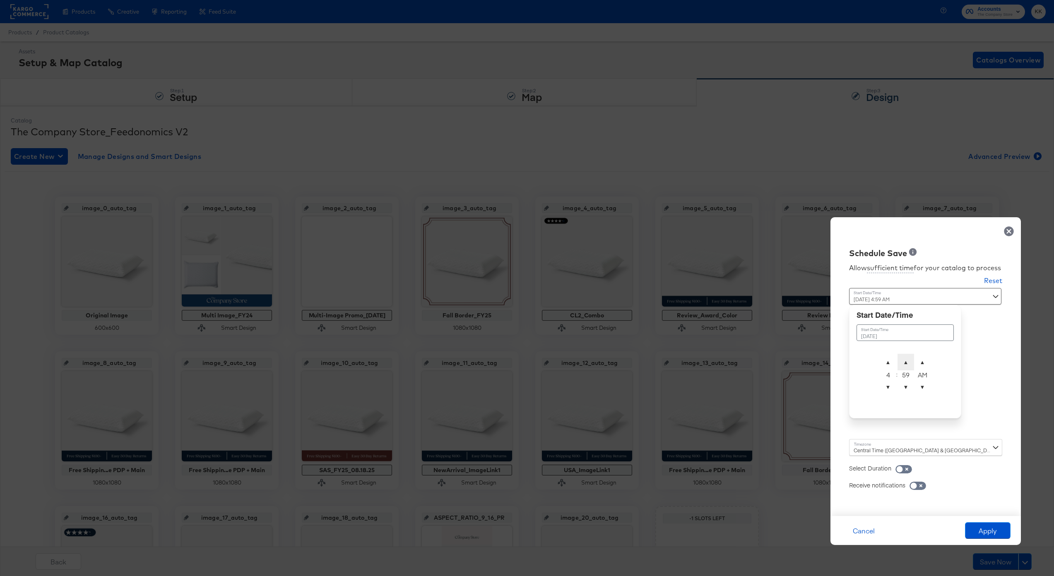
click at [906, 356] on span "▲" at bounding box center [905, 362] width 17 height 17
type input "August 21st 2025 4:00 AM"
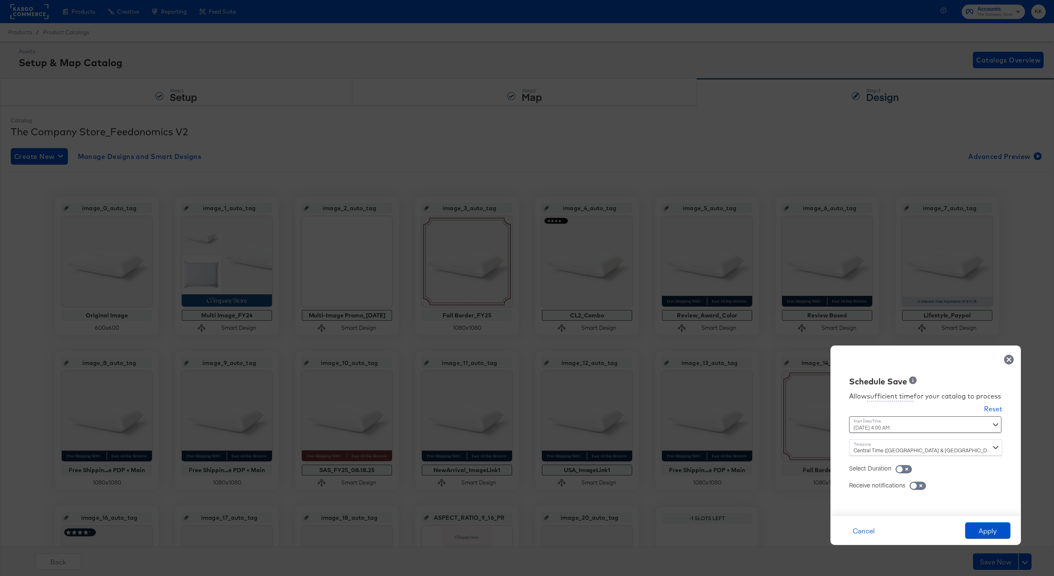
click at [847, 447] on div "Allow sufficient time for your catalog to process Reset Time : August 21st 2025…" at bounding box center [925, 447] width 178 height 120
click at [854, 447] on div "Central Time (US & Canada) (America/Chicago)" at bounding box center [925, 447] width 153 height 17
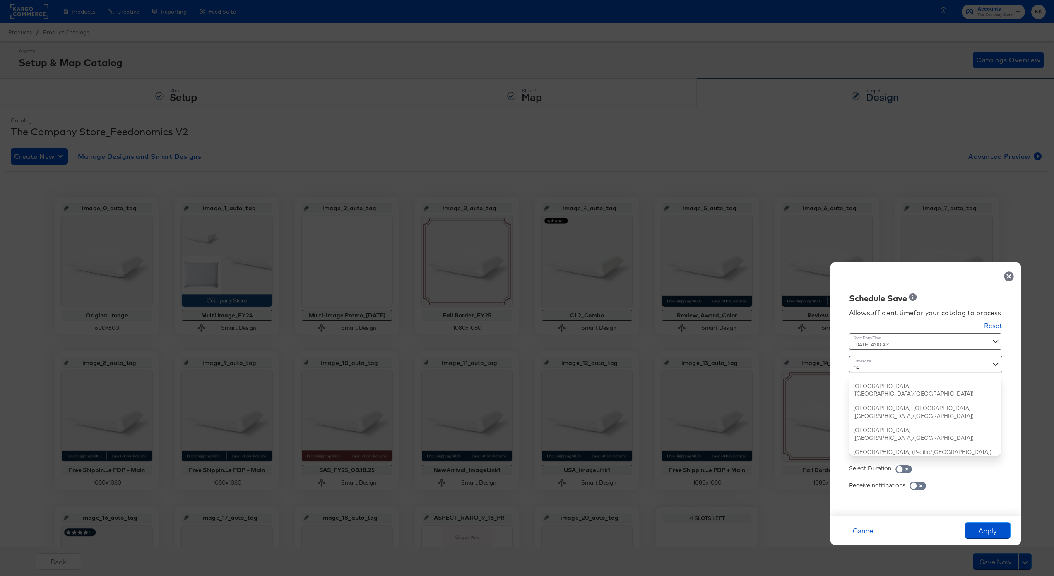
type input "new"
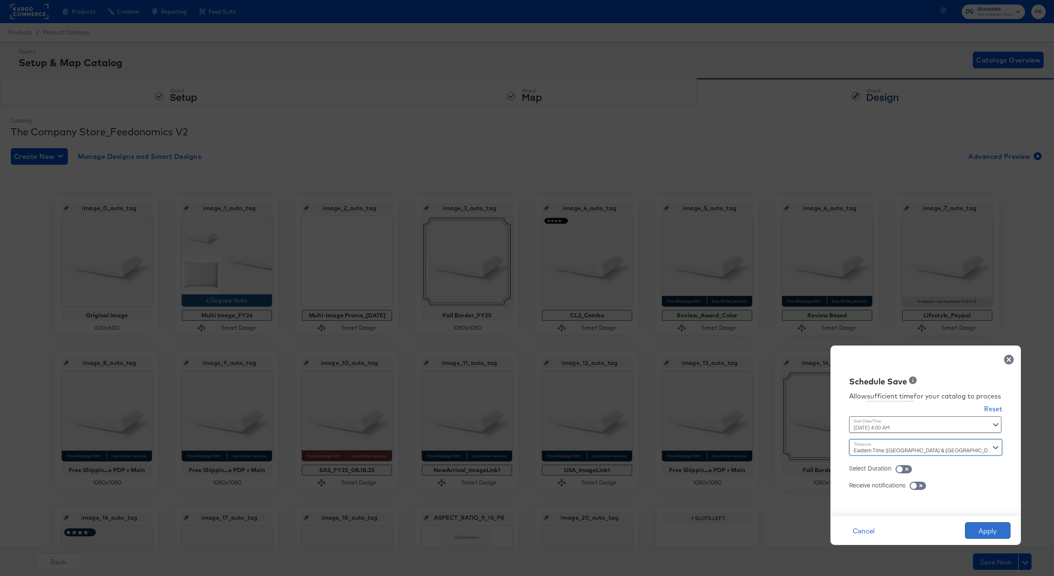
click at [975, 524] on button "Apply" at bounding box center [988, 530] width 46 height 17
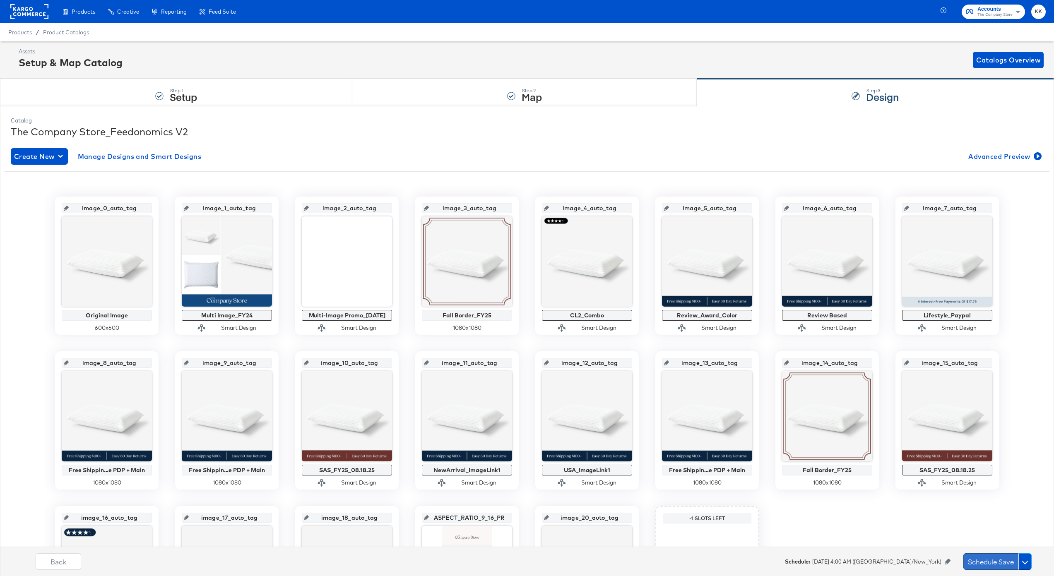
click at [991, 561] on button "Schedule Save" at bounding box center [990, 561] width 55 height 17
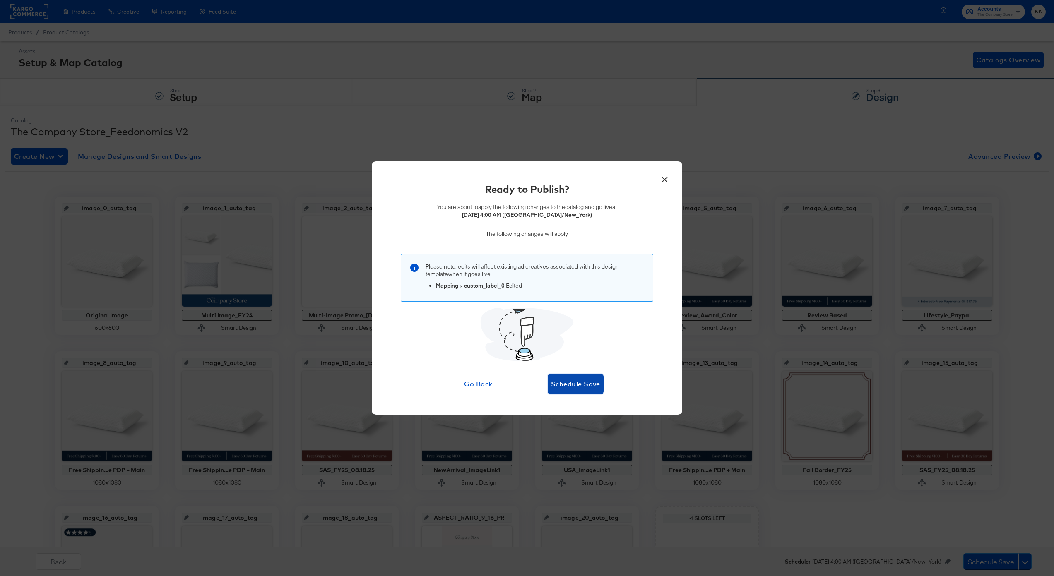
click at [568, 377] on button "Schedule Save" at bounding box center [576, 384] width 56 height 20
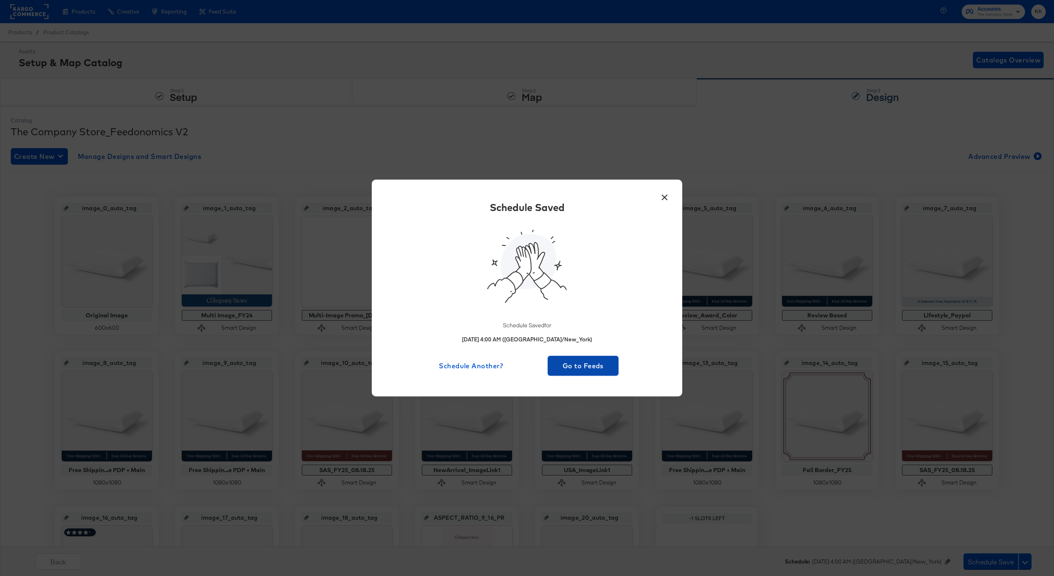
click at [590, 361] on span "Go to Feeds" at bounding box center [583, 366] width 64 height 12
